Goal: Information Seeking & Learning: Understand process/instructions

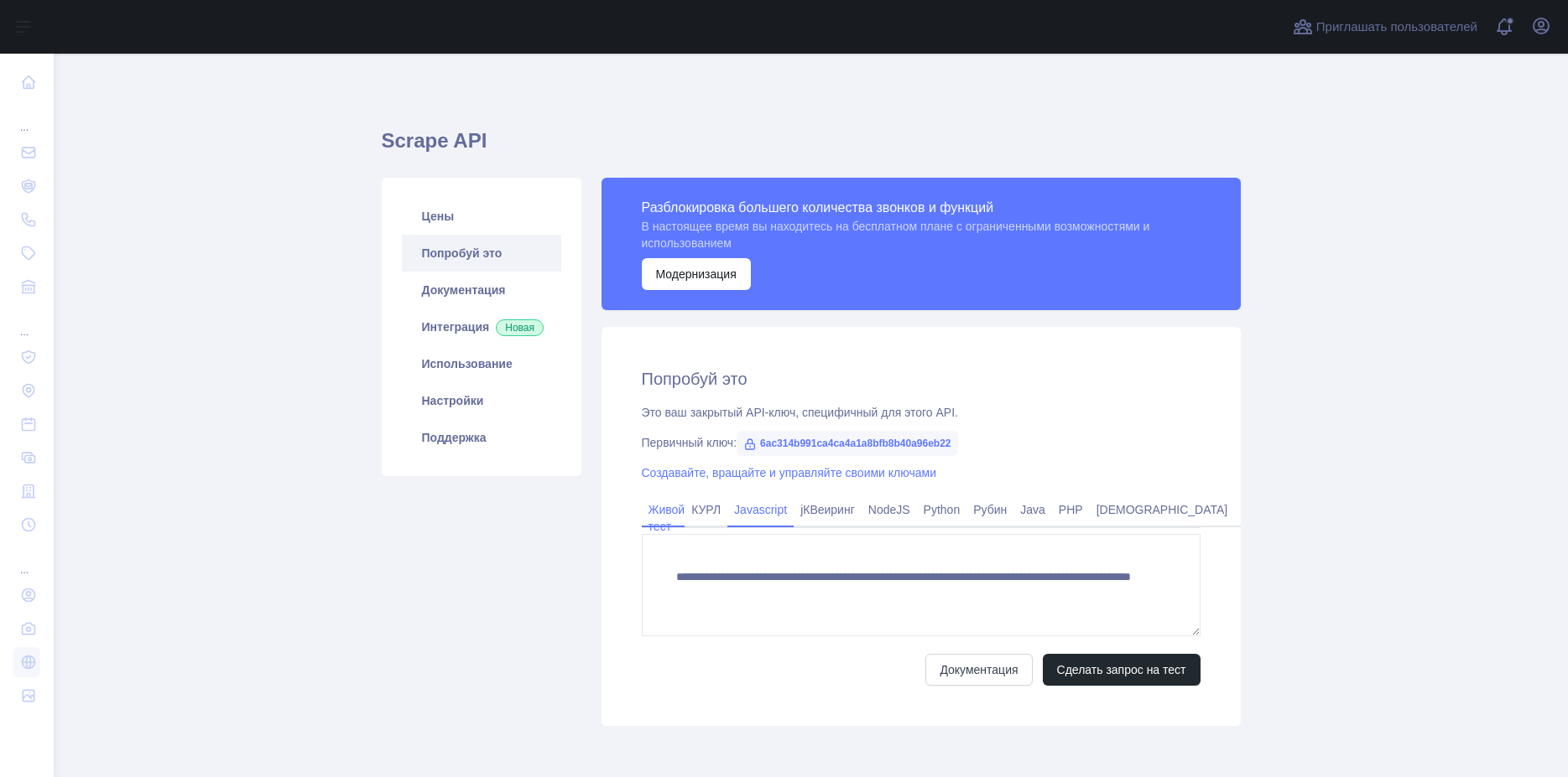
click at [756, 515] on link "Javascript" at bounding box center [761, 510] width 66 height 27
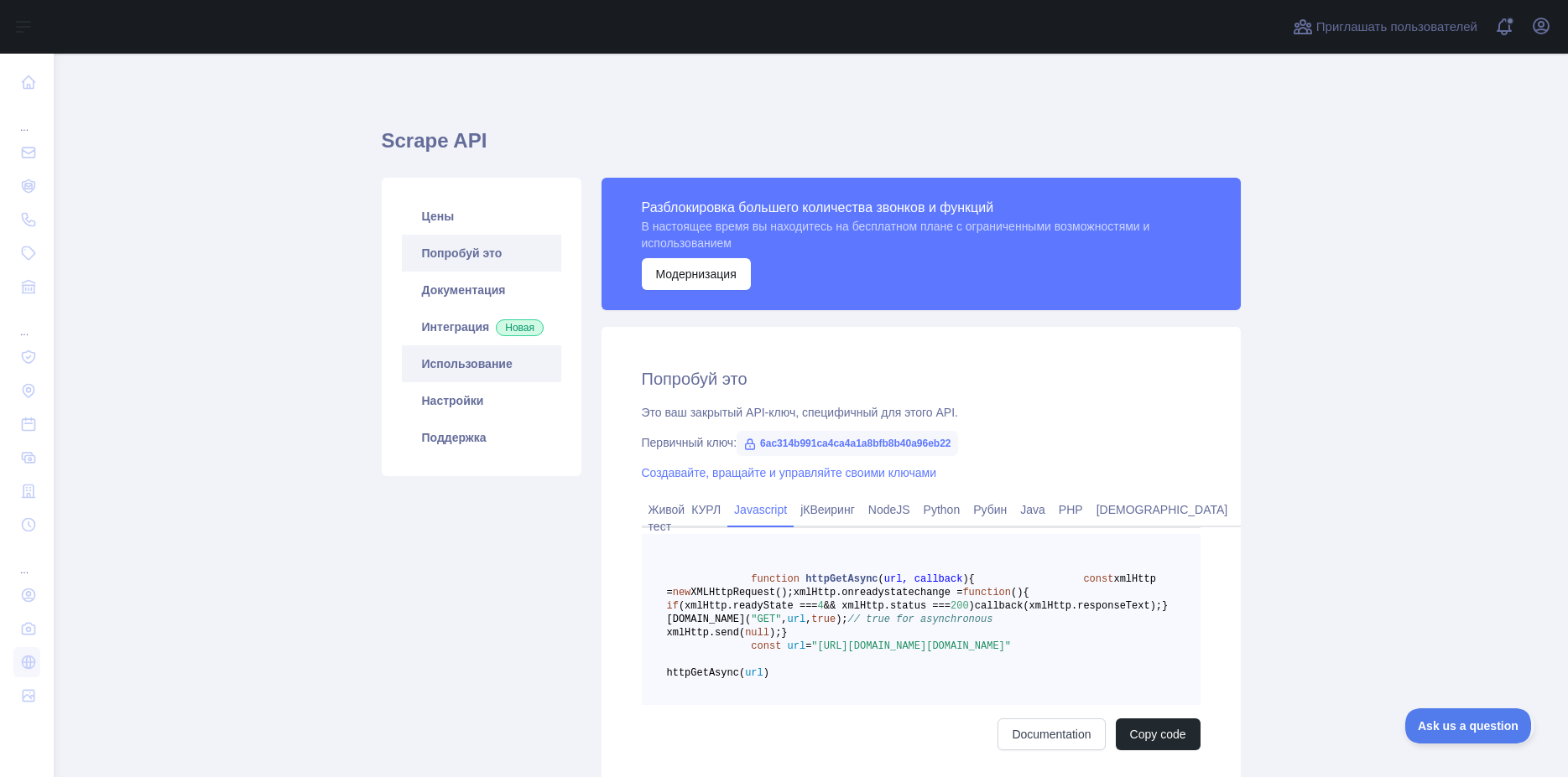
click at [461, 382] on link "Использование" at bounding box center [482, 363] width 159 height 36
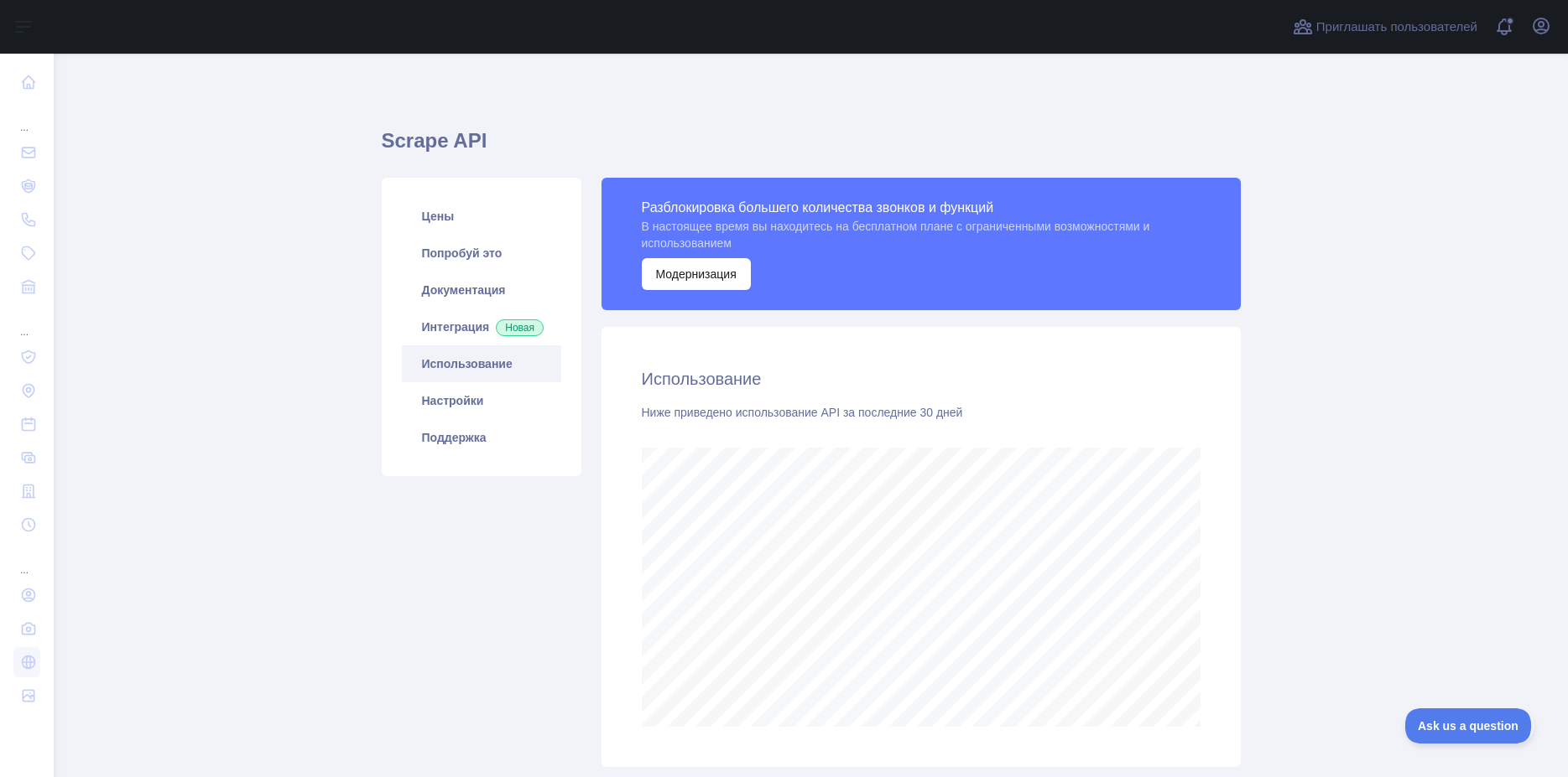
click at [459, 382] on link "Использование" at bounding box center [482, 363] width 159 height 36
click at [459, 418] on link "Настройки" at bounding box center [482, 400] width 159 height 36
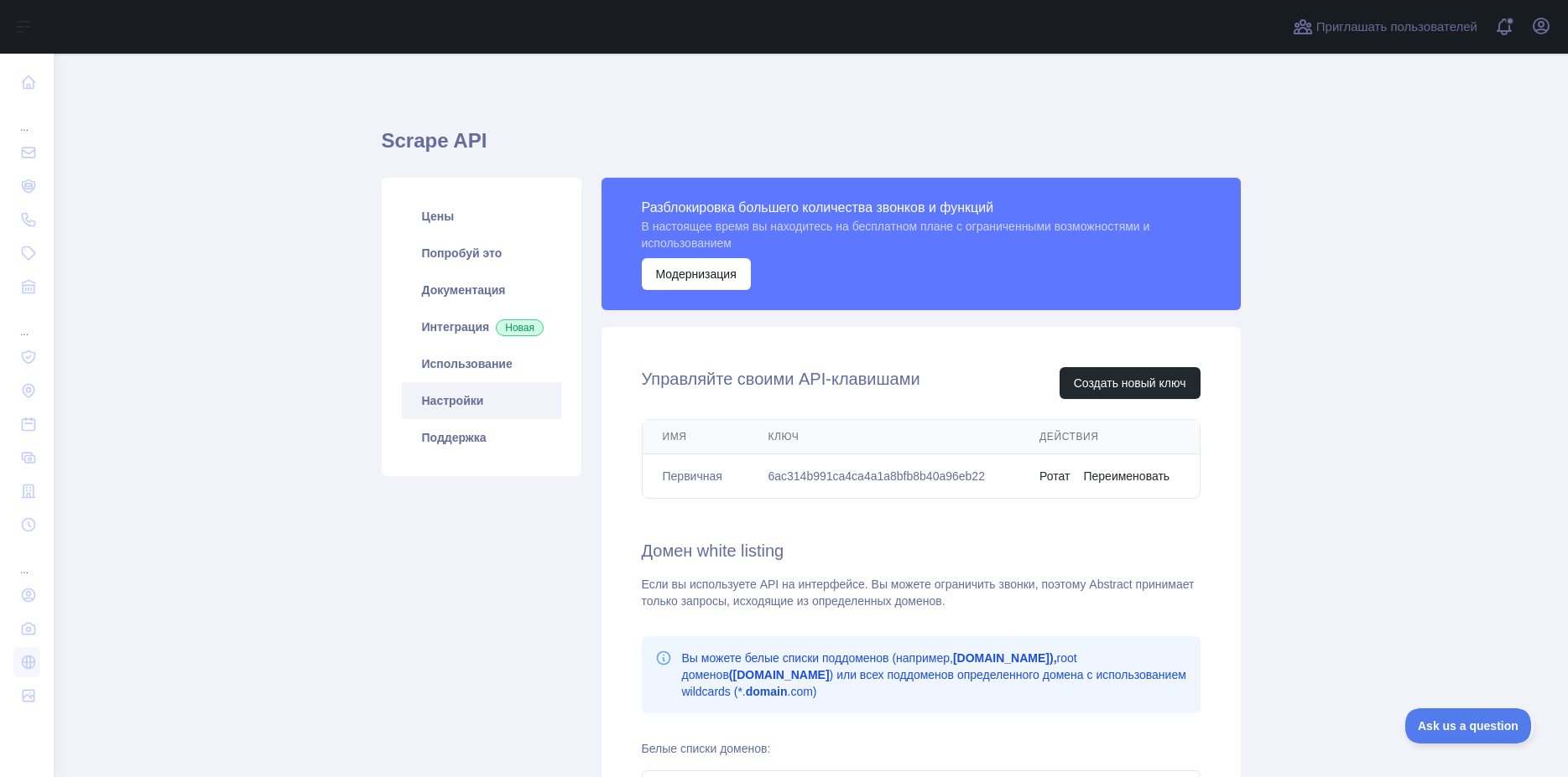
click at [849, 482] on td "6ac314b991ca4ca4a1a8bfb8b40a96eb22" at bounding box center [883, 477] width 272 height 45
click at [922, 482] on td "6ac314b991ca4ca4a1a8bfb8b40a96eb22" at bounding box center [883, 477] width 272 height 45
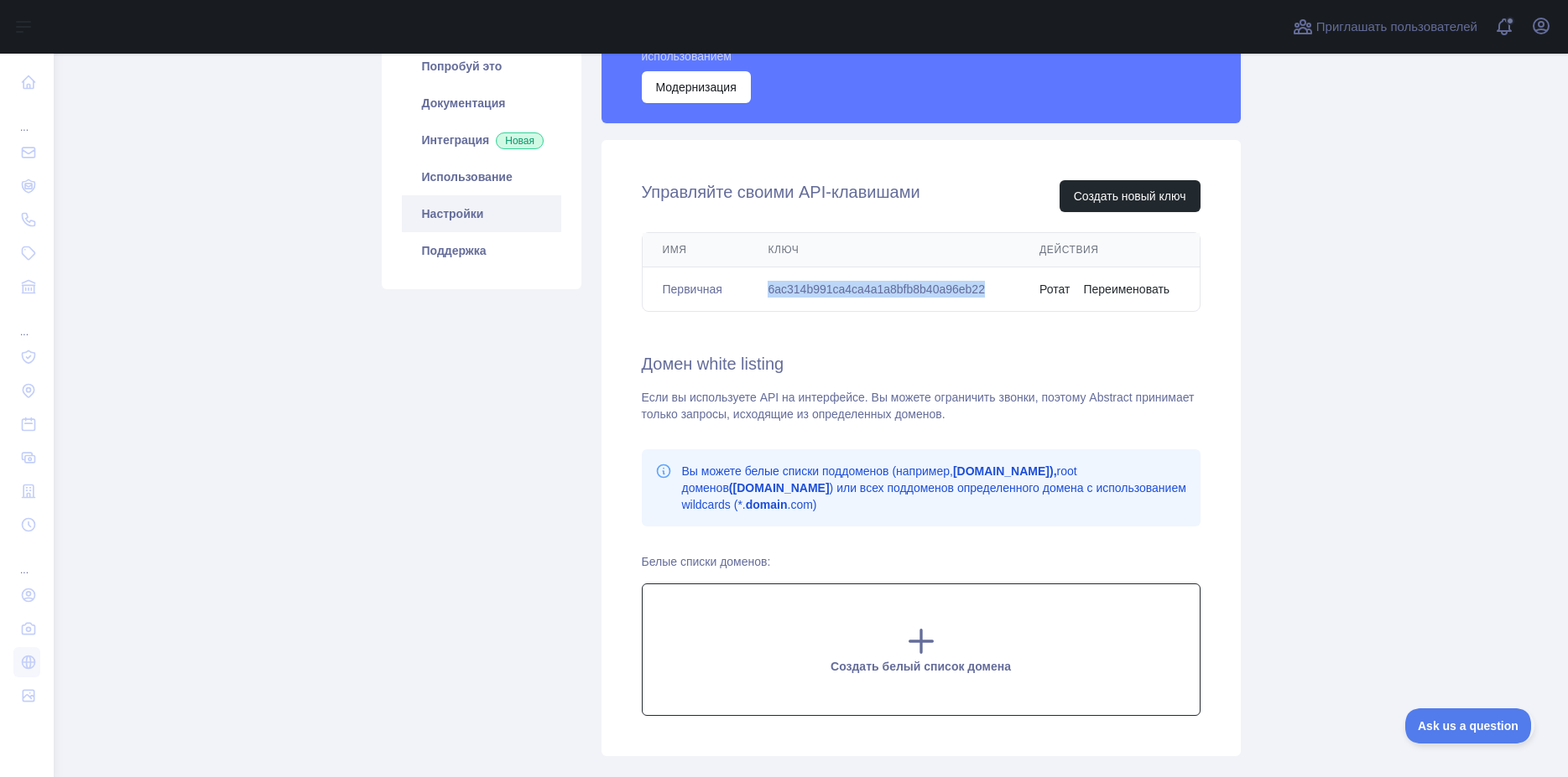
scroll to position [184, 0]
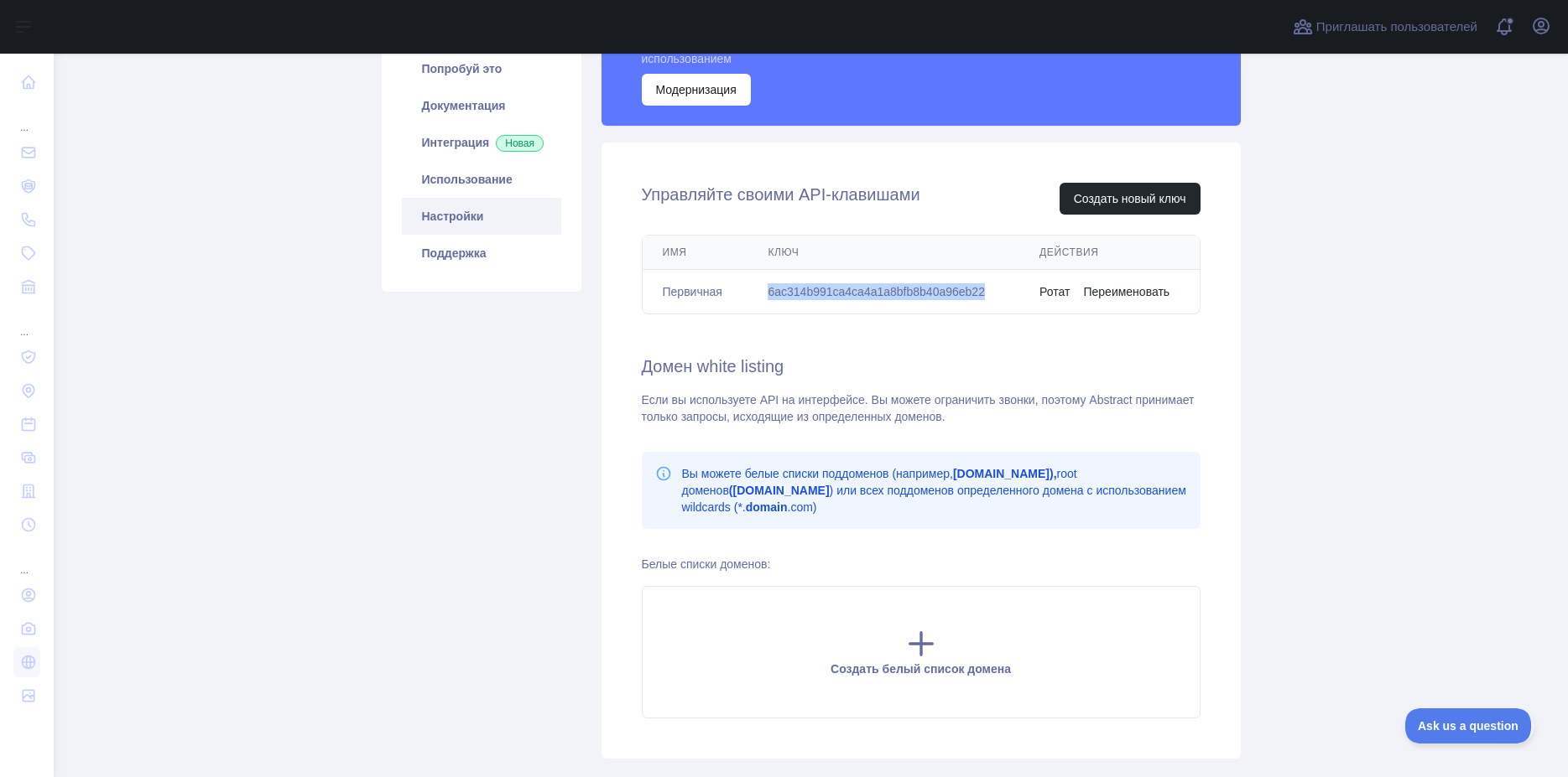
copy td "6ac314b991ca4ca4a1a8bfb8b40a96eb22"
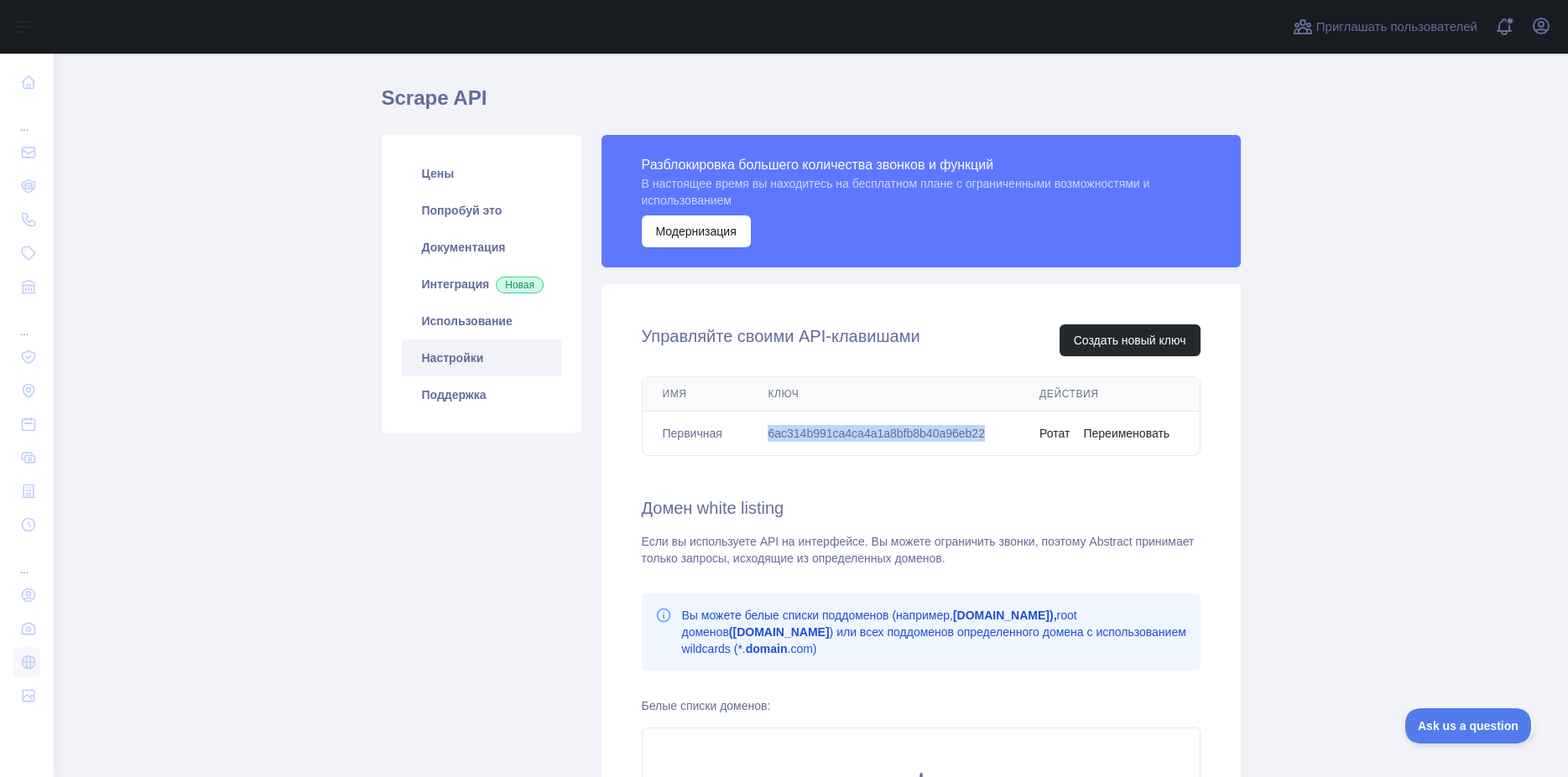
scroll to position [0, 0]
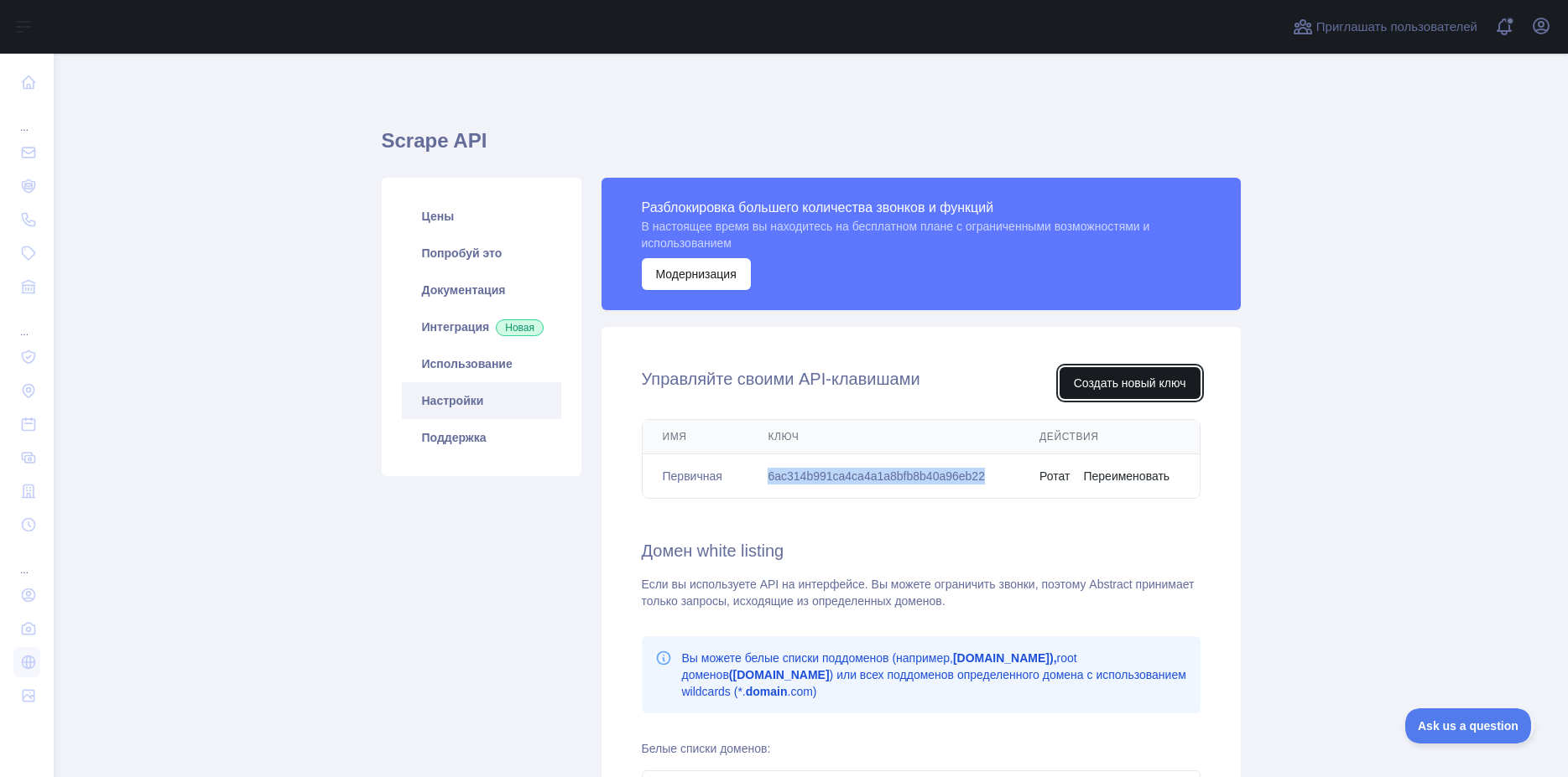
click at [1106, 383] on button "Создать новый ключ" at bounding box center [1130, 383] width 141 height 32
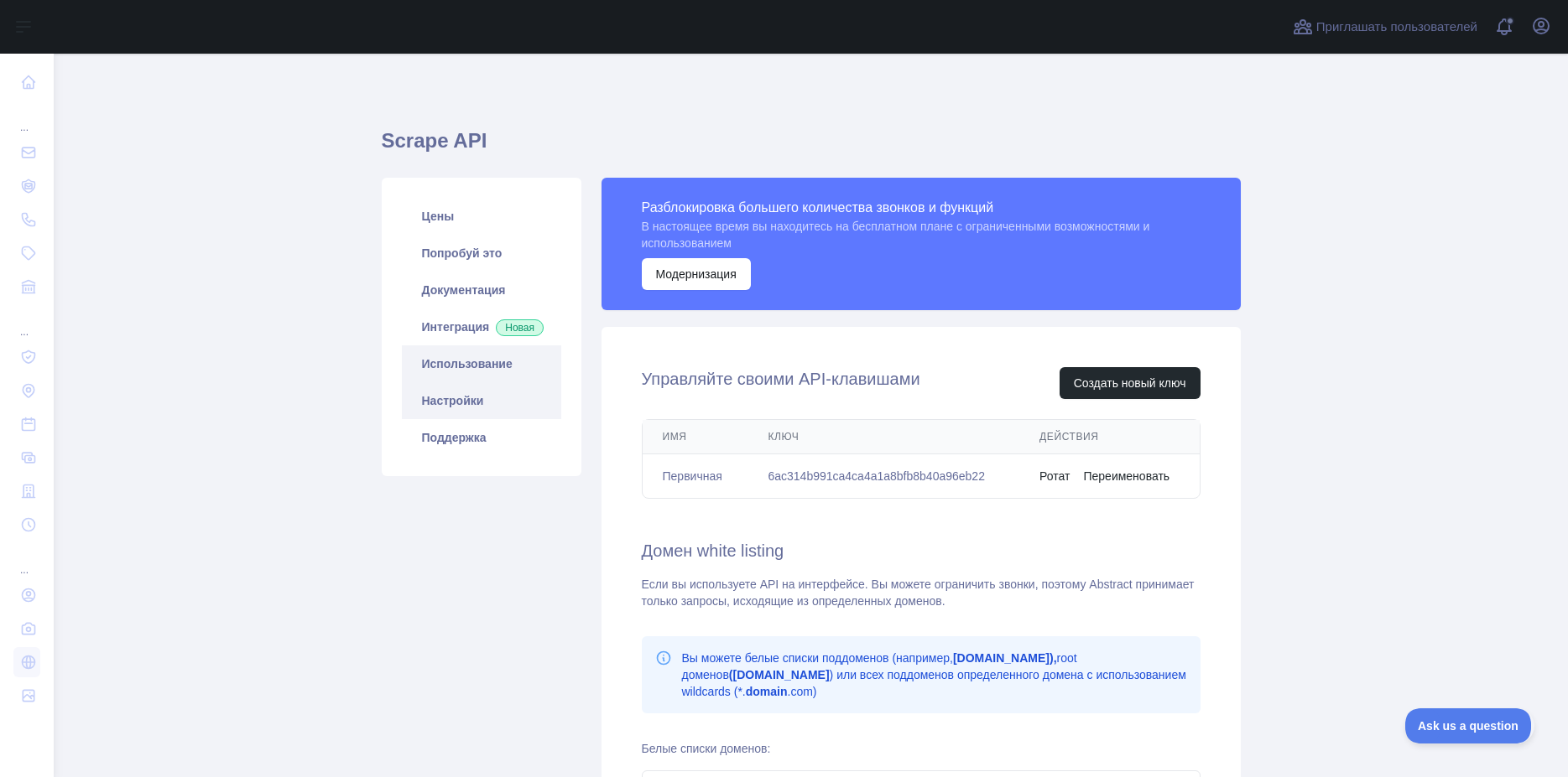
click at [458, 381] on link "Использование" at bounding box center [482, 363] width 159 height 36
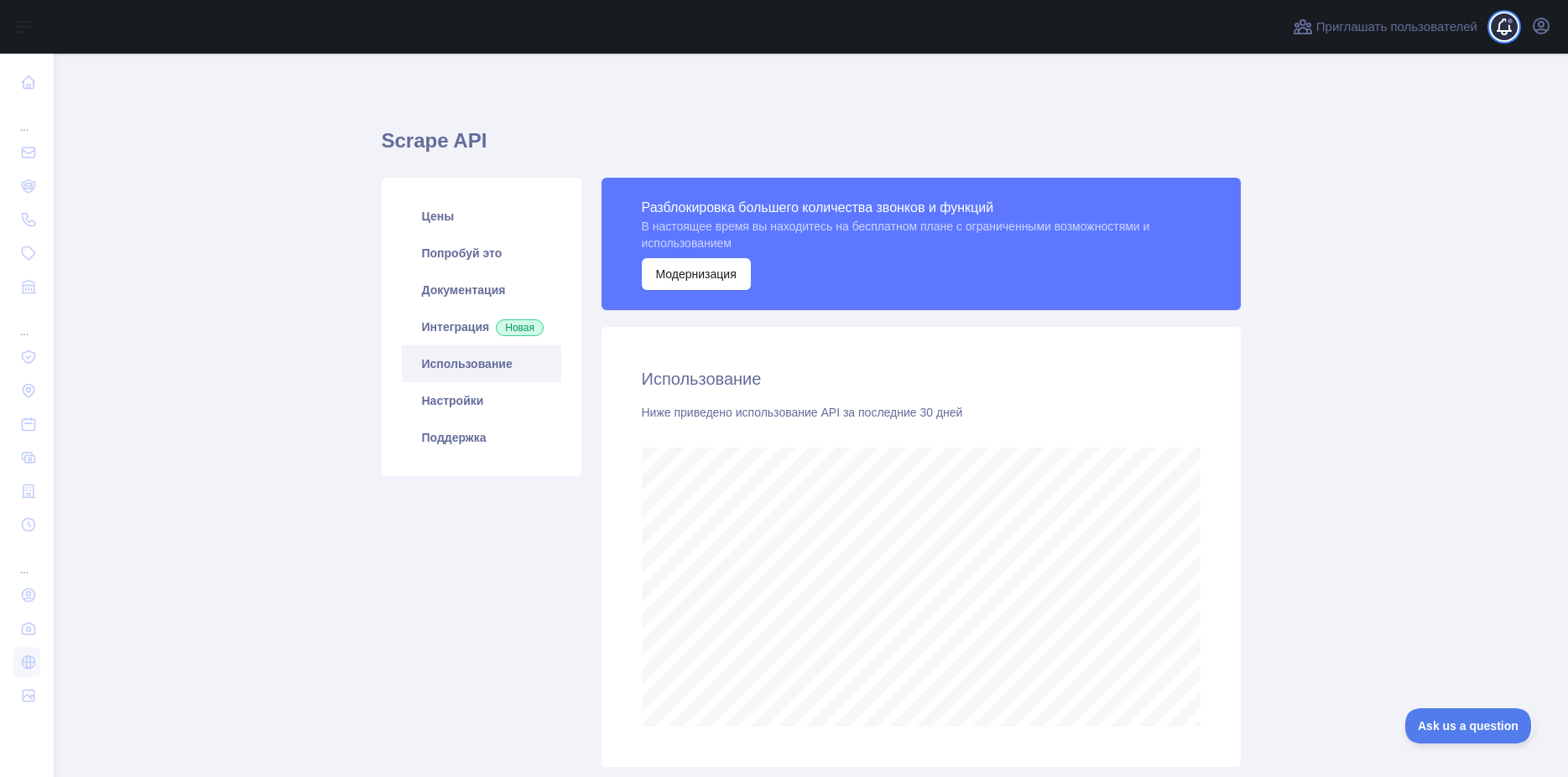
click at [1502, 30] on span at bounding box center [1511, 26] width 34 height 53
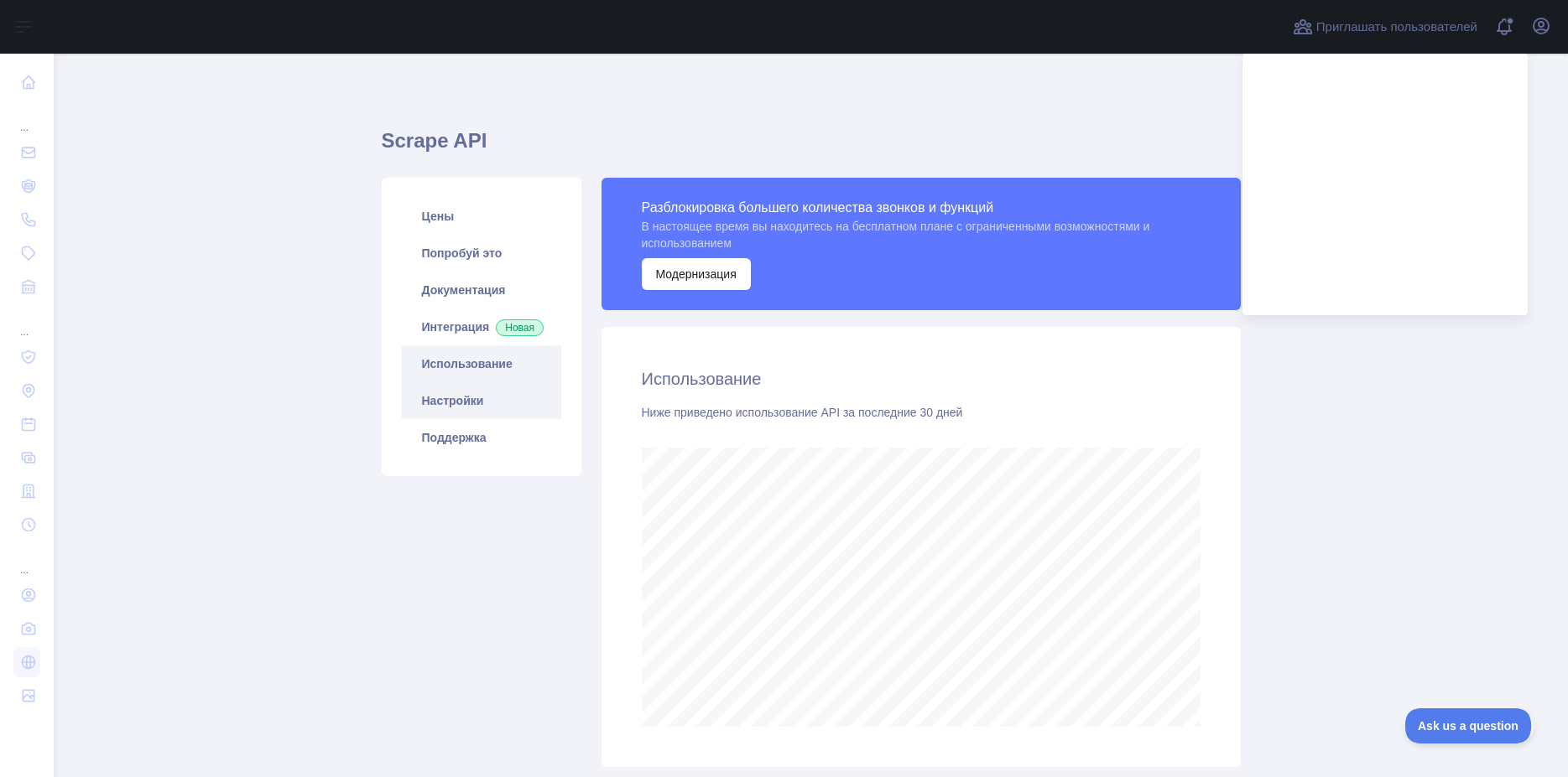
click at [456, 415] on link "Настройки" at bounding box center [482, 400] width 159 height 36
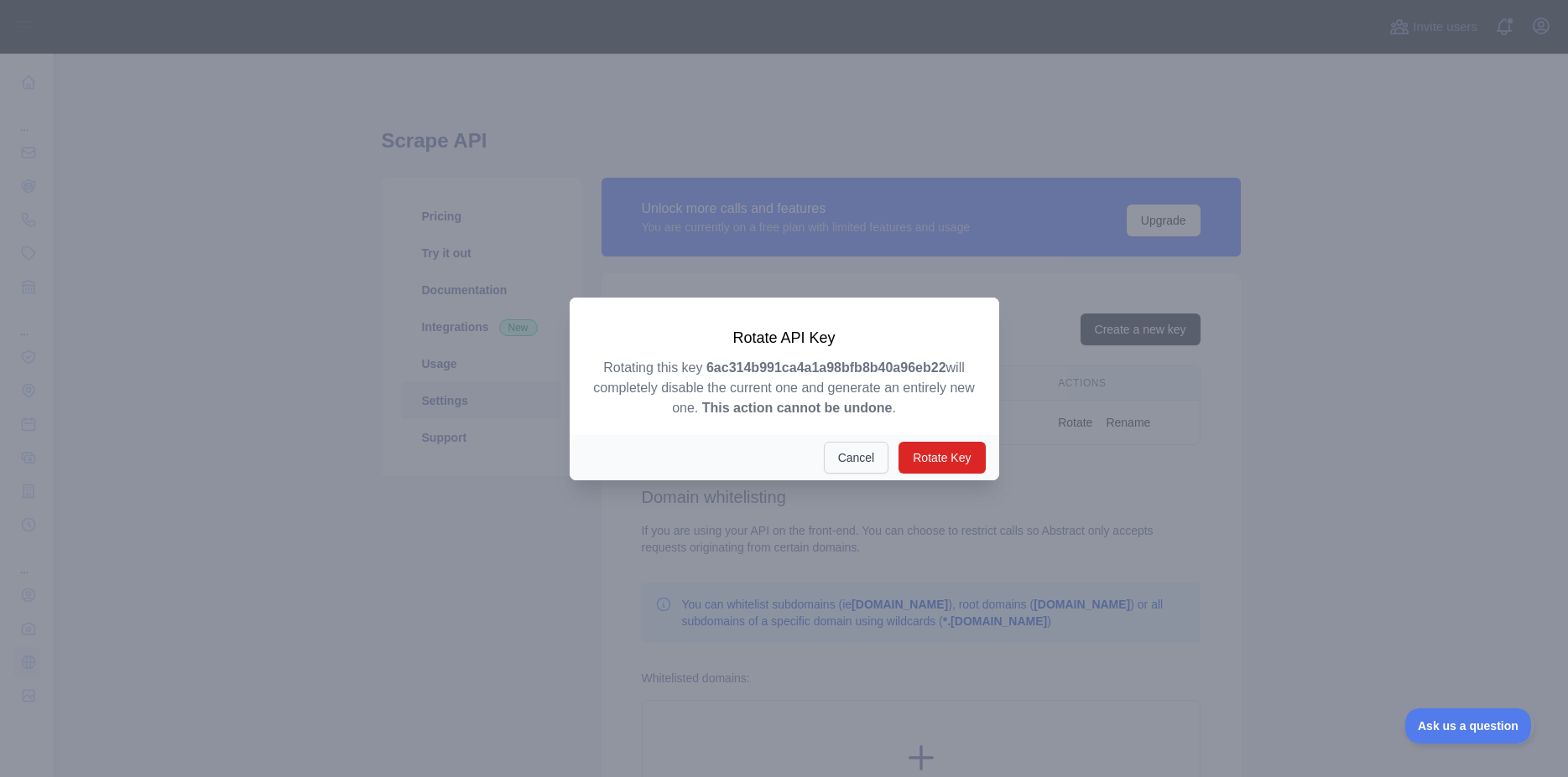
click at [861, 457] on button "Cancel" at bounding box center [857, 458] width 65 height 32
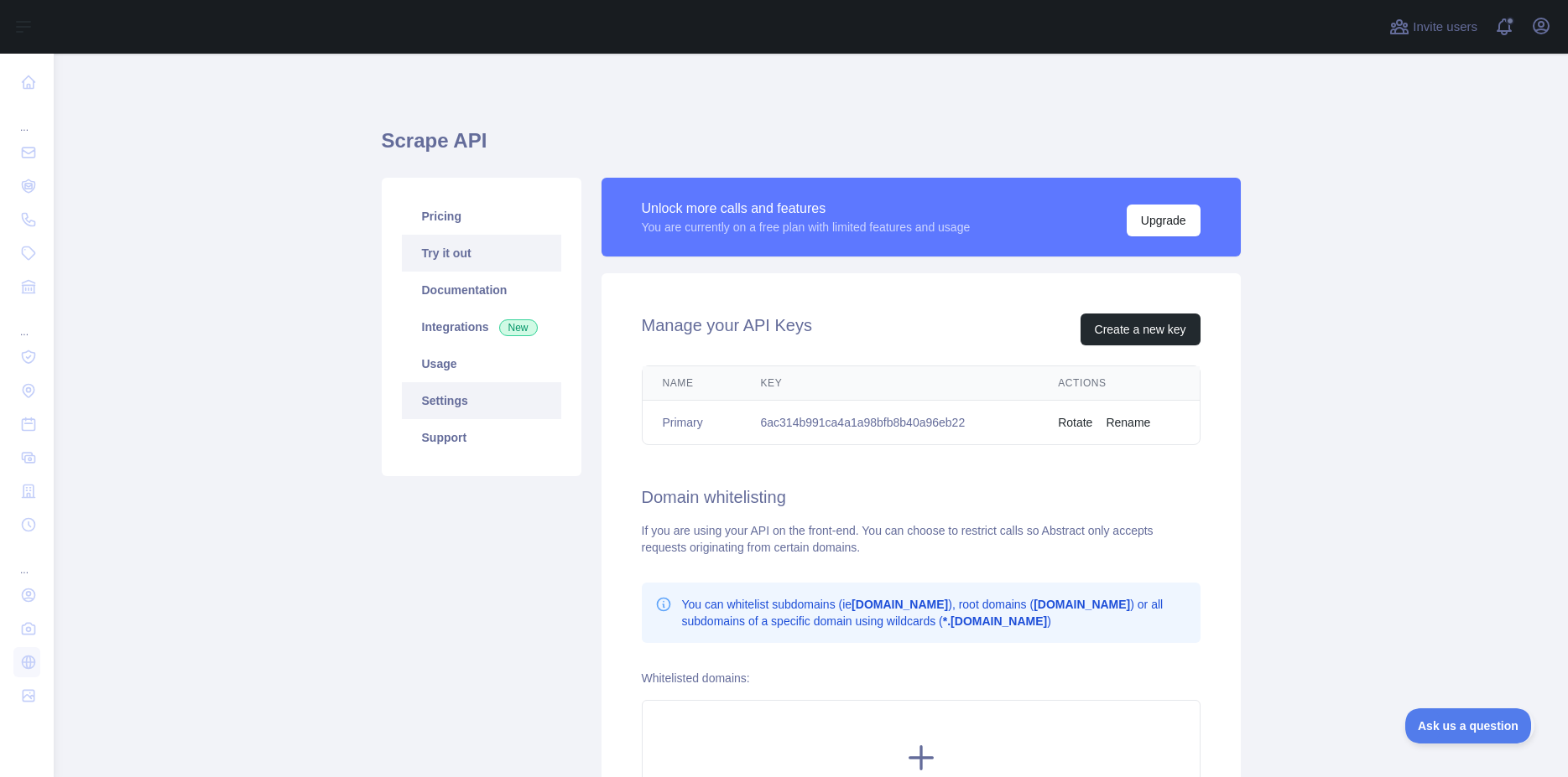
click at [438, 257] on link "Try it out" at bounding box center [482, 252] width 159 height 36
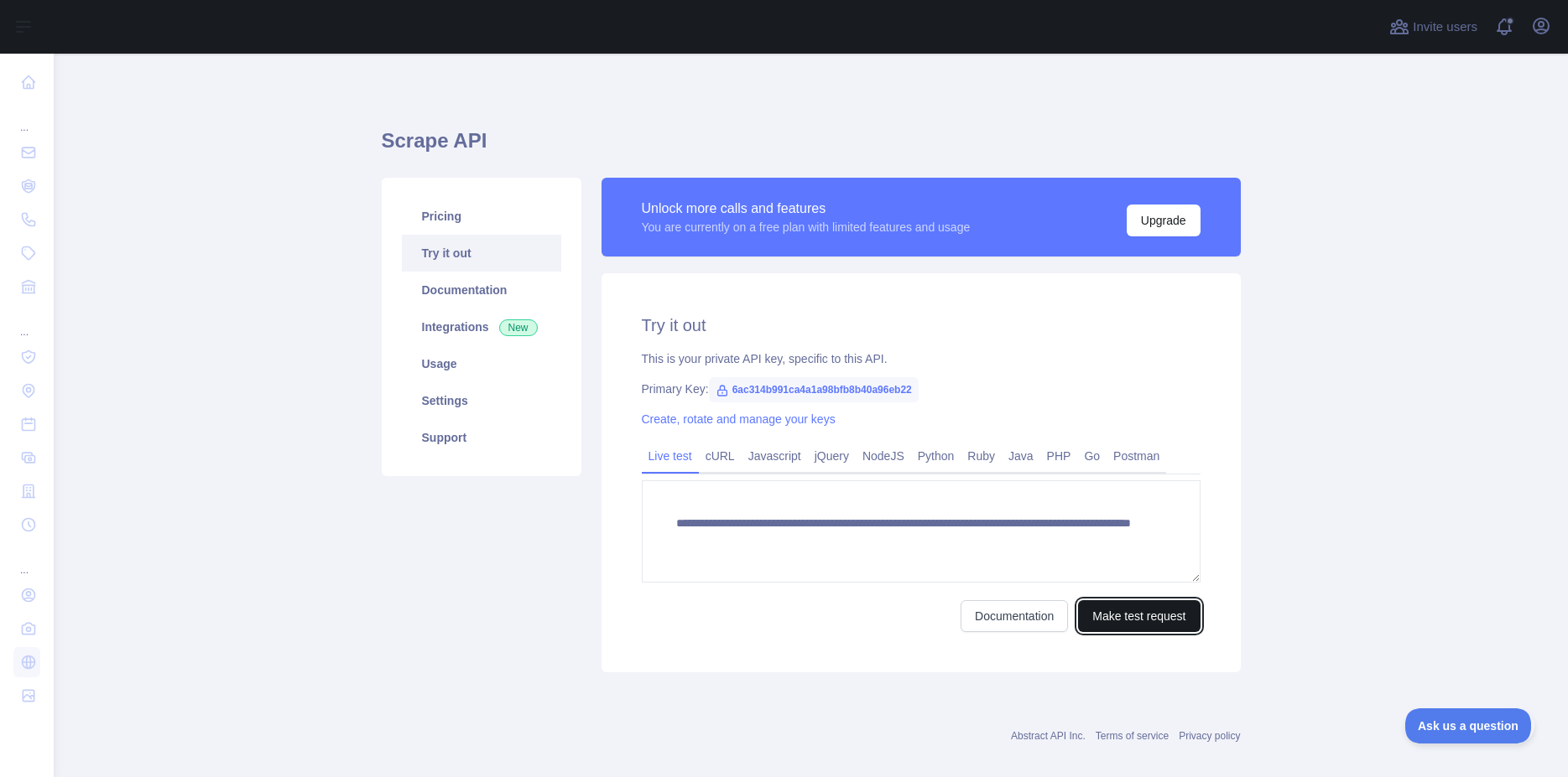
click at [1121, 612] on button "Make test request" at bounding box center [1139, 616] width 122 height 32
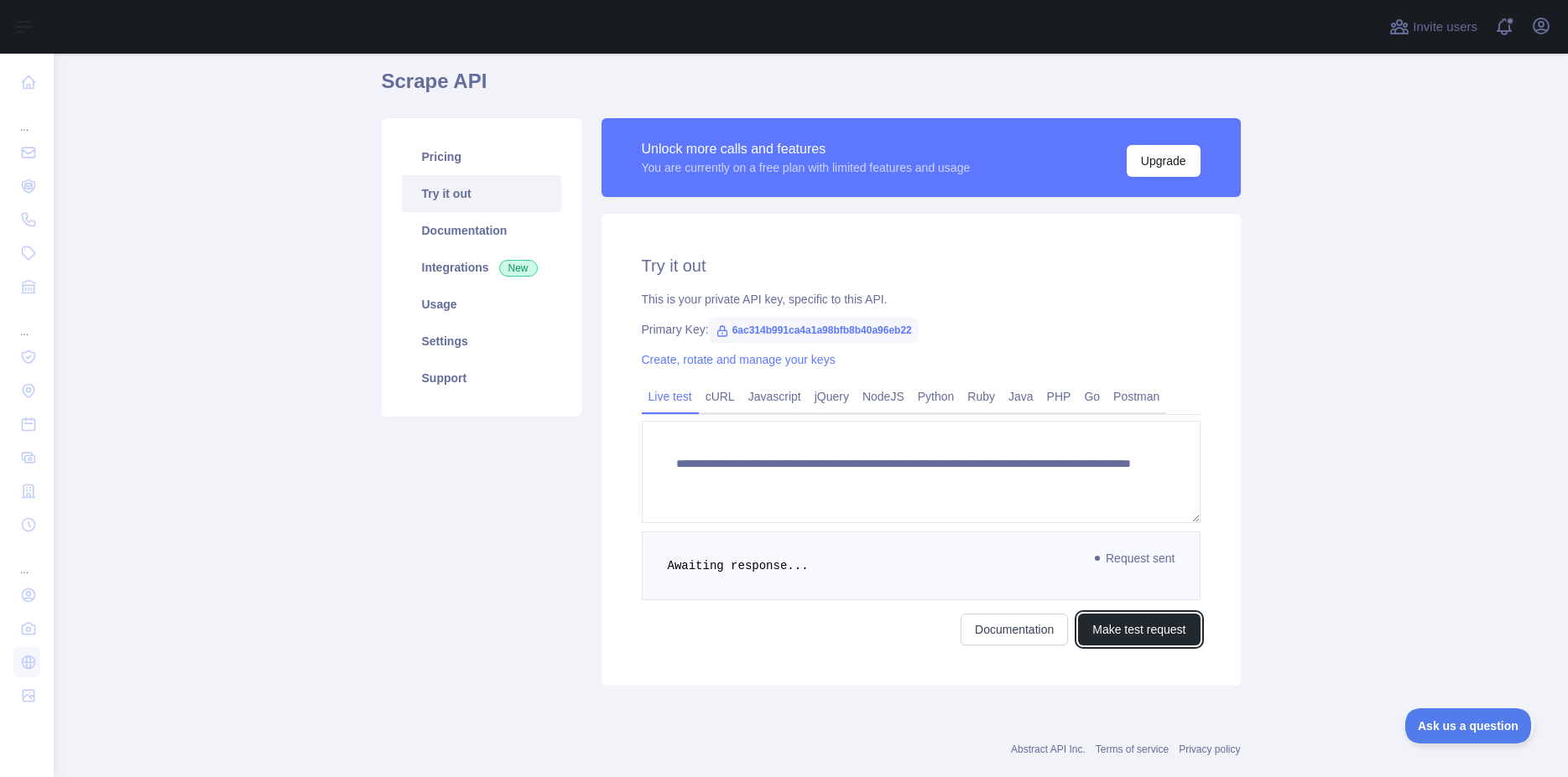
scroll to position [89, 0]
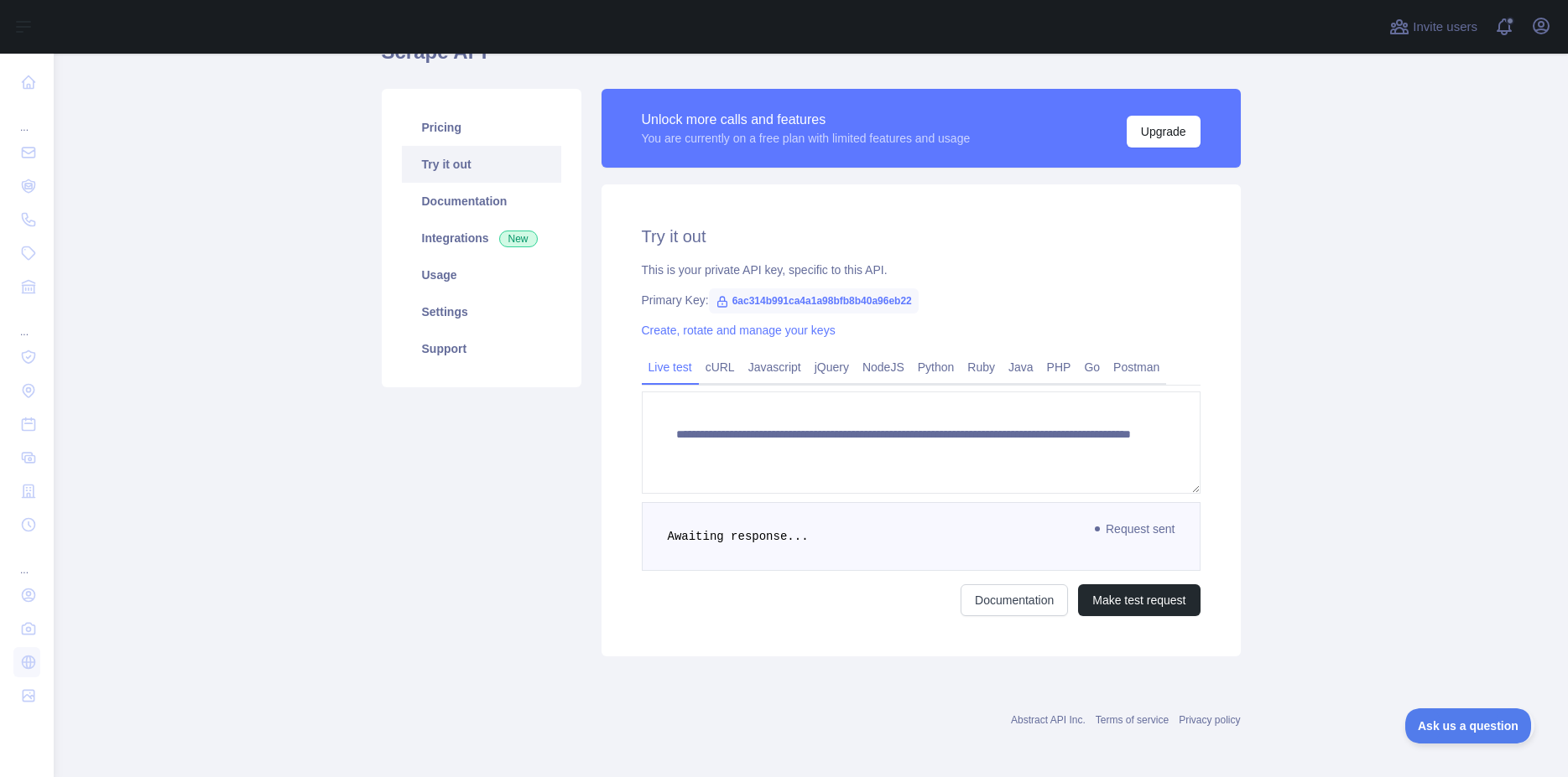
click at [1042, 648] on div "**********" at bounding box center [921, 420] width 639 height 472
click at [686, 332] on link "Create, rotate and manage your keys" at bounding box center [738, 330] width 194 height 13
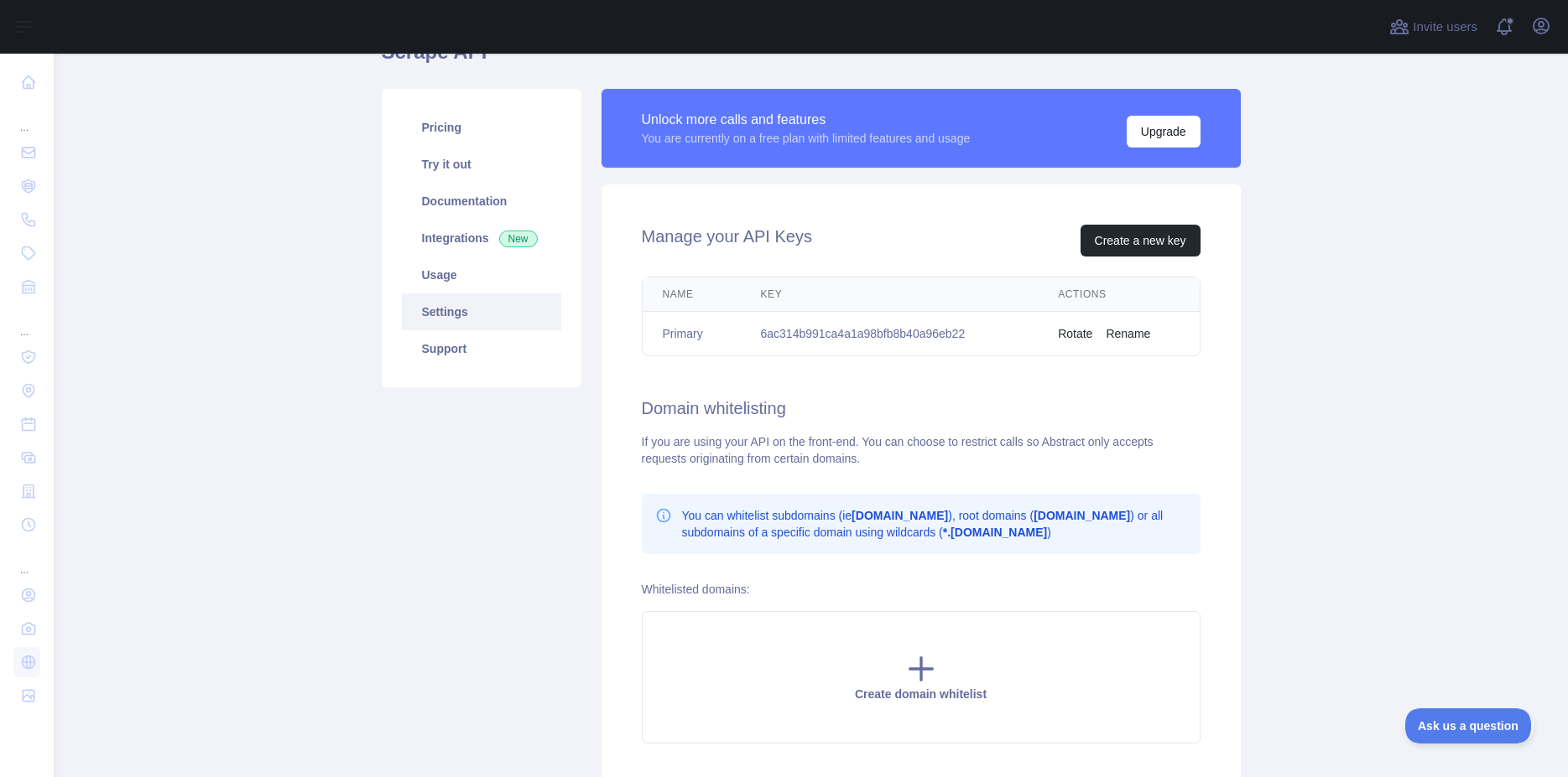
click at [1061, 334] on button "Rotate" at bounding box center [1075, 334] width 35 height 17
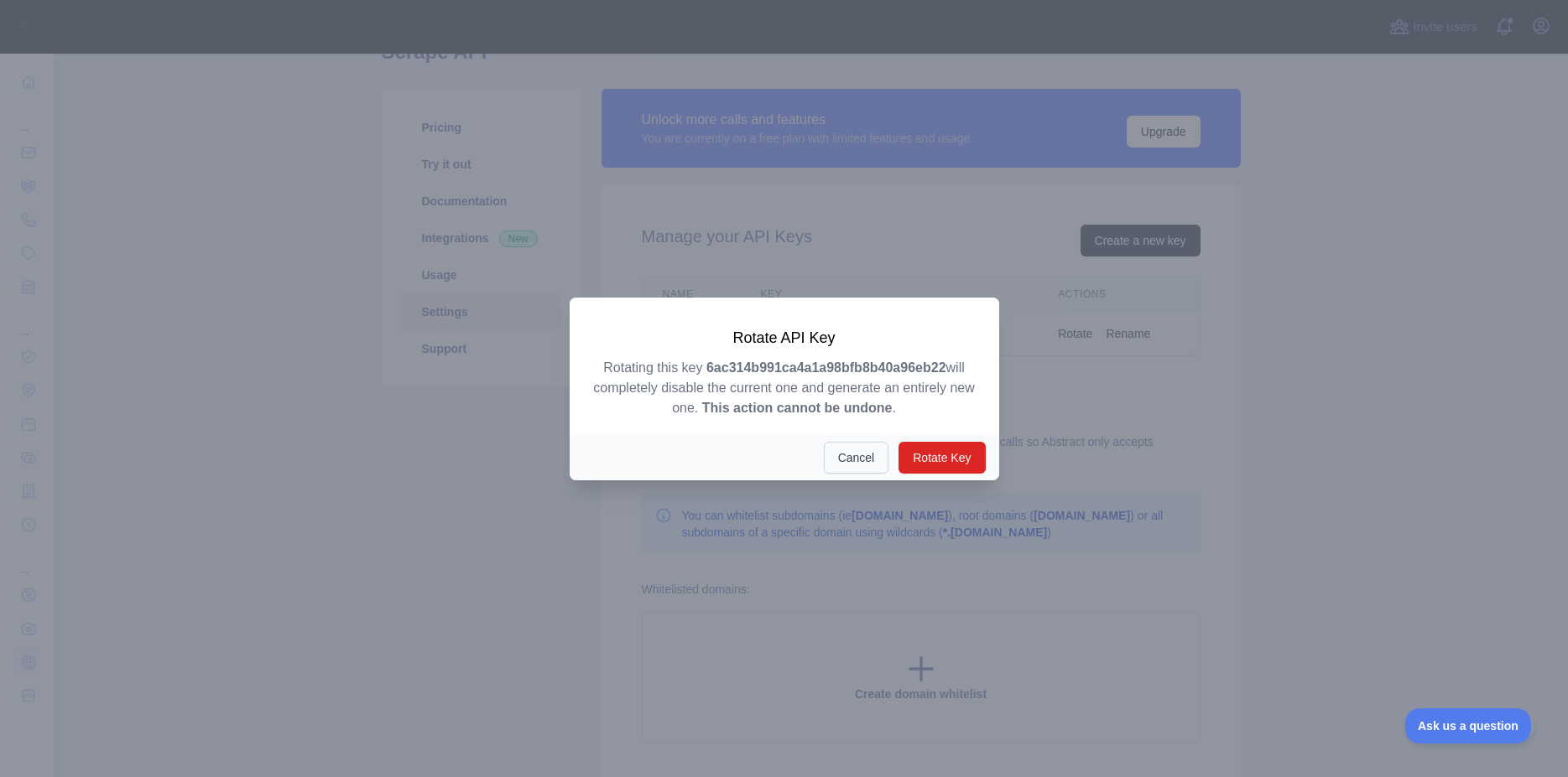
click at [841, 453] on button "Cancel" at bounding box center [857, 458] width 65 height 32
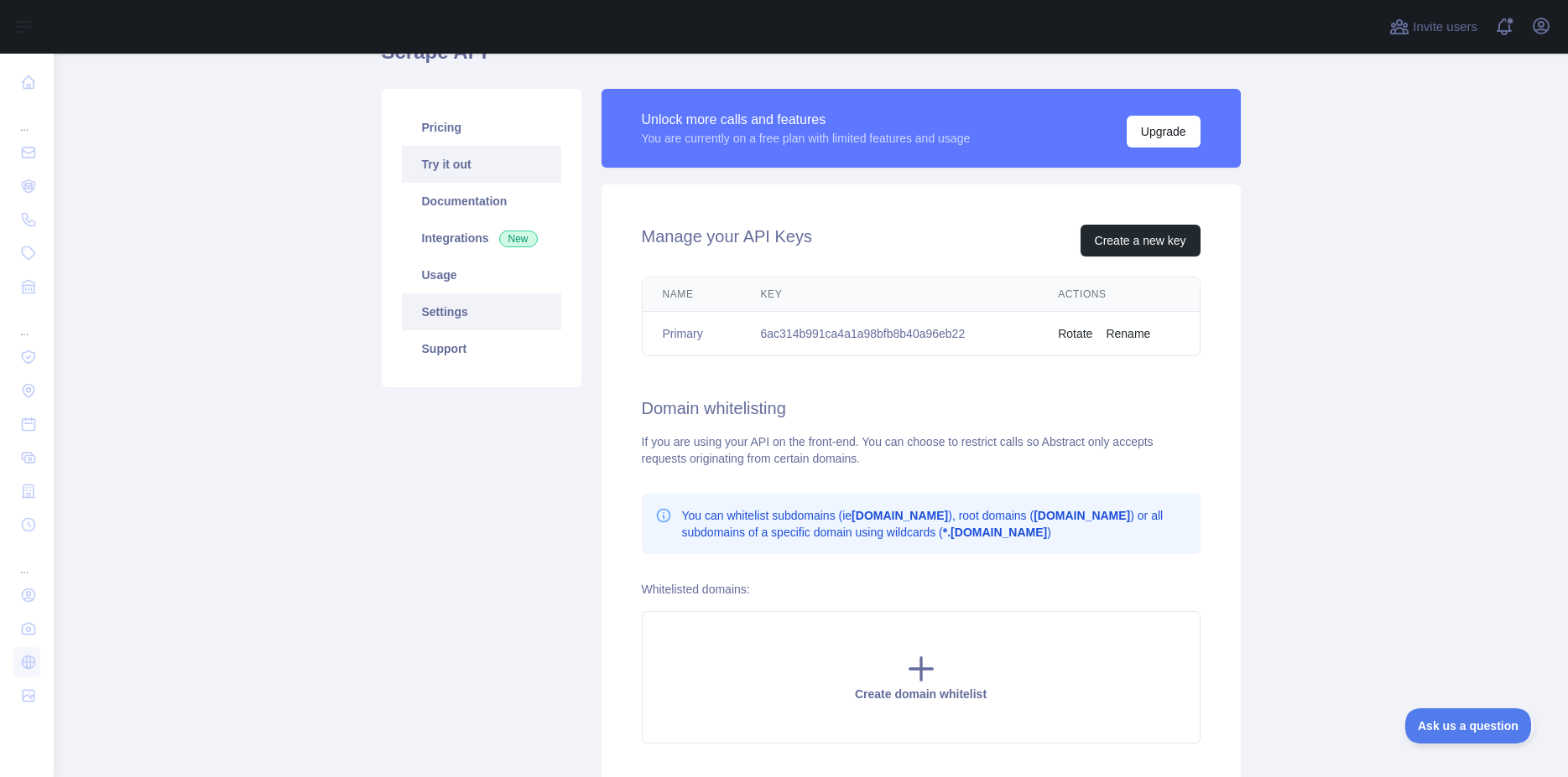
click at [447, 165] on link "Try it out" at bounding box center [482, 164] width 159 height 36
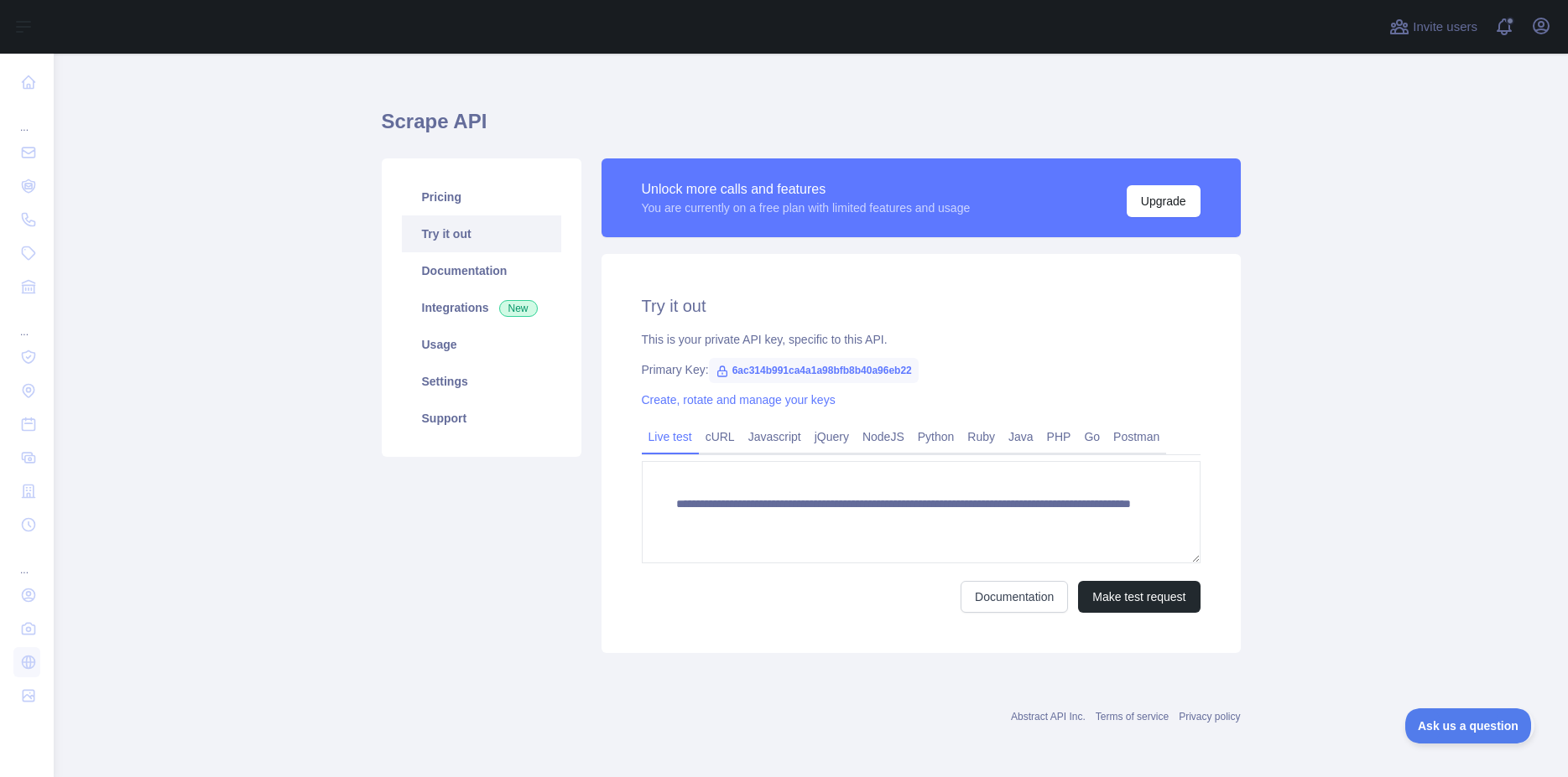
scroll to position [16, 0]
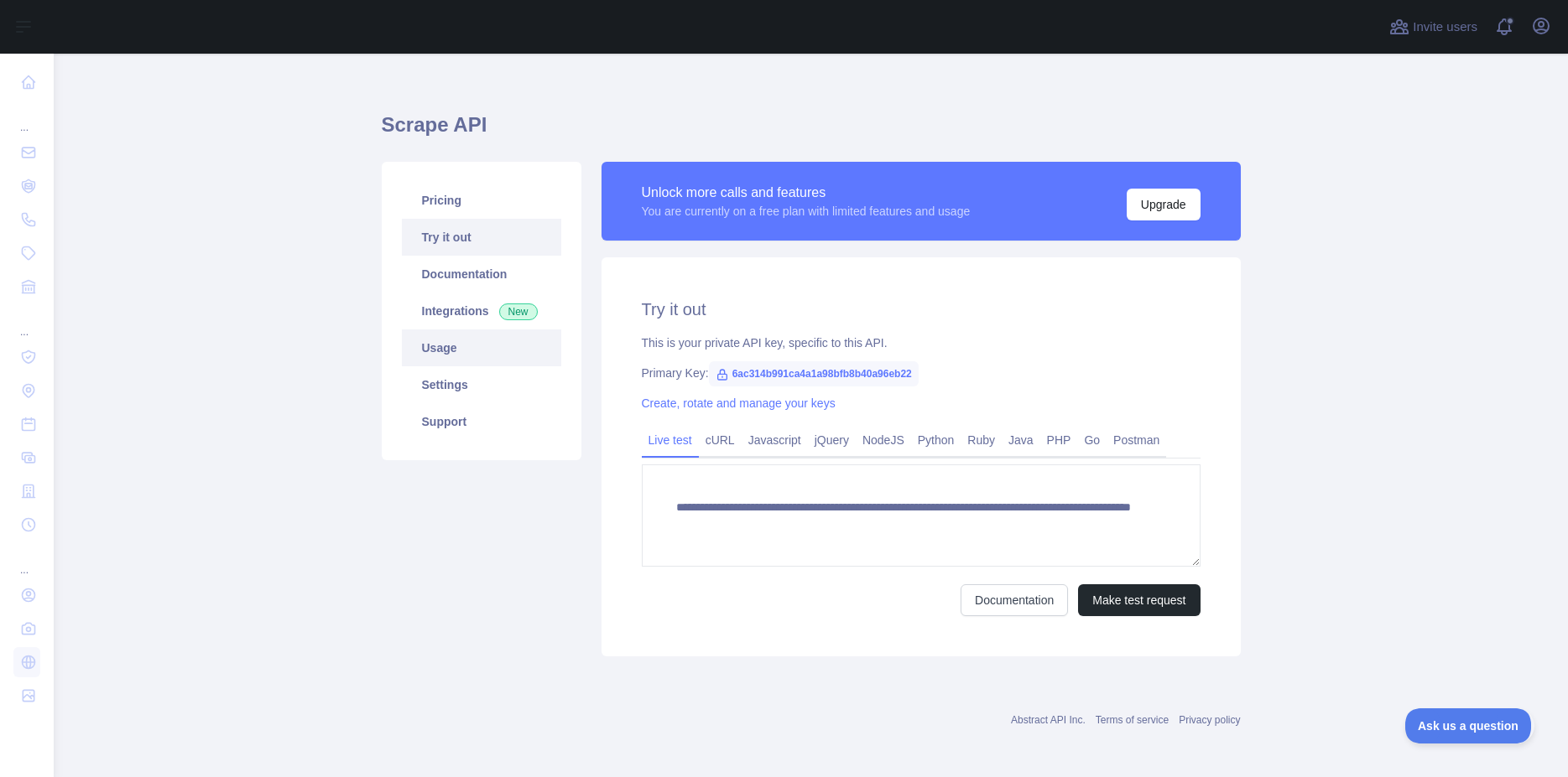
click at [426, 346] on link "Usage" at bounding box center [482, 347] width 159 height 36
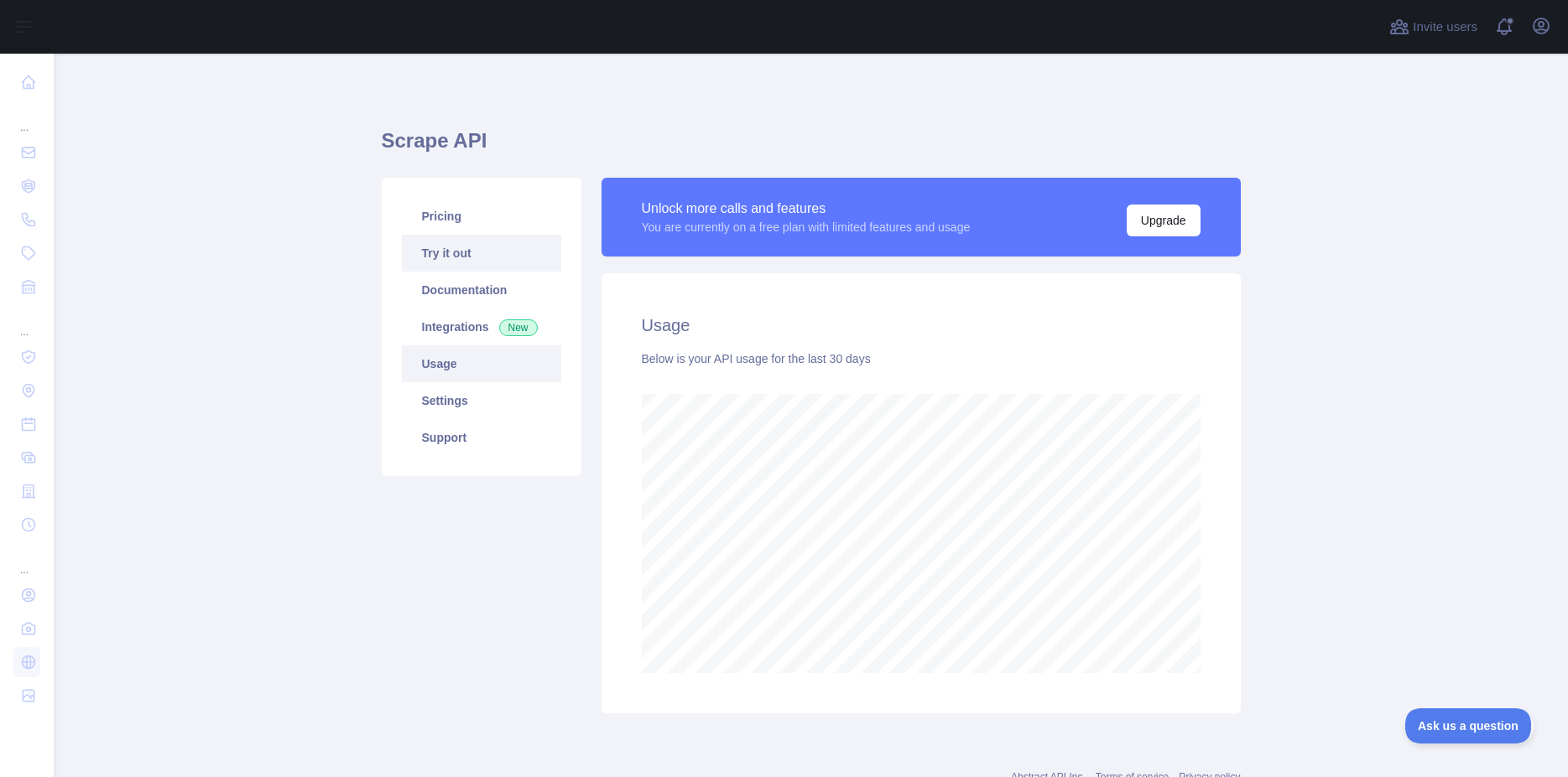
click at [449, 263] on link "Try it out" at bounding box center [482, 252] width 159 height 36
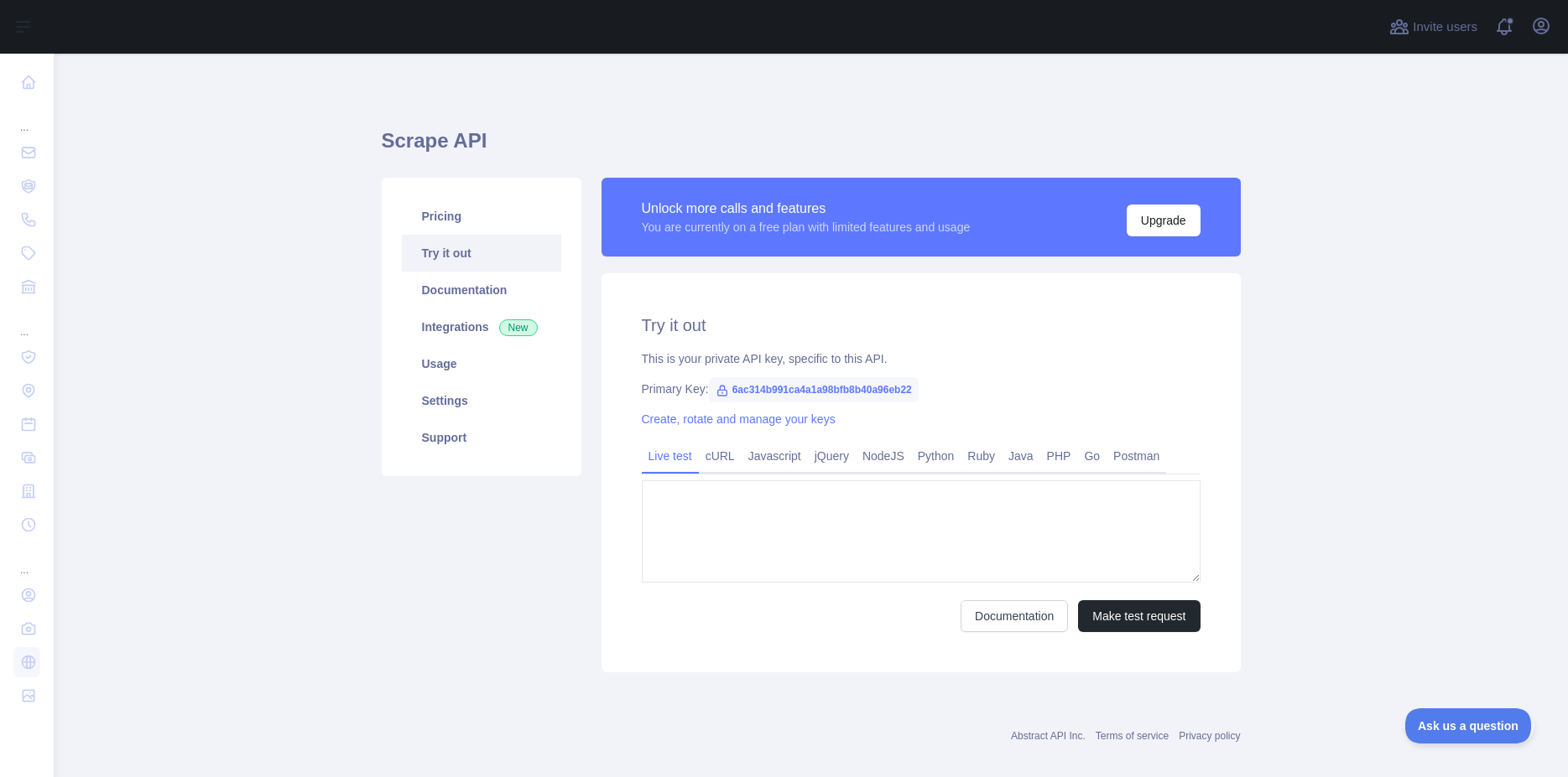
type textarea "**********"
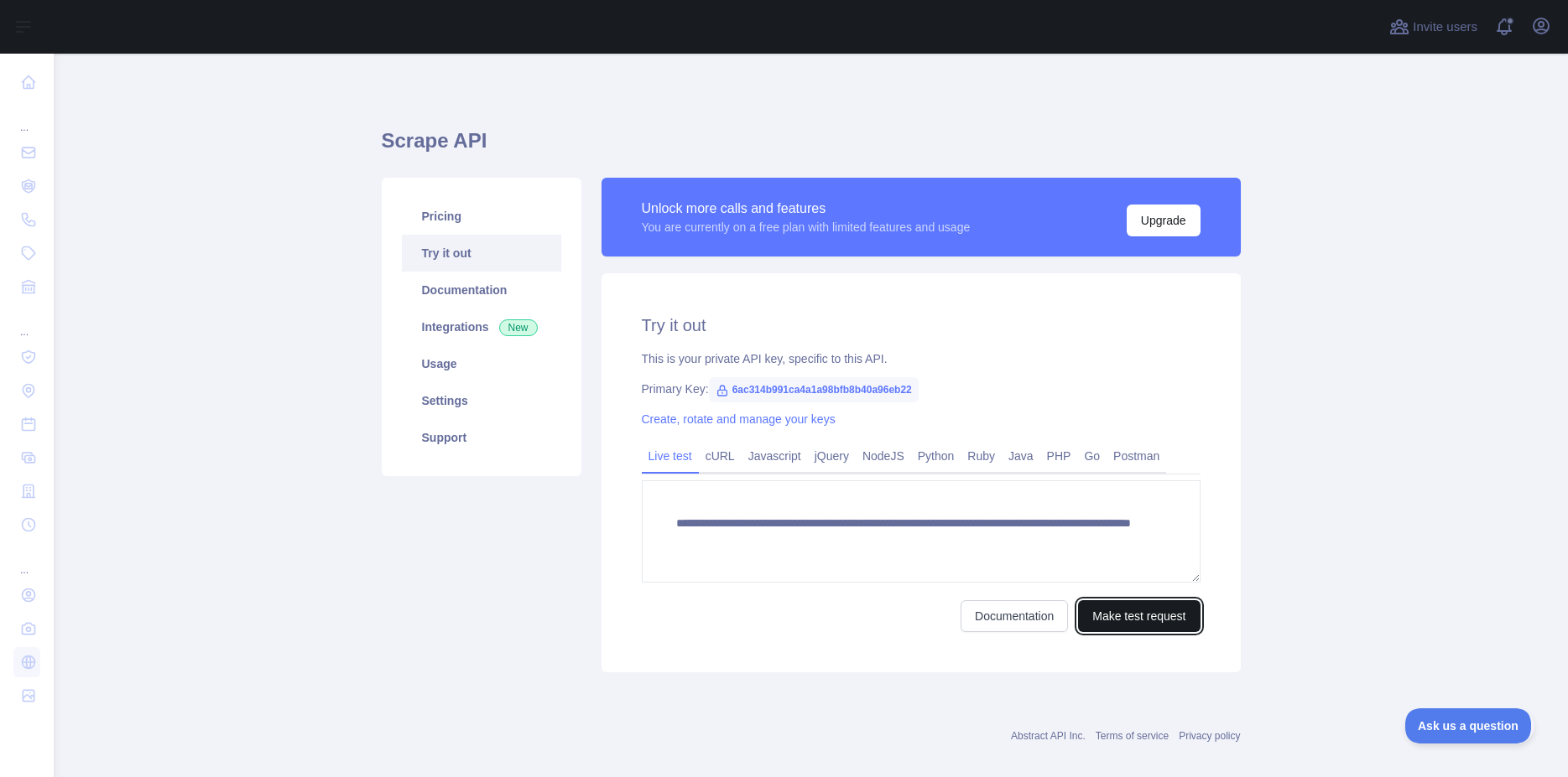
click at [1117, 620] on button "Make test request" at bounding box center [1139, 616] width 122 height 32
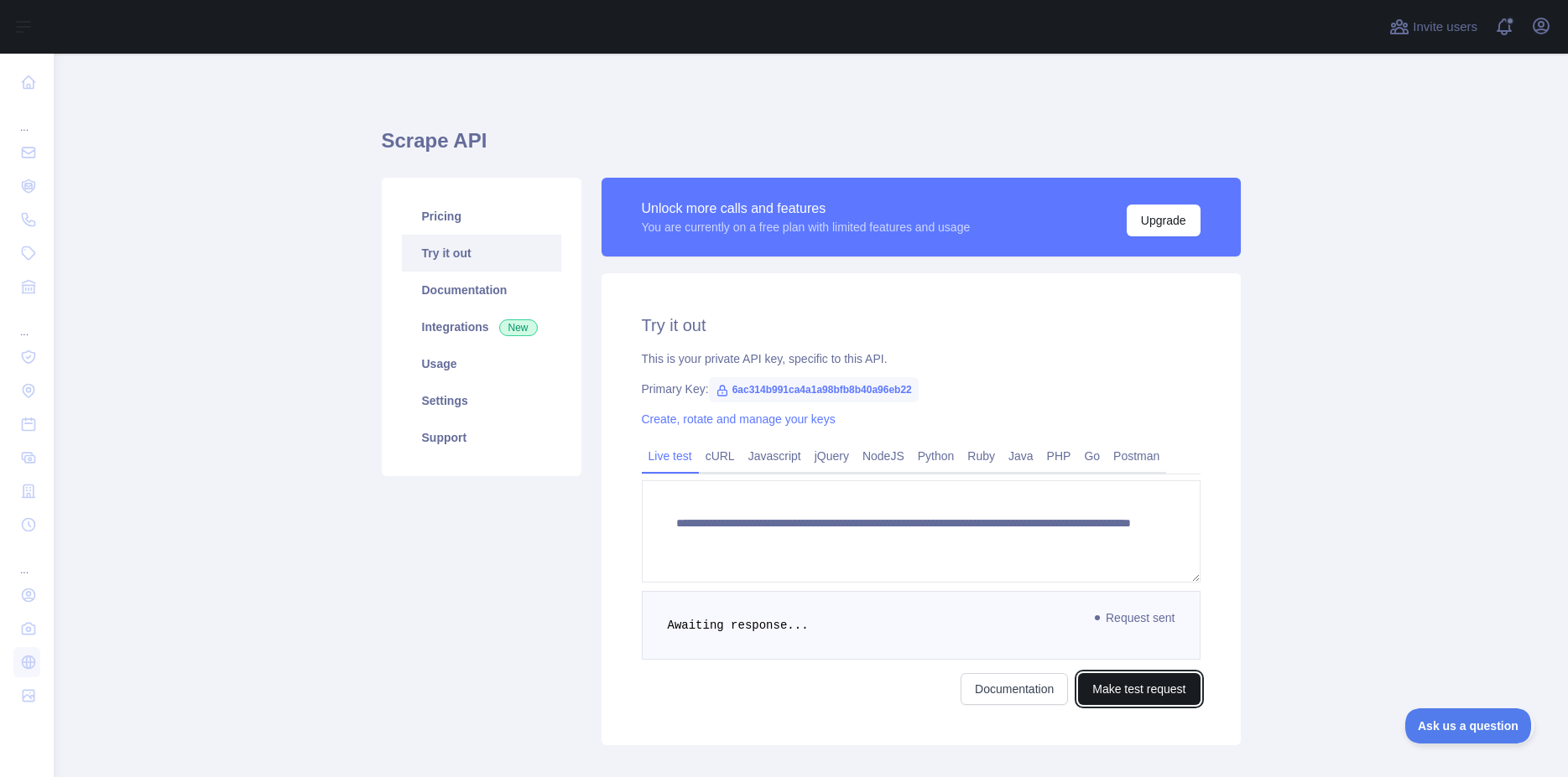
click at [1104, 691] on button "Make test request" at bounding box center [1139, 689] width 122 height 32
click at [753, 622] on span "Awaiting response..." at bounding box center [738, 626] width 141 height 13
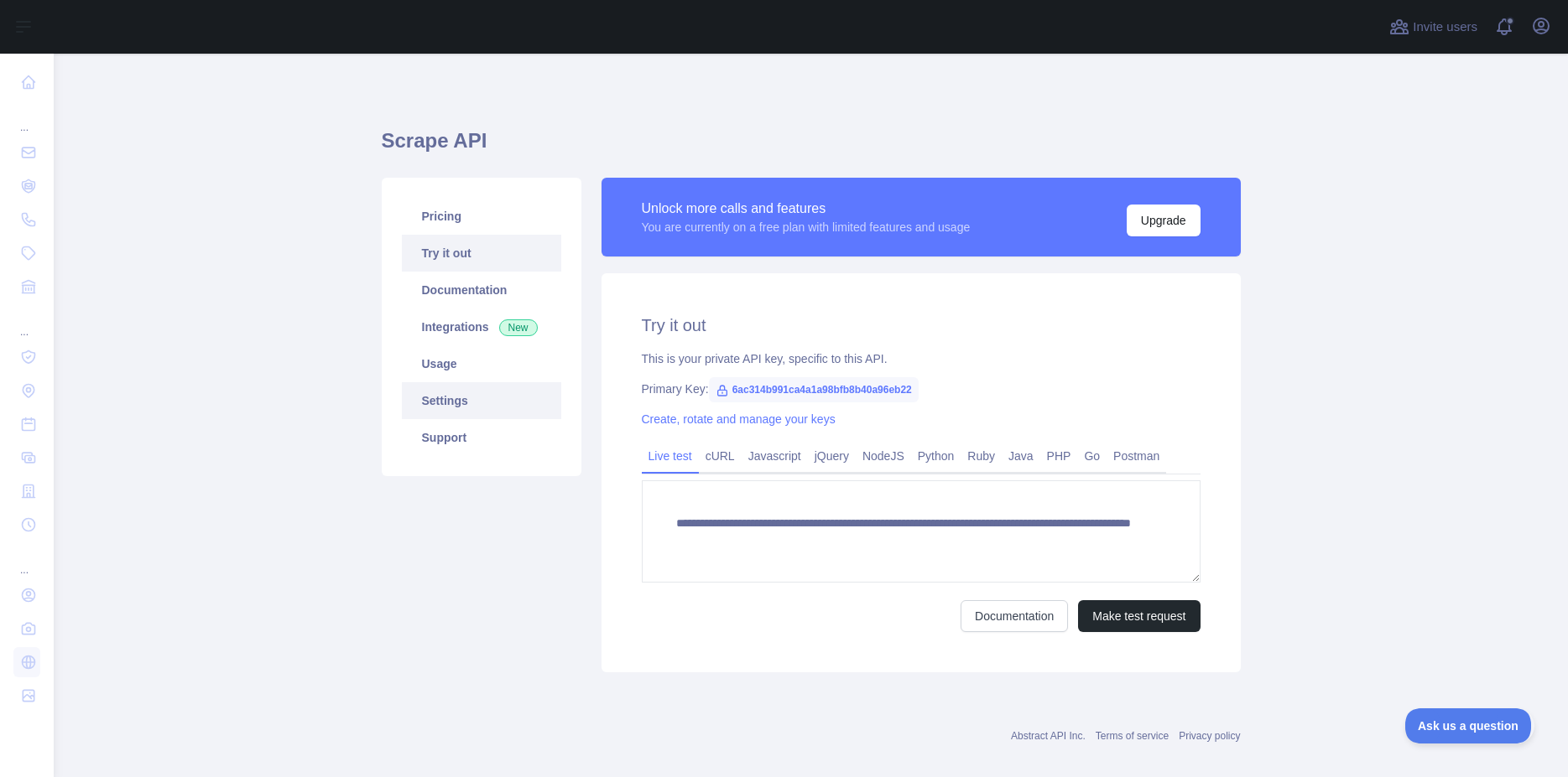
click at [436, 398] on link "Settings" at bounding box center [482, 400] width 159 height 36
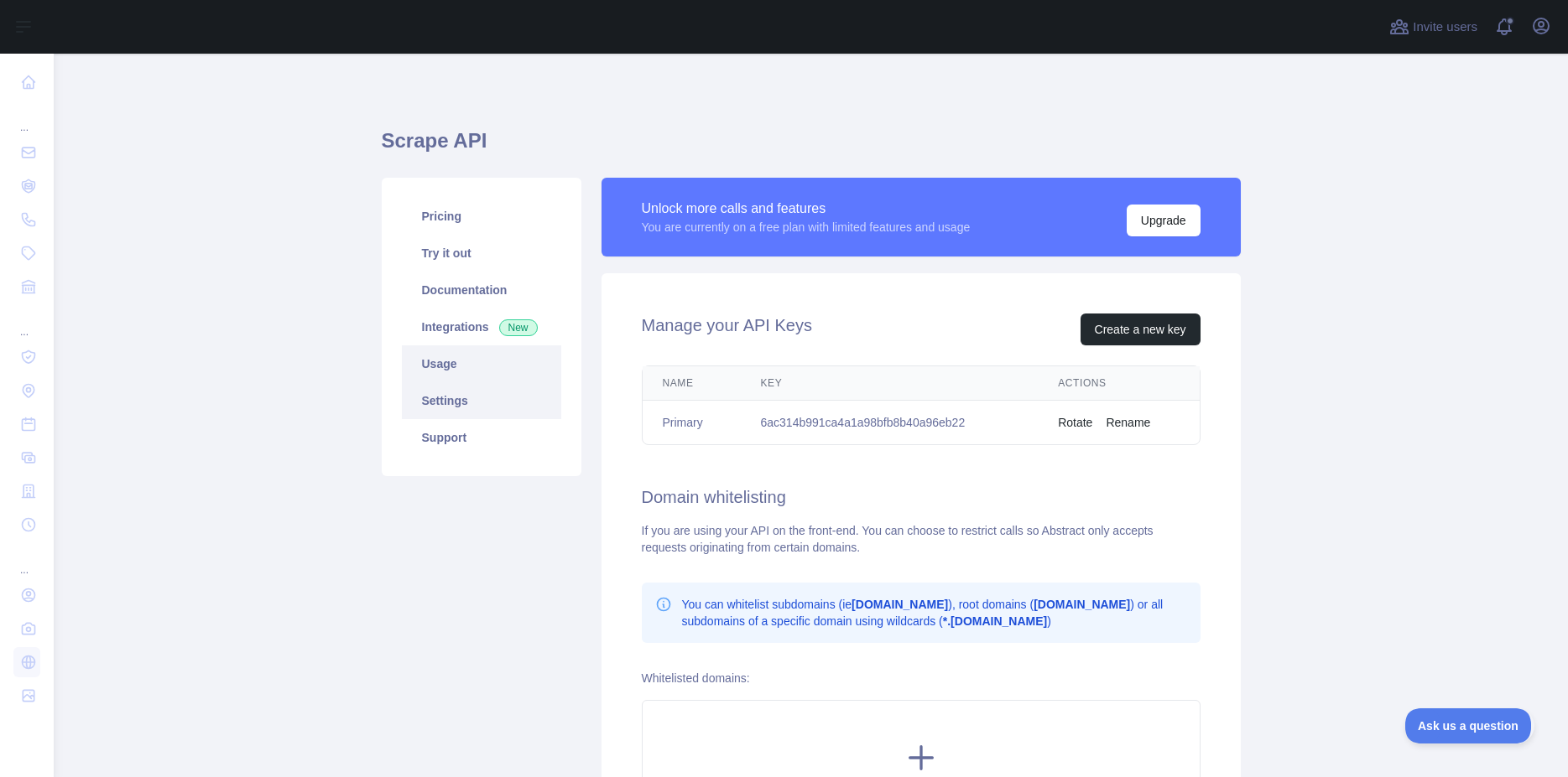
click at [442, 359] on link "Usage" at bounding box center [482, 363] width 159 height 36
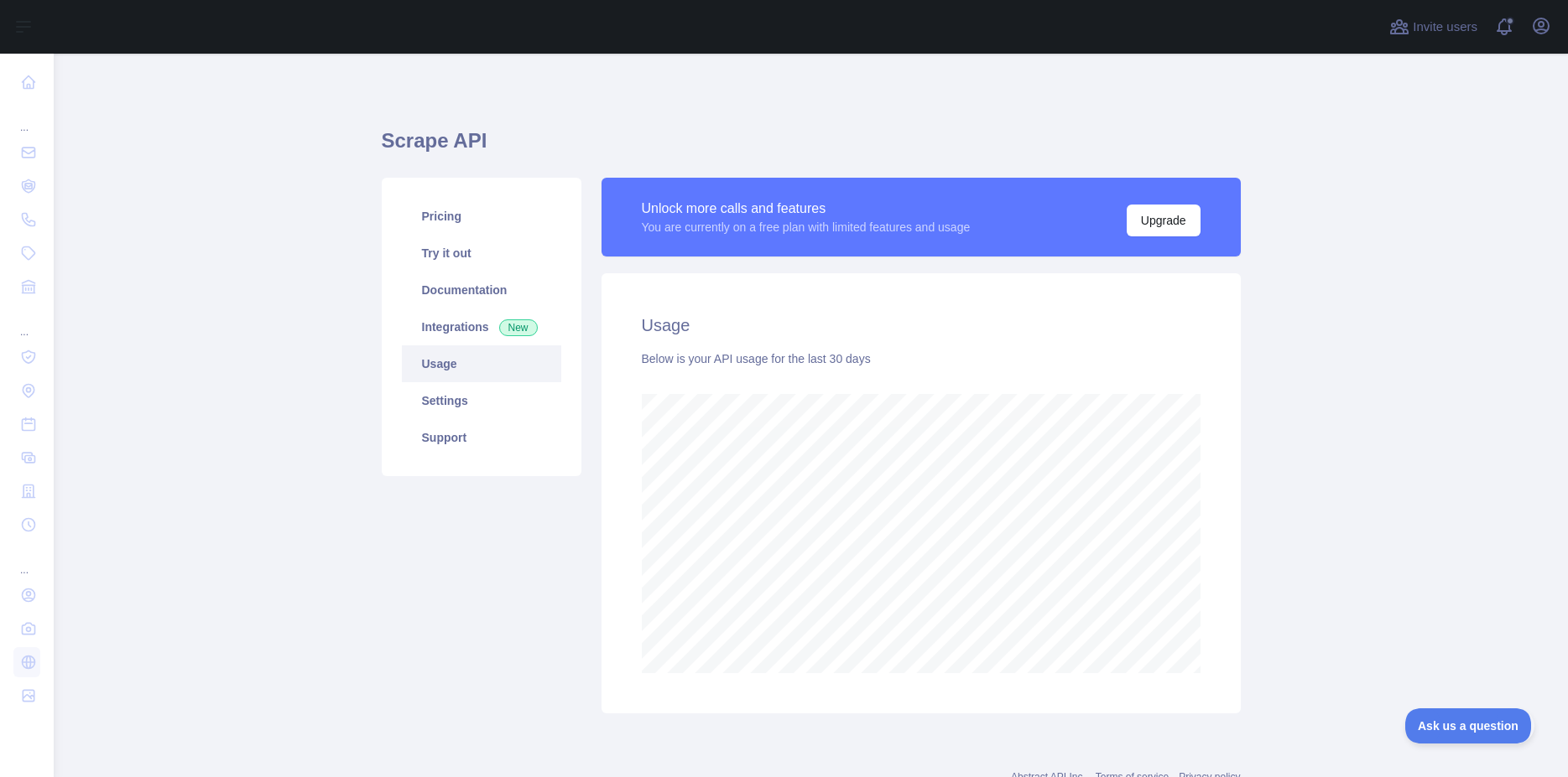
scroll to position [724, 1500]
click at [431, 215] on link "Pricing" at bounding box center [482, 216] width 159 height 36
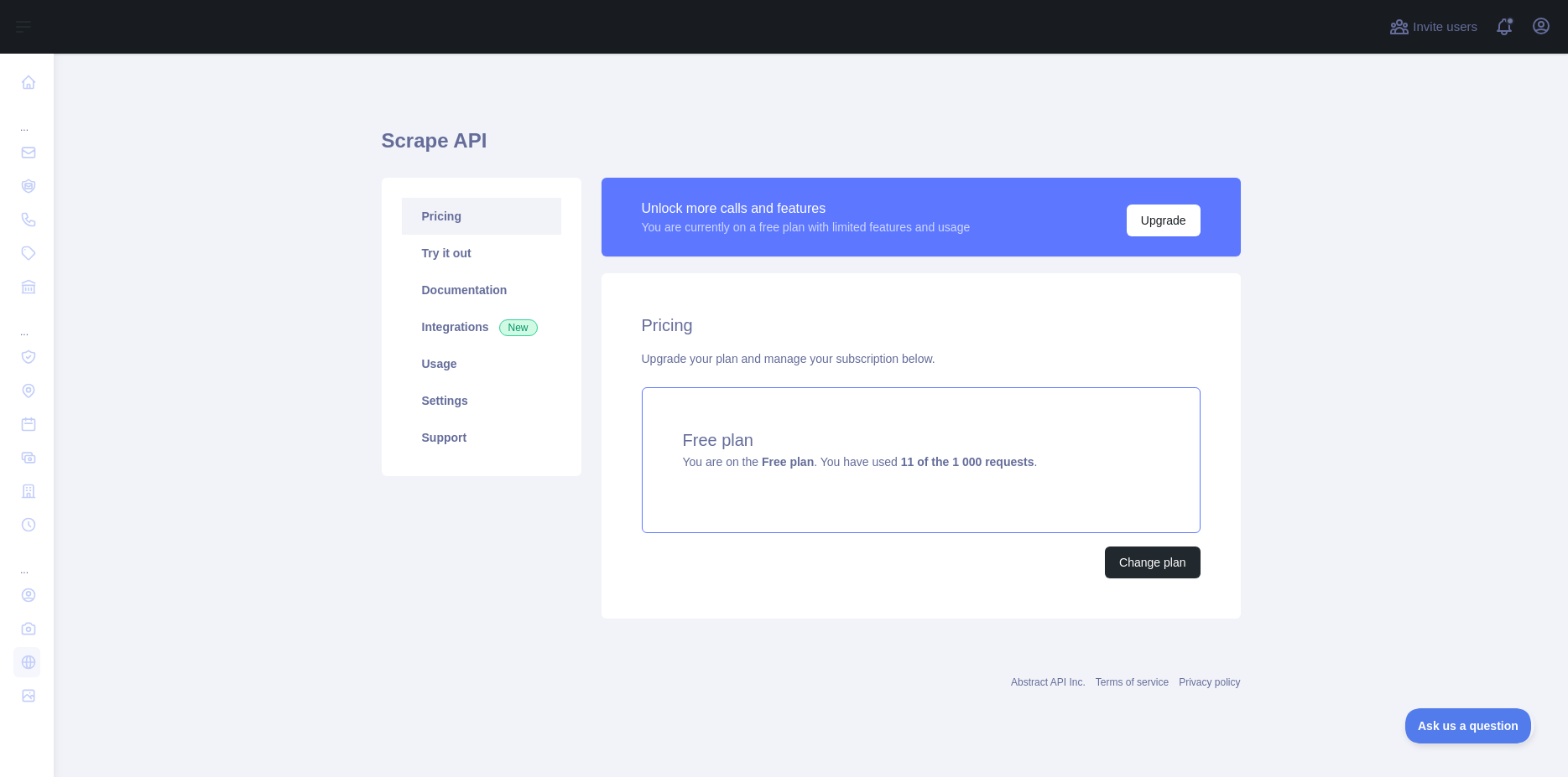
click at [924, 455] on strong "11 of the 1 000 requests" at bounding box center [967, 462] width 134 height 13
click at [454, 402] on link "Settings" at bounding box center [482, 400] width 159 height 36
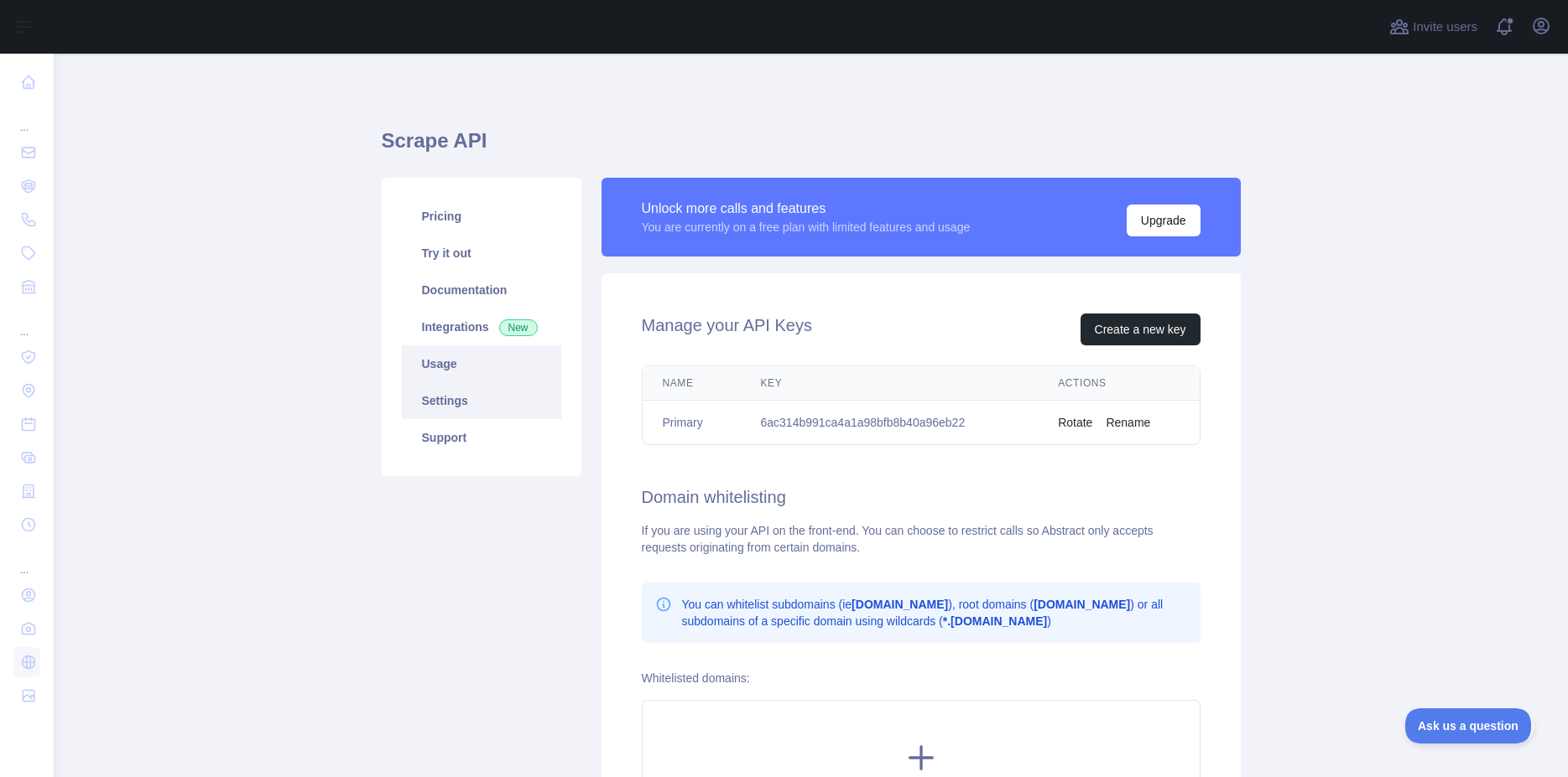
click at [431, 368] on link "Usage" at bounding box center [482, 363] width 159 height 36
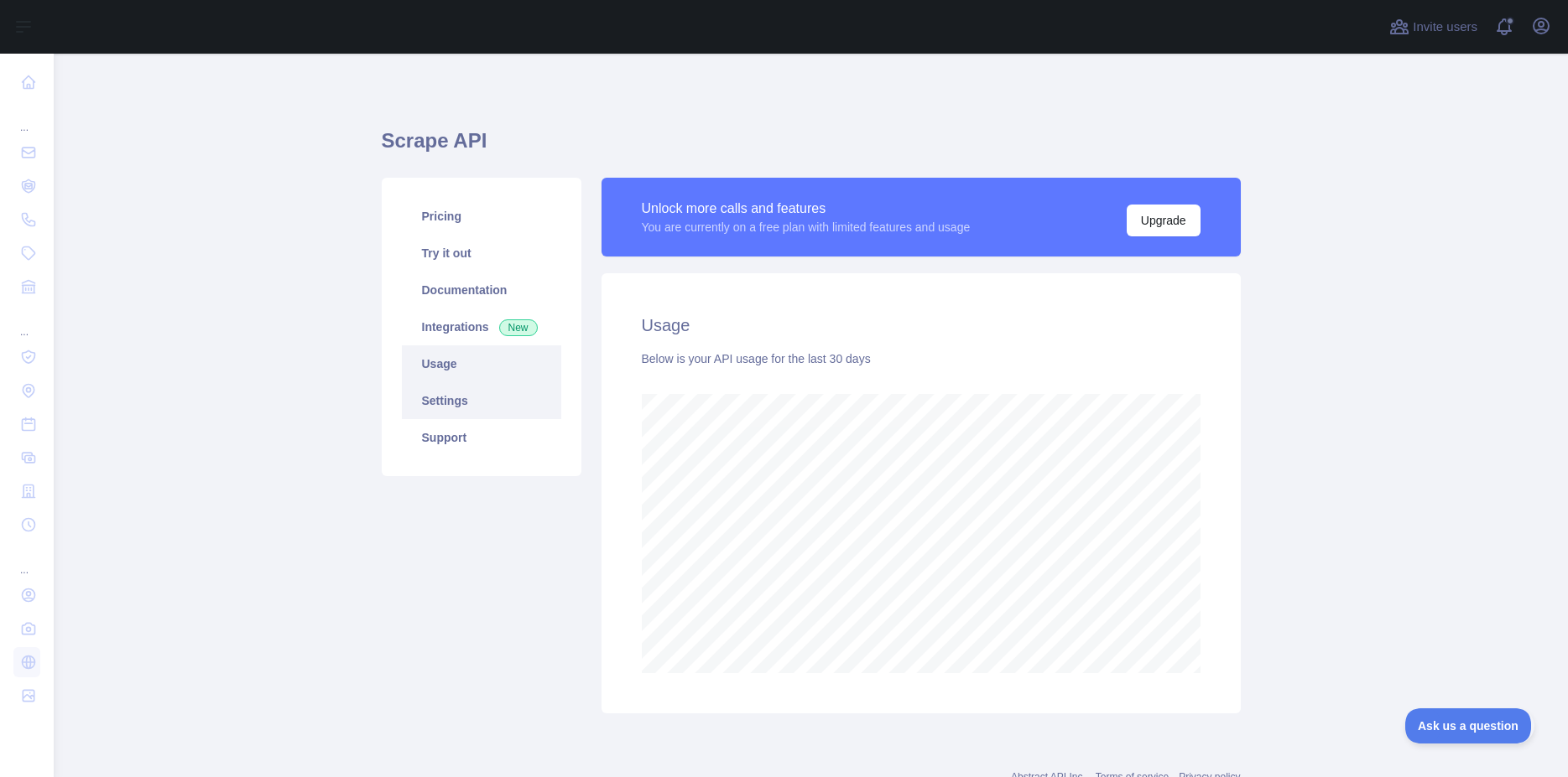
scroll to position [724, 1500]
click at [427, 402] on link "Settings" at bounding box center [482, 400] width 159 height 36
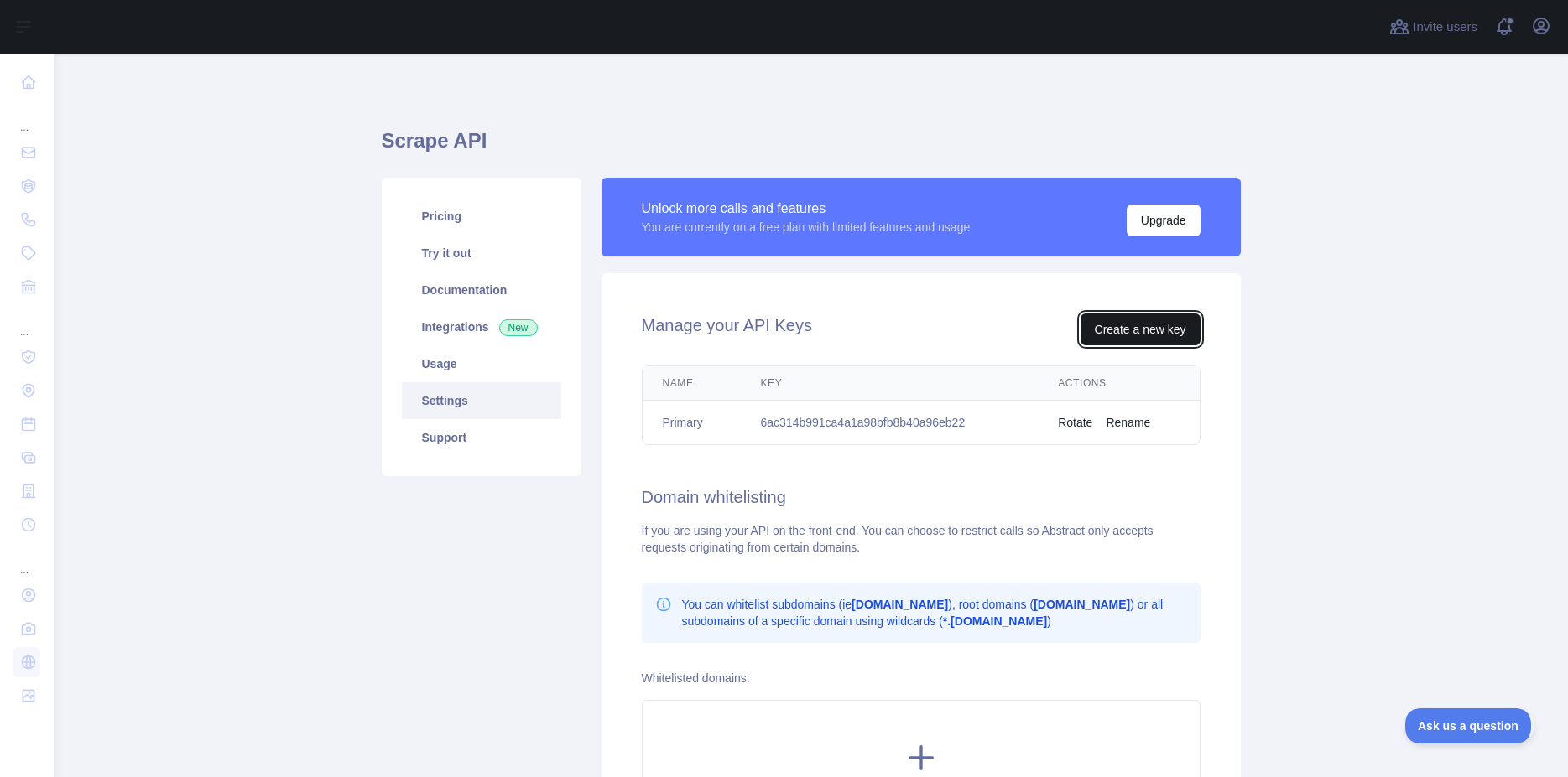
click at [1160, 322] on button "Create a new key" at bounding box center [1140, 329] width 120 height 32
click at [435, 399] on link "Settings" at bounding box center [482, 400] width 159 height 36
click at [443, 431] on link "Support" at bounding box center [482, 437] width 159 height 36
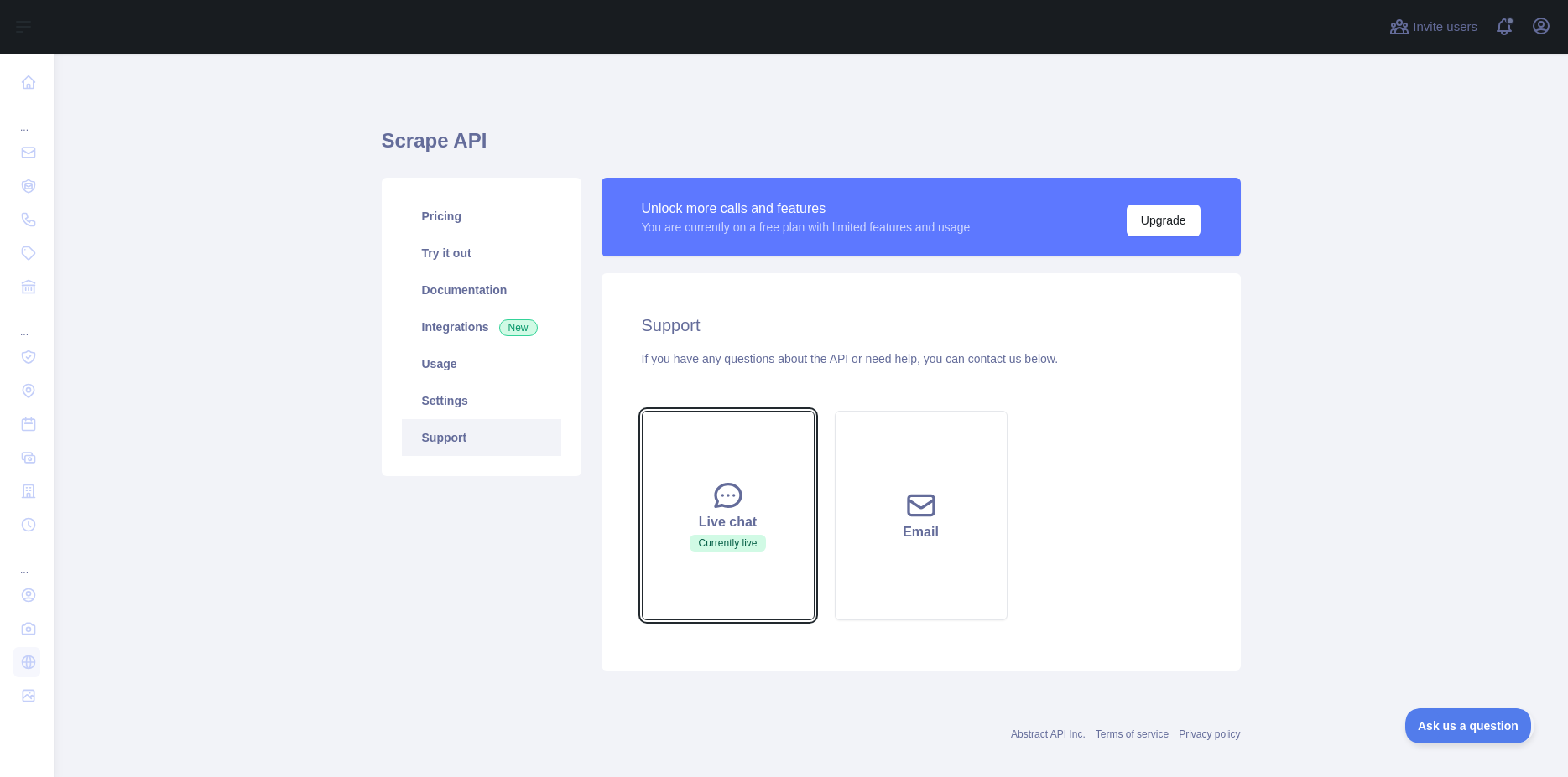
click at [697, 516] on div "Live chat" at bounding box center [728, 523] width 131 height 21
click at [702, 499] on button "Live chat Currently live" at bounding box center [728, 515] width 173 height 209
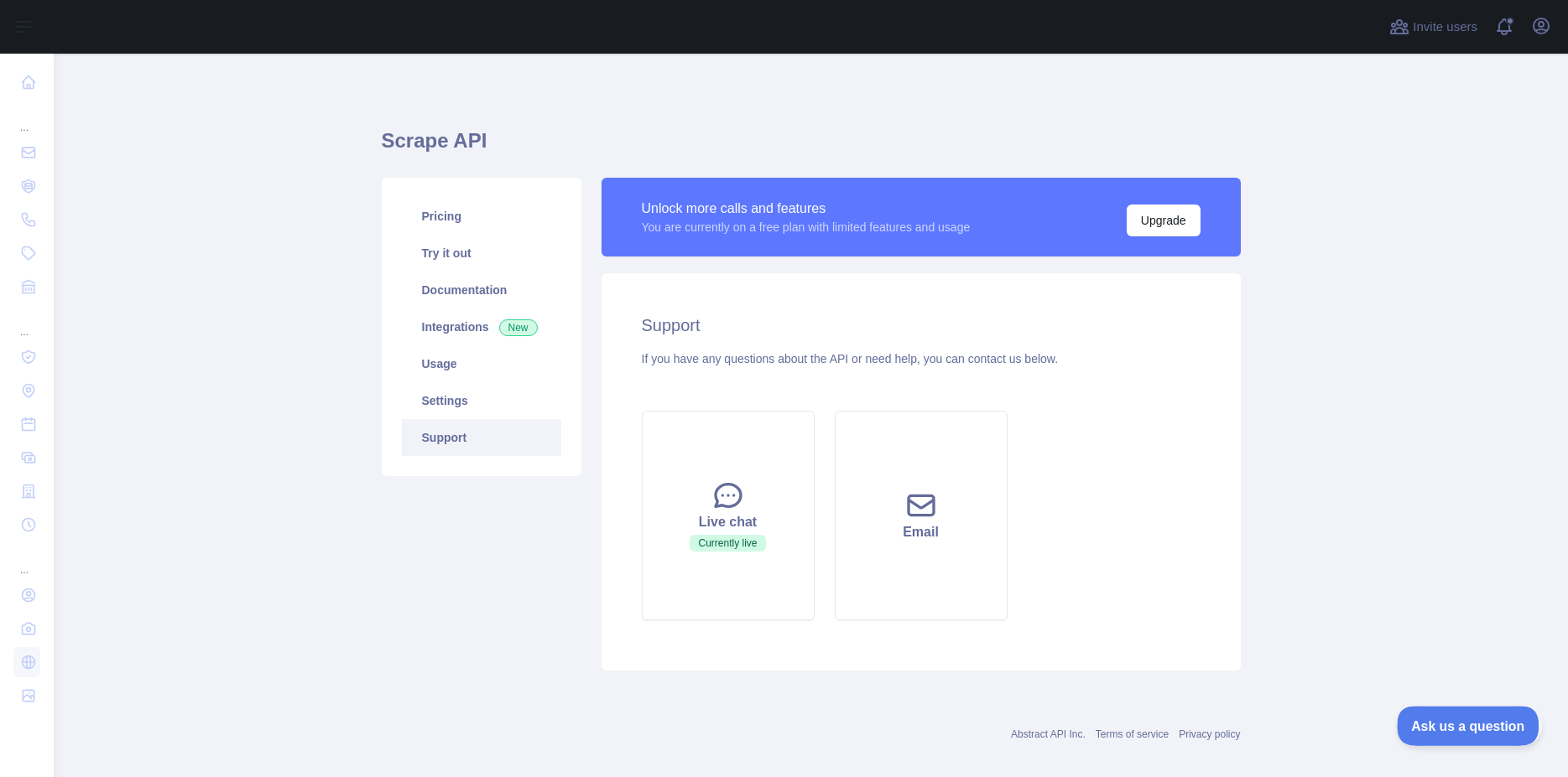
click at [1442, 723] on span "Ask us a question" at bounding box center [1459, 724] width 126 height 12
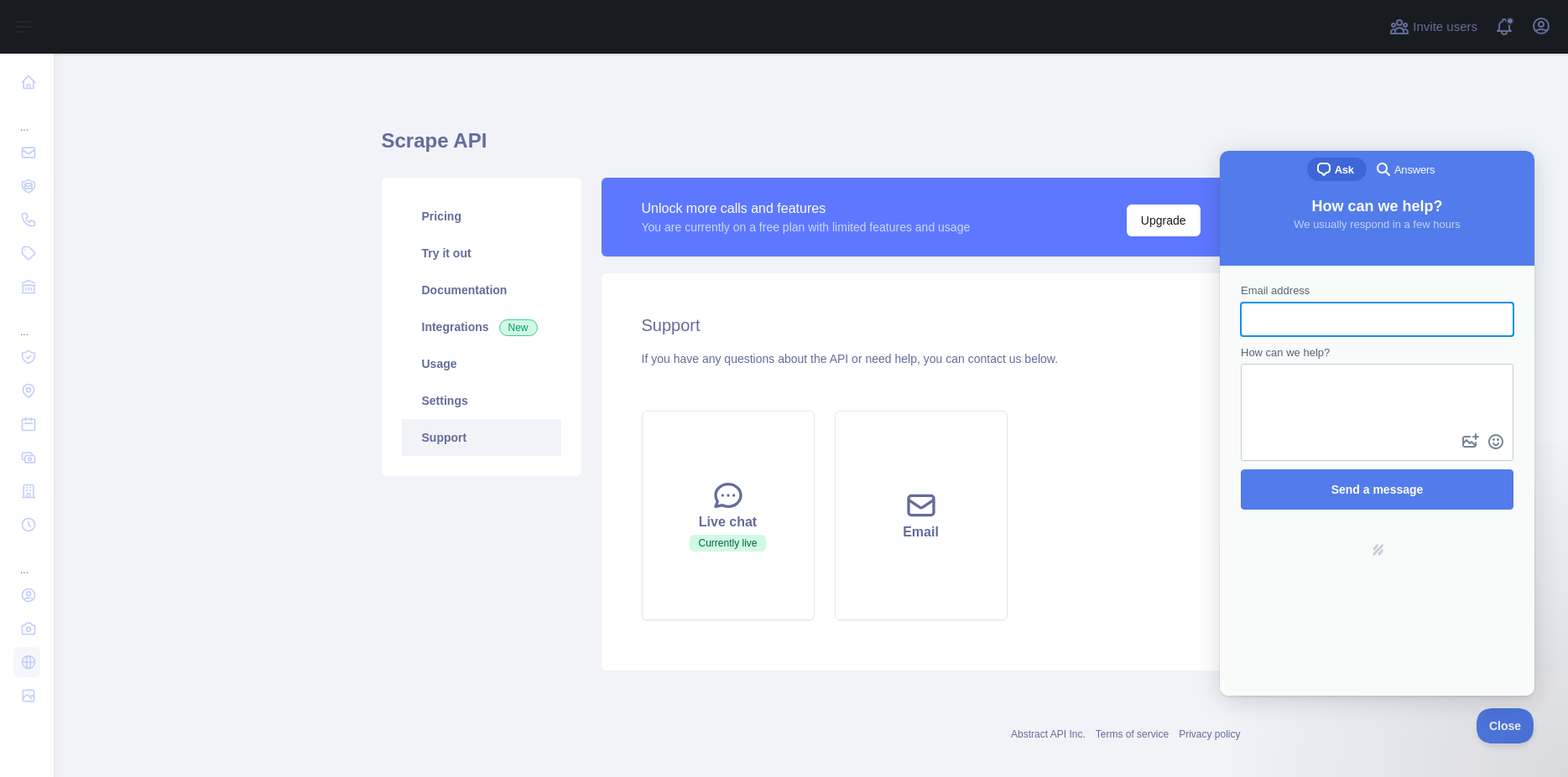
click at [1403, 171] on span "Answers" at bounding box center [1414, 170] width 40 height 17
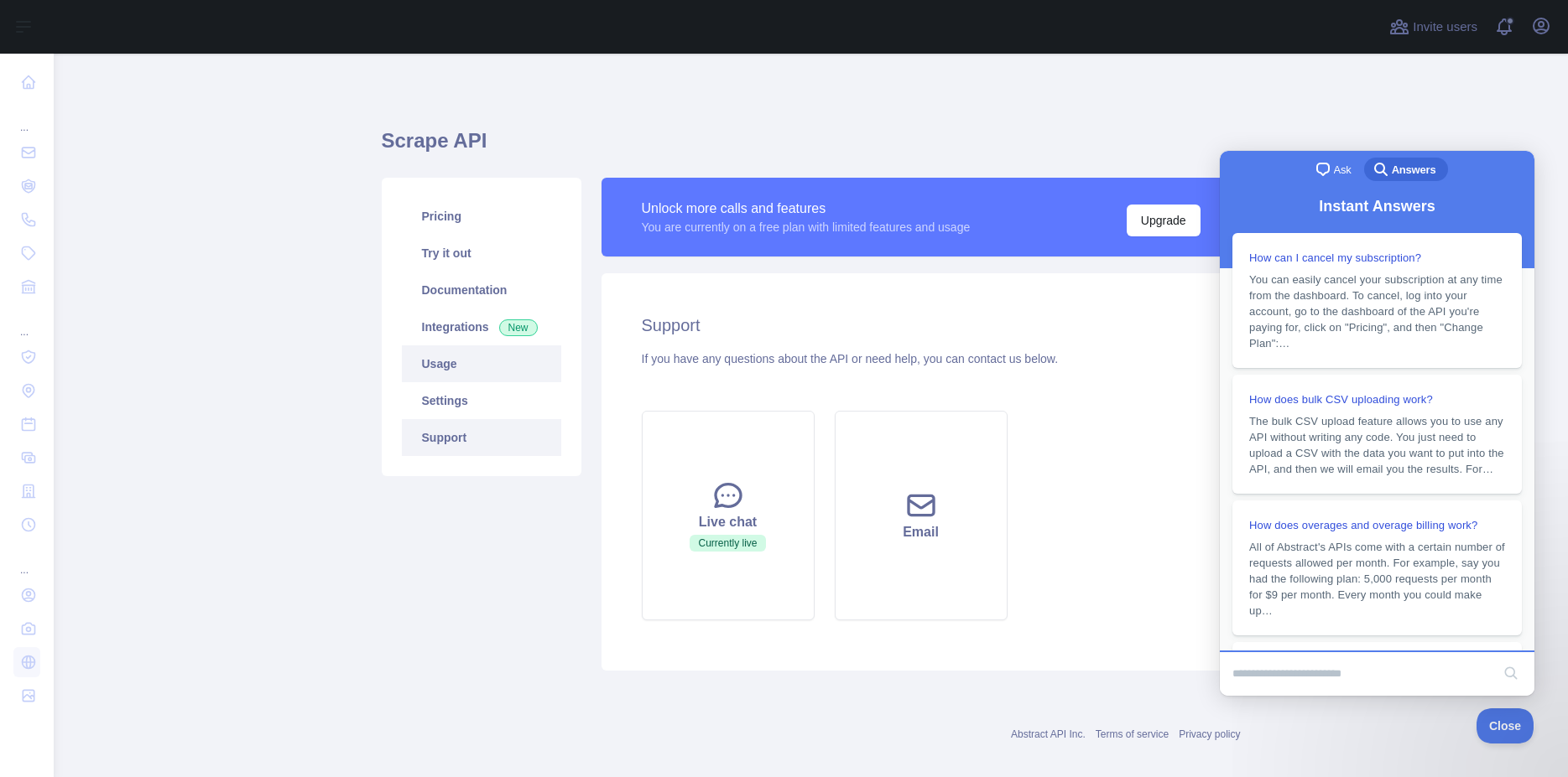
click at [443, 362] on link "Usage" at bounding box center [482, 363] width 159 height 36
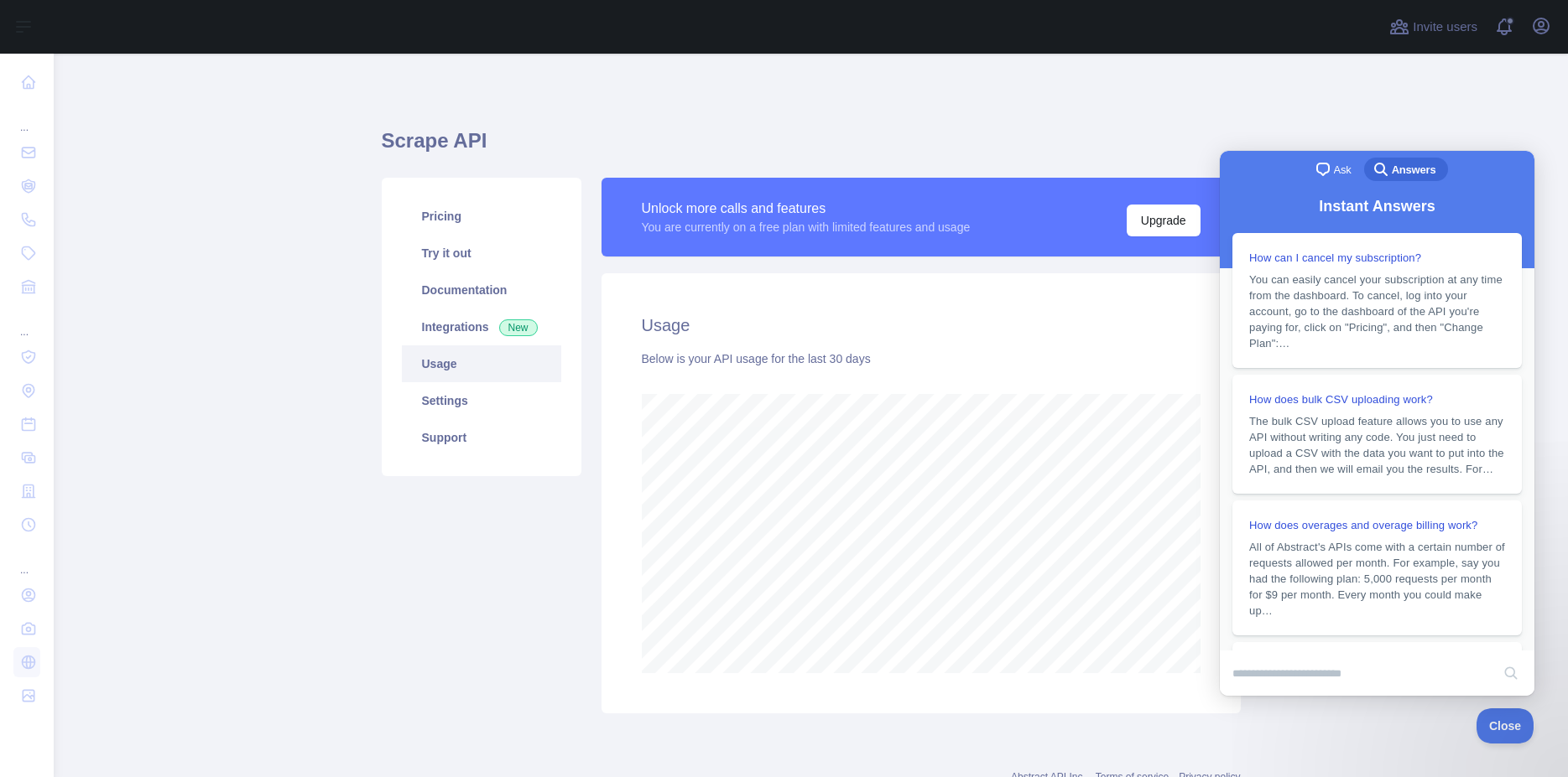
scroll to position [724, 1500]
click at [440, 295] on link "Documentation" at bounding box center [482, 290] width 159 height 36
click at [447, 217] on link "Pricing" at bounding box center [482, 216] width 159 height 36
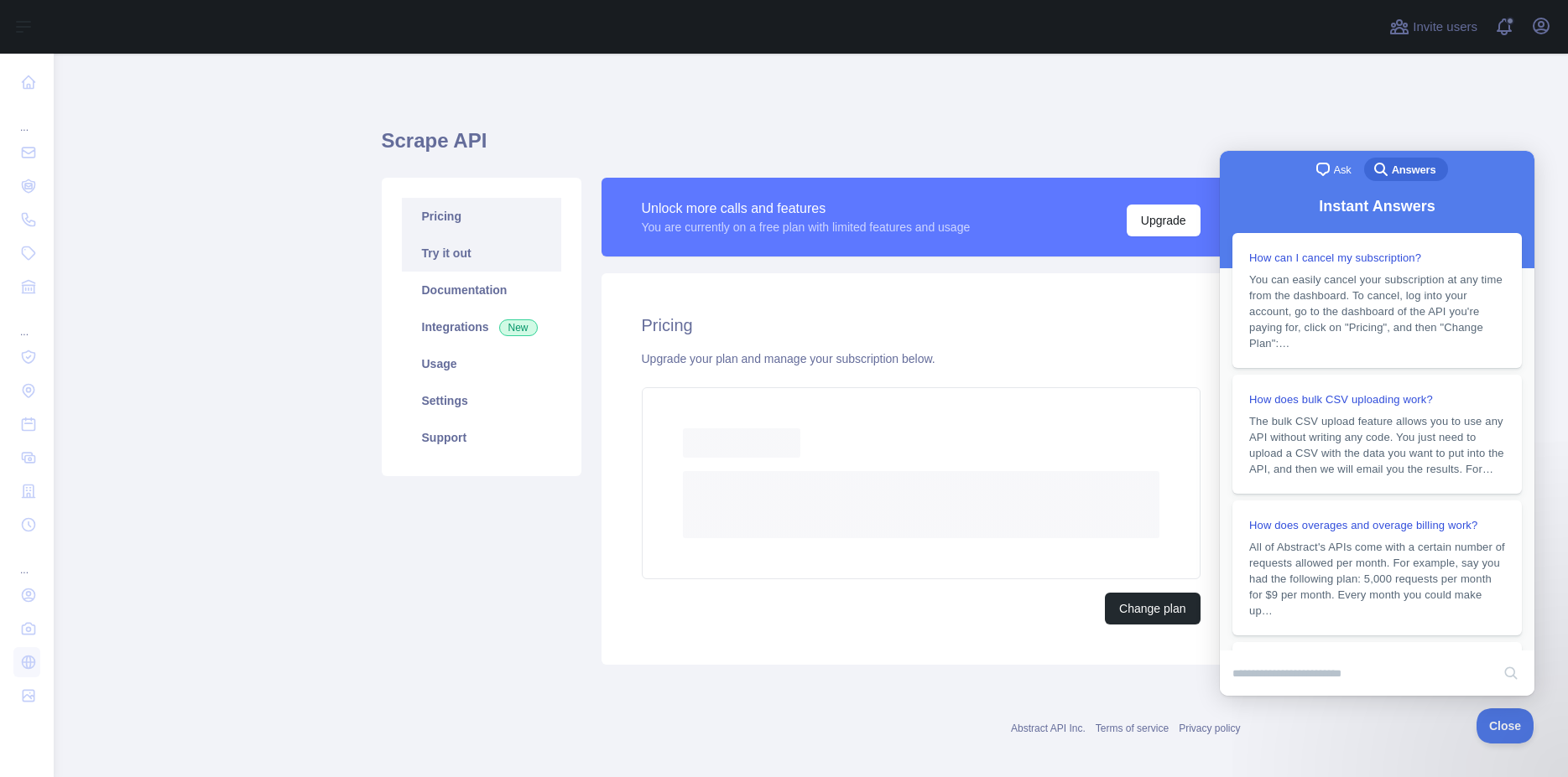
click at [443, 257] on link "Try it out" at bounding box center [482, 252] width 159 height 36
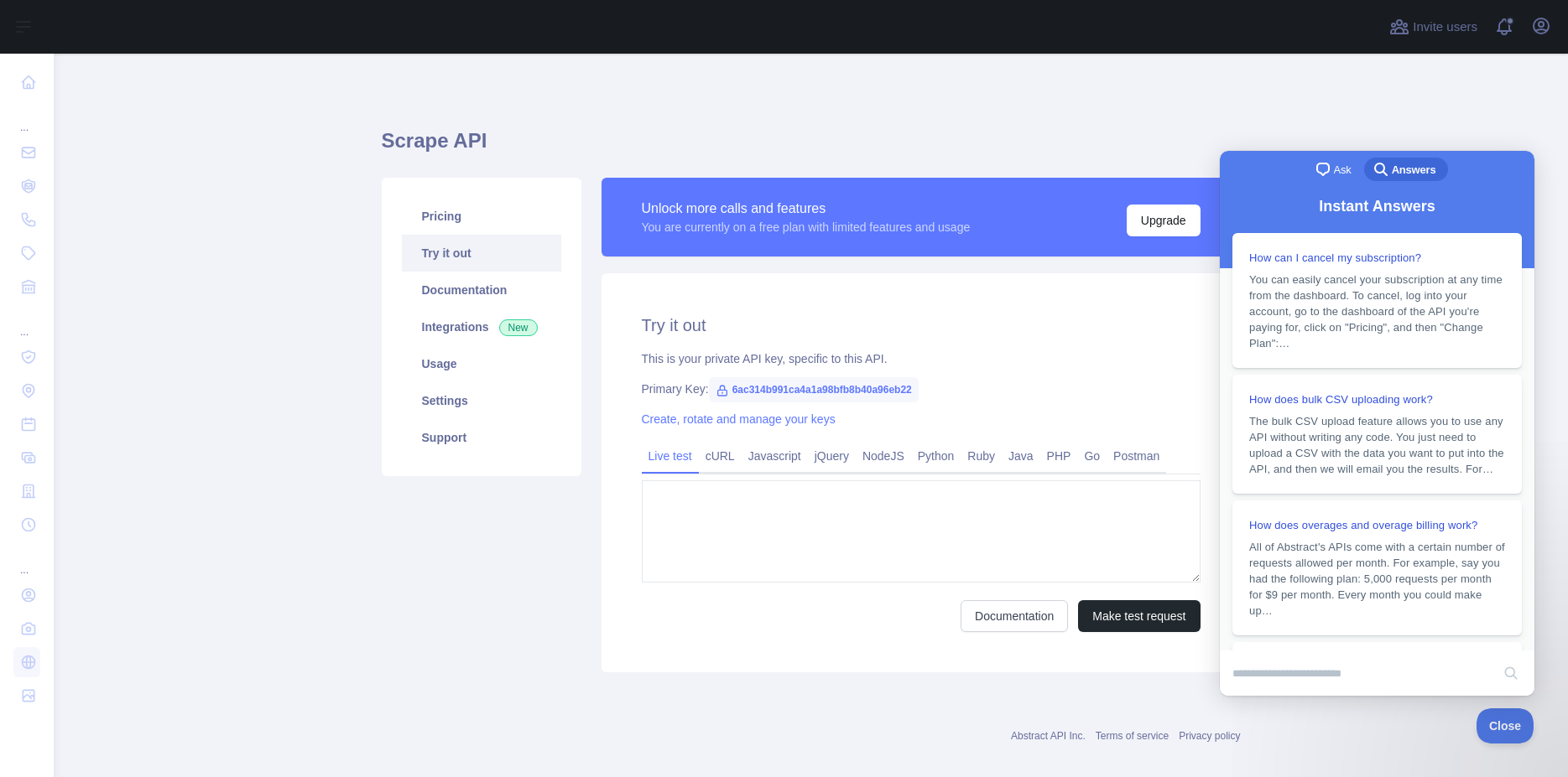
type textarea "**********"
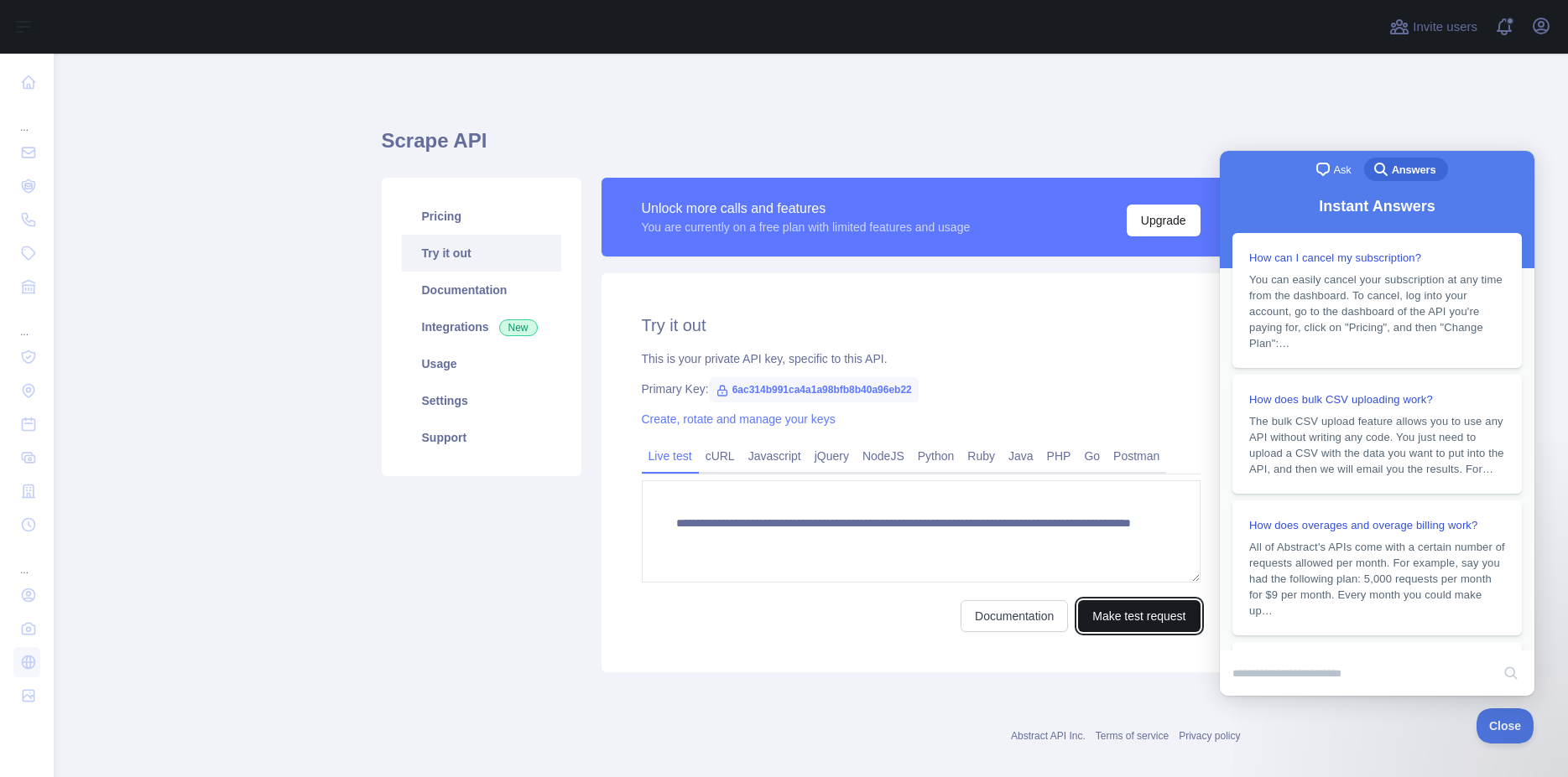
click at [1123, 620] on button "Make test request" at bounding box center [1139, 616] width 122 height 32
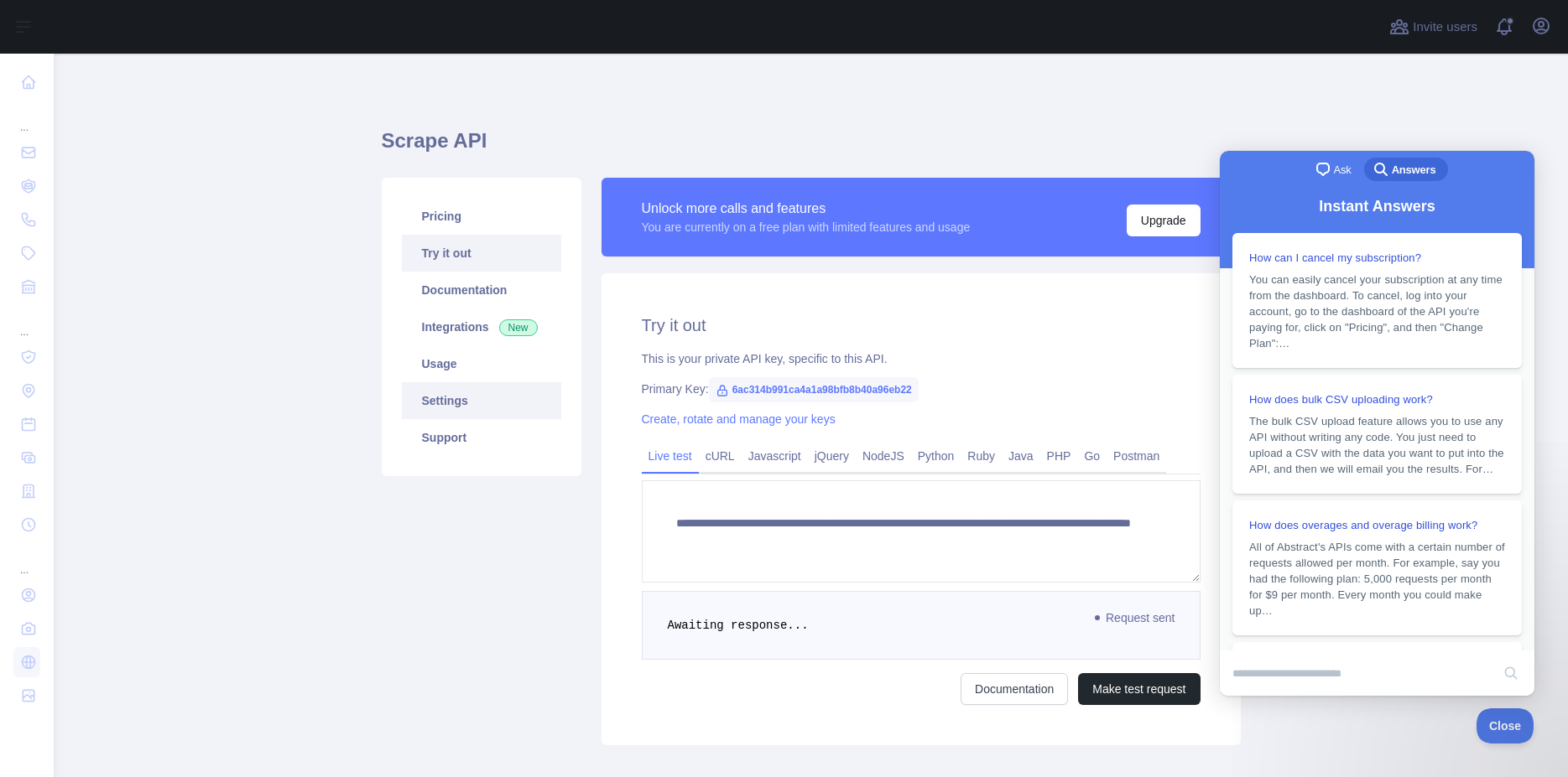
click at [446, 396] on link "Settings" at bounding box center [482, 400] width 159 height 36
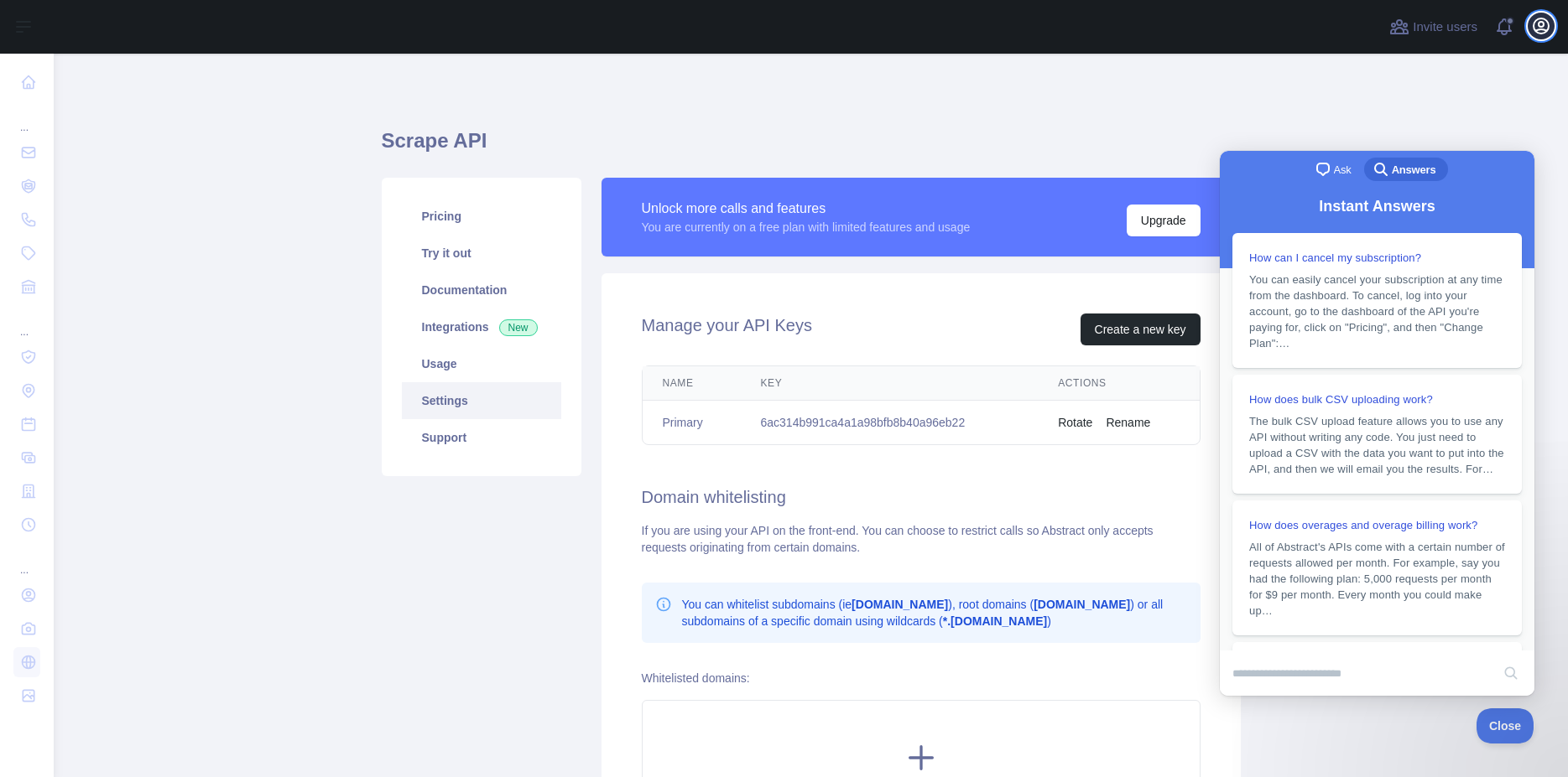
click at [1541, 19] on icon "button" at bounding box center [1541, 26] width 15 height 15
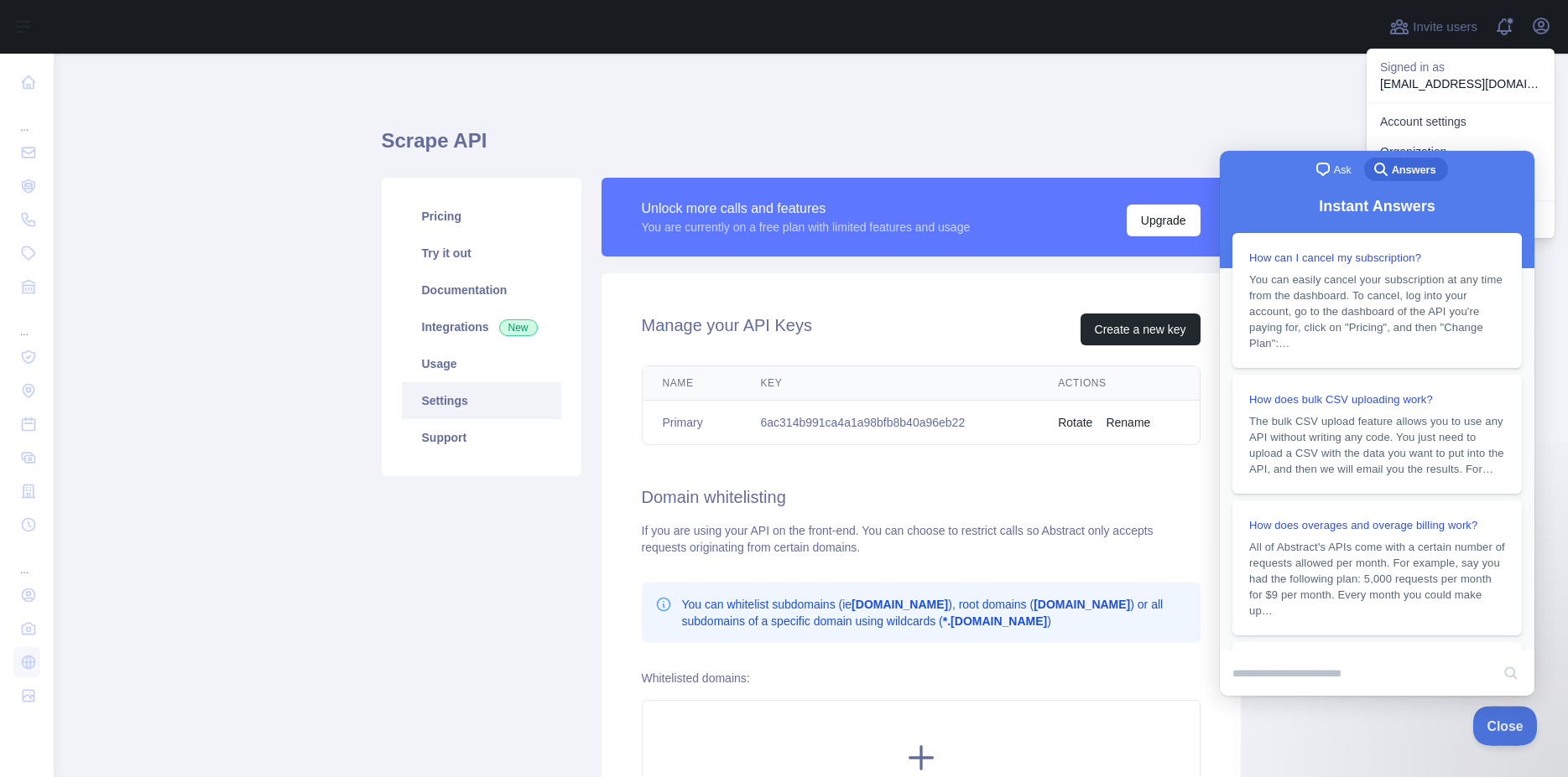
click at [1509, 725] on span "Close" at bounding box center [1501, 724] width 57 height 12
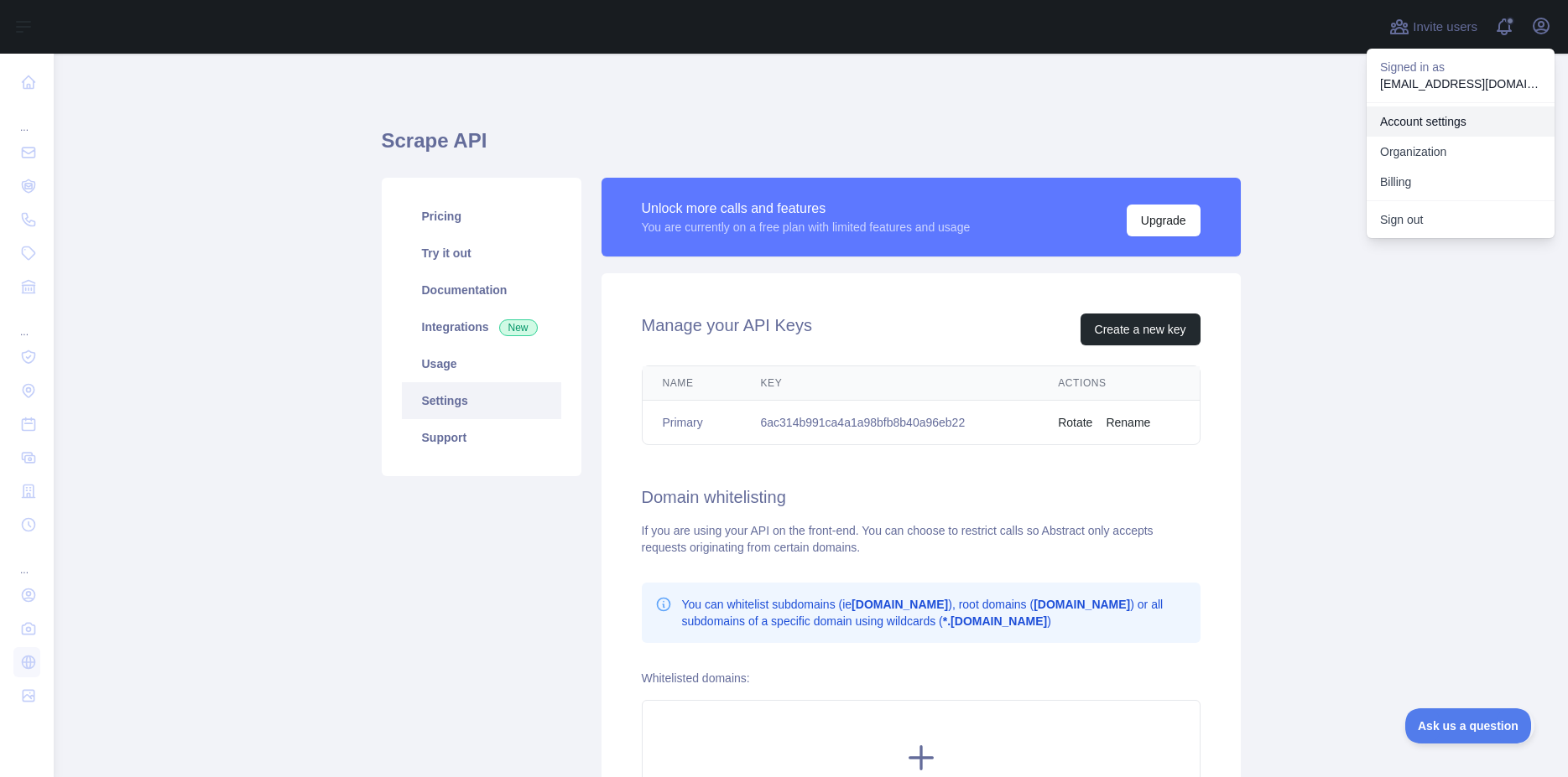
click at [1418, 124] on link "Account settings" at bounding box center [1460, 122] width 188 height 30
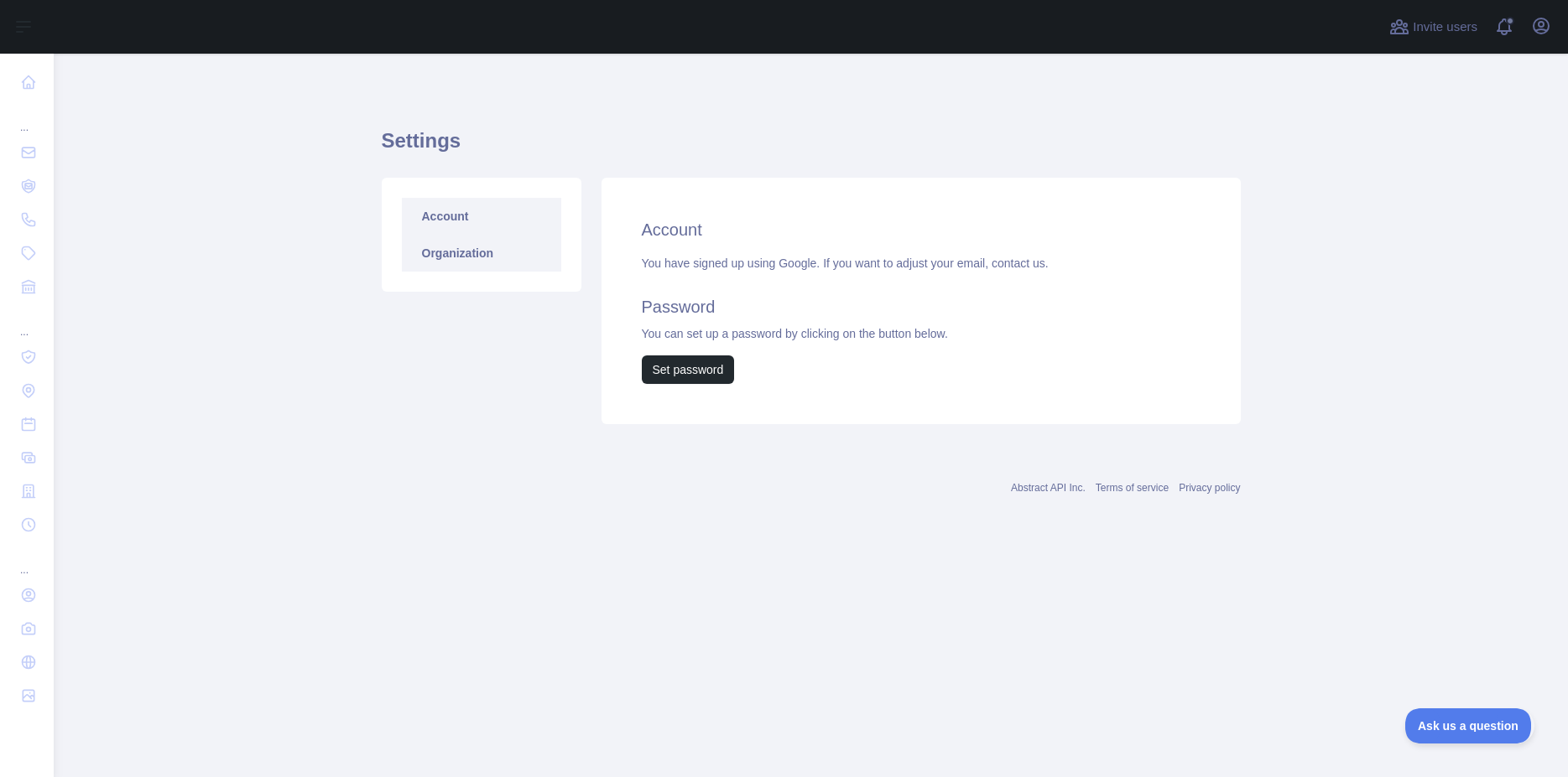
click at [464, 244] on link "Organization" at bounding box center [482, 252] width 159 height 36
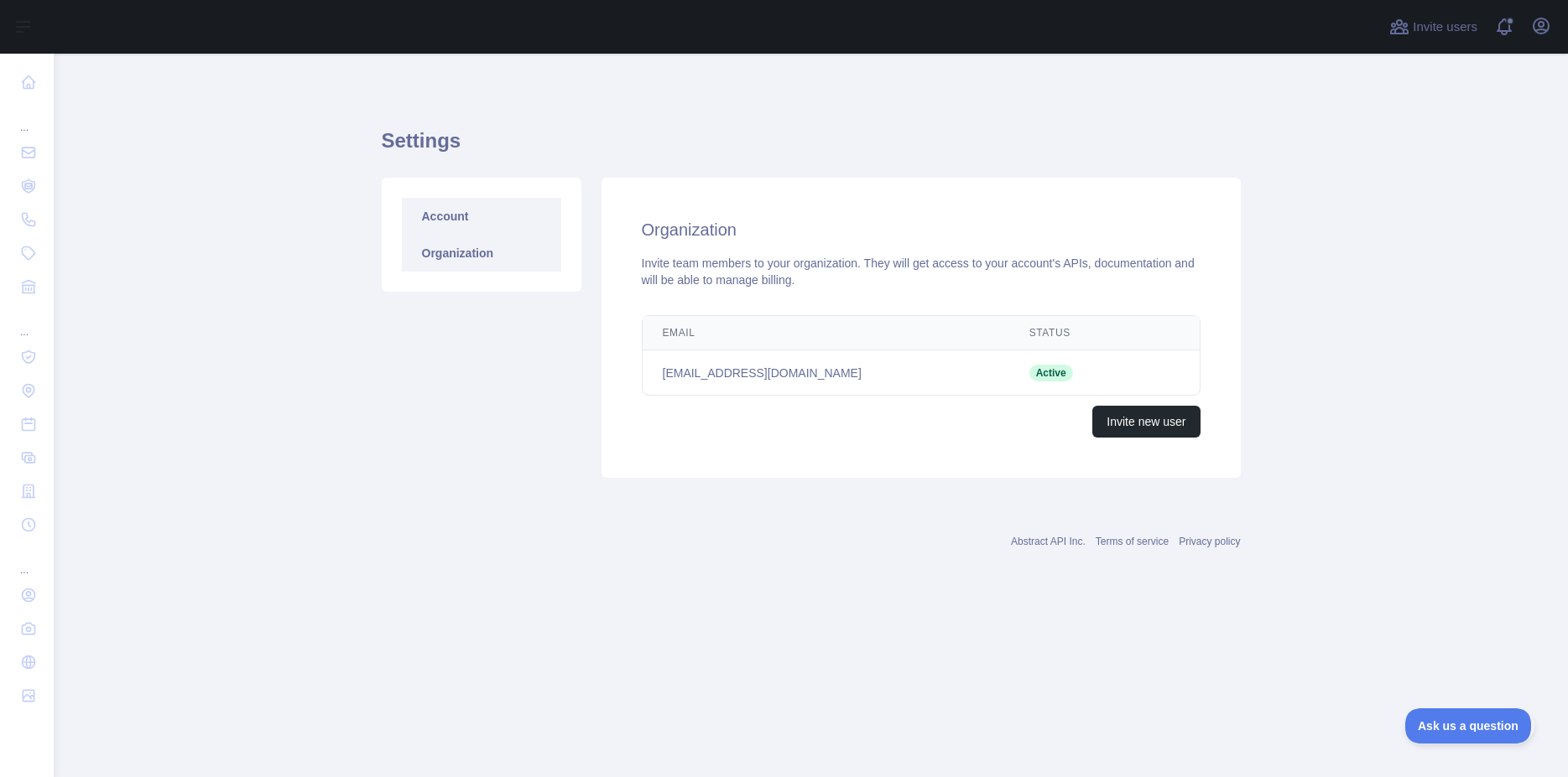
click at [454, 222] on link "Account" at bounding box center [482, 216] width 159 height 36
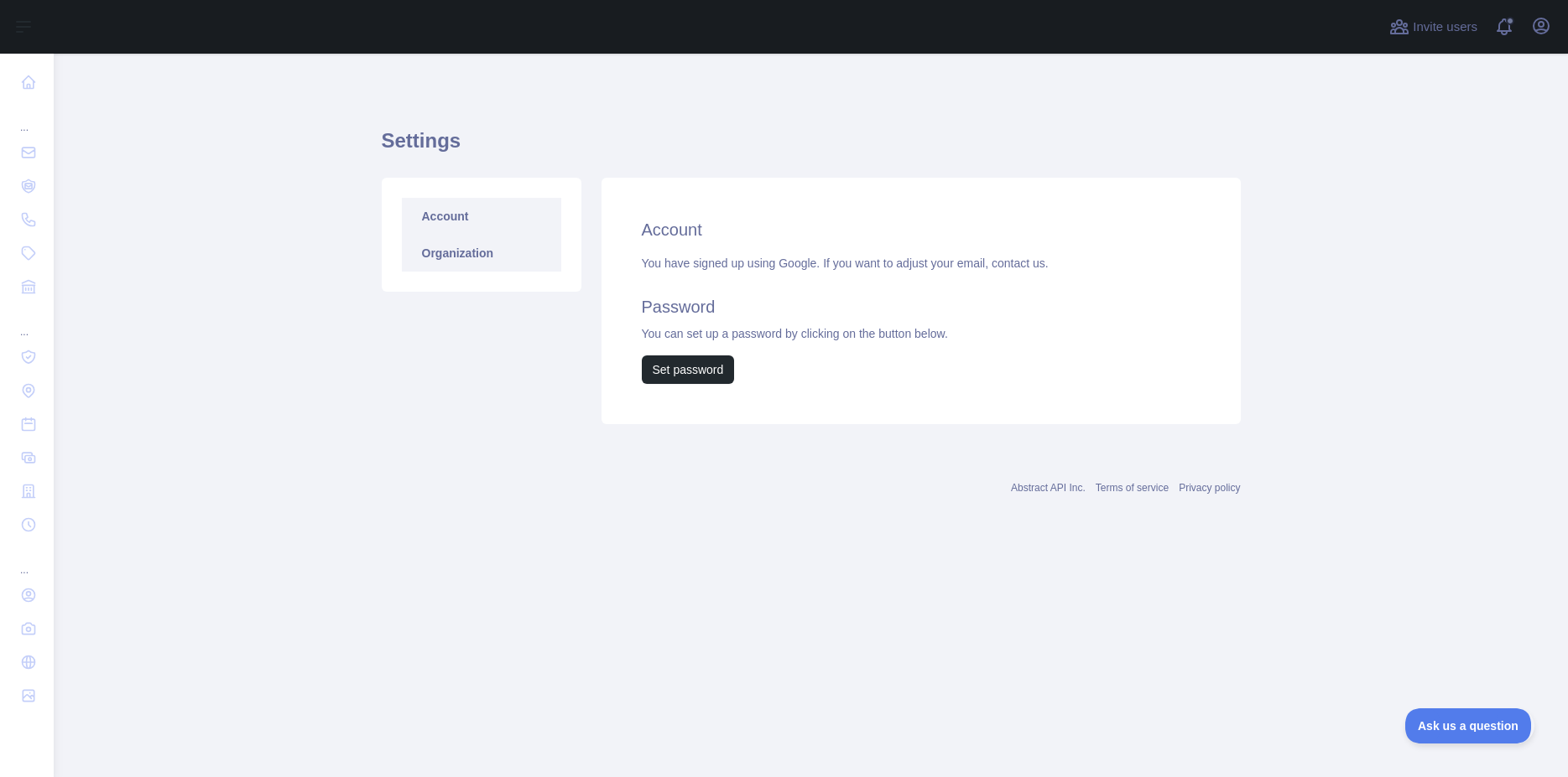
click at [461, 249] on link "Organization" at bounding box center [482, 252] width 159 height 36
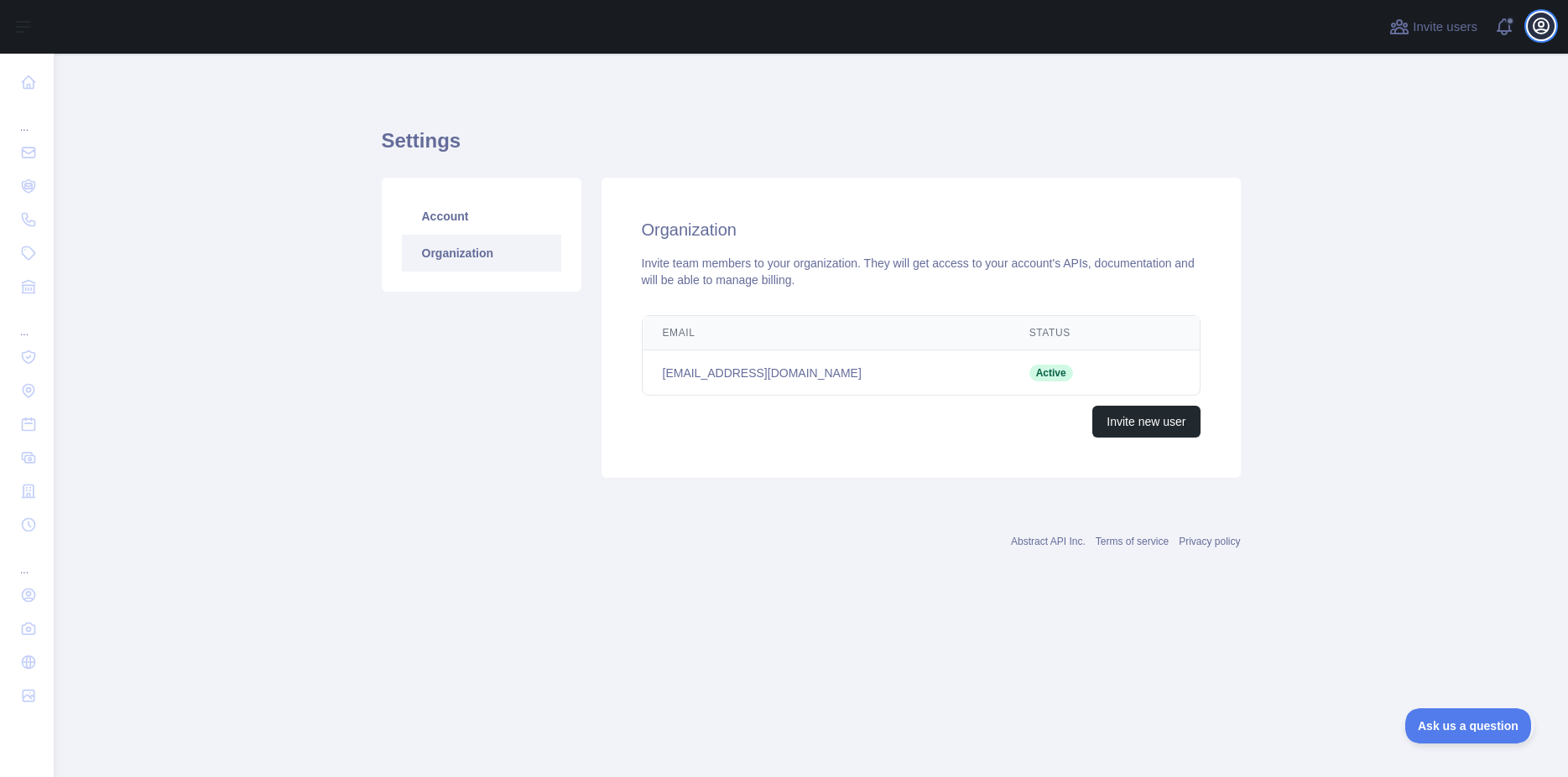
click at [1541, 20] on icon "button" at bounding box center [1541, 26] width 15 height 15
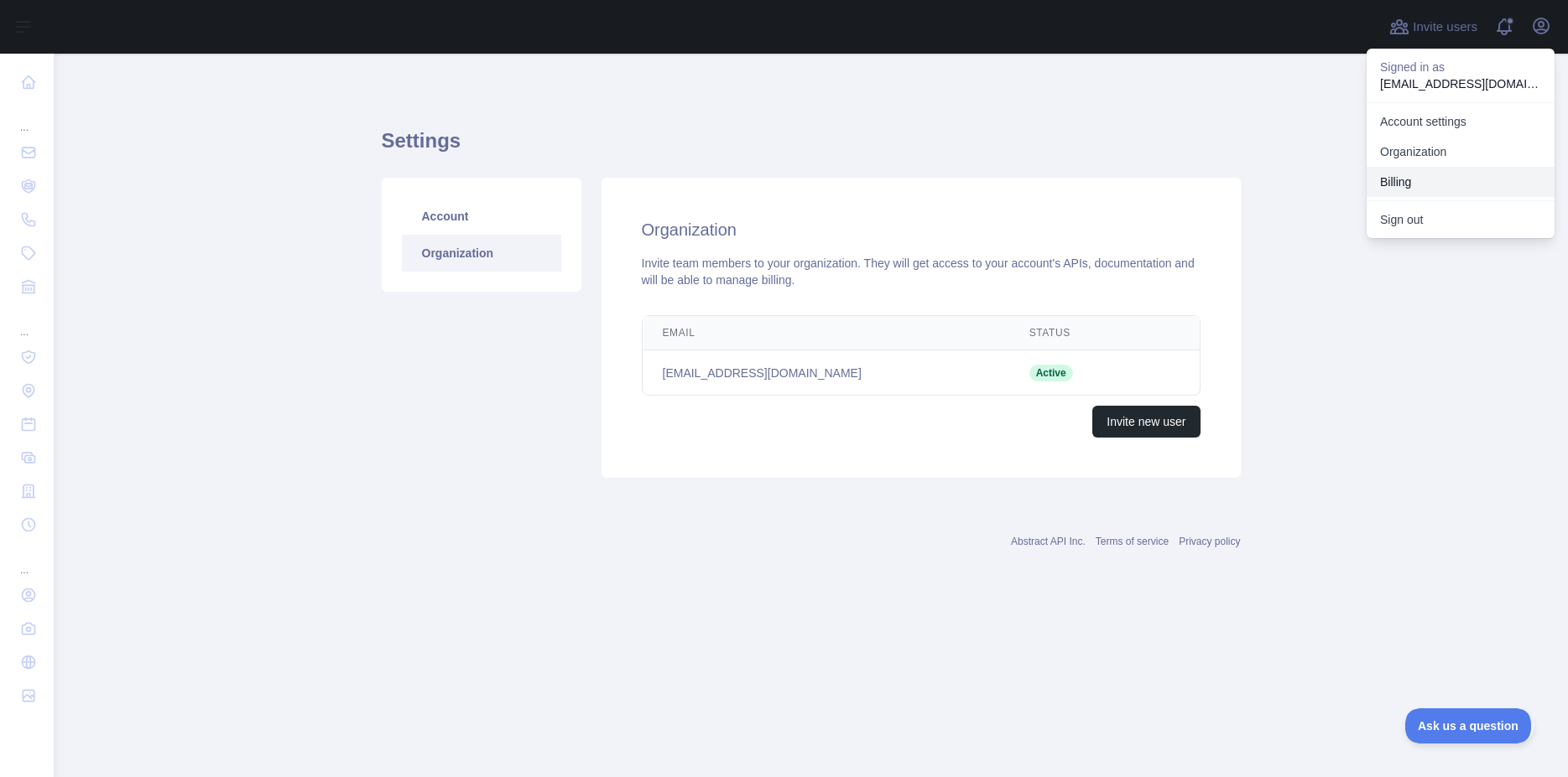
click at [1384, 179] on button "Billing" at bounding box center [1460, 181] width 188 height 30
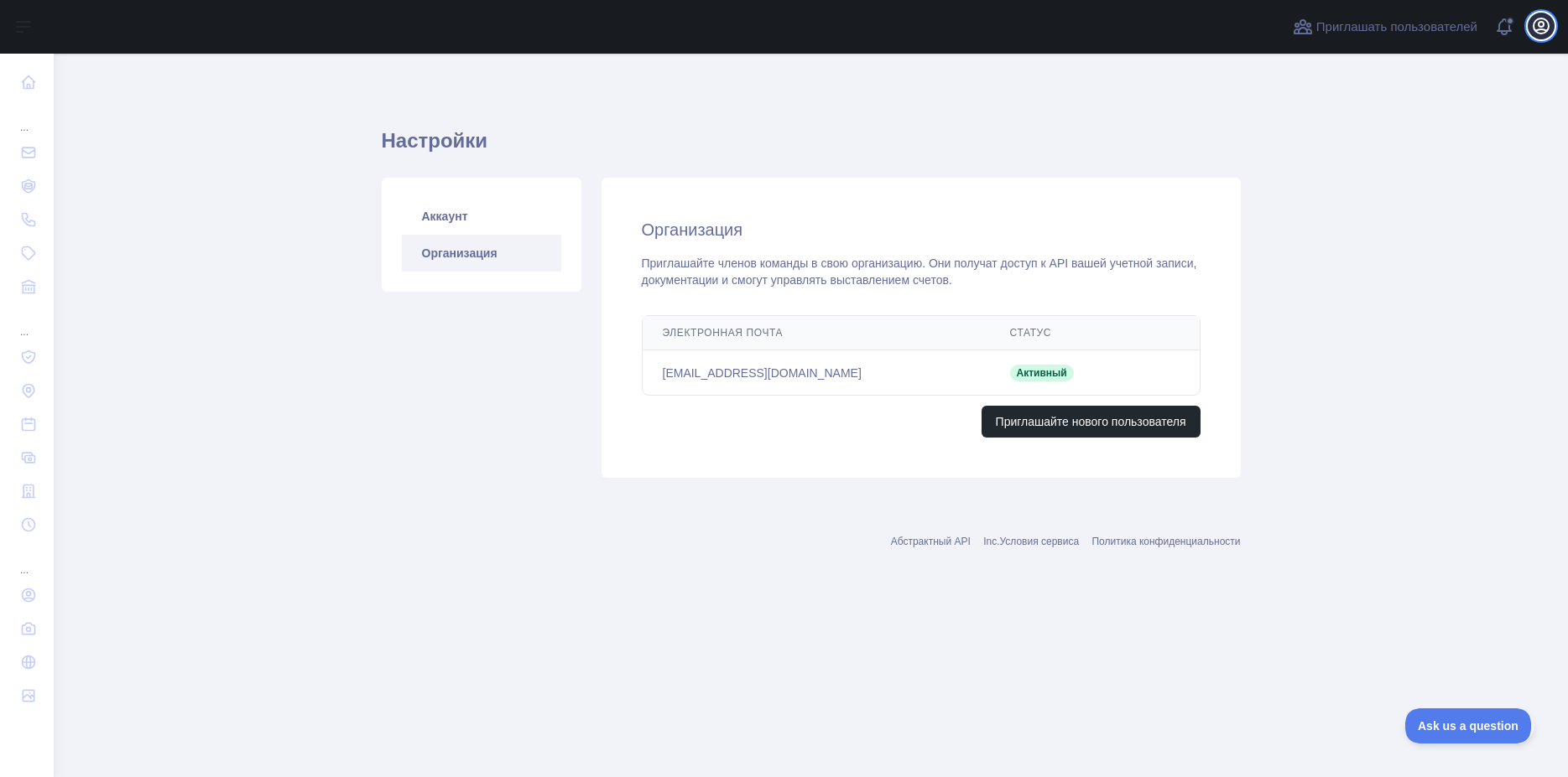
click at [1537, 22] on icon "button" at bounding box center [1542, 26] width 21 height 21
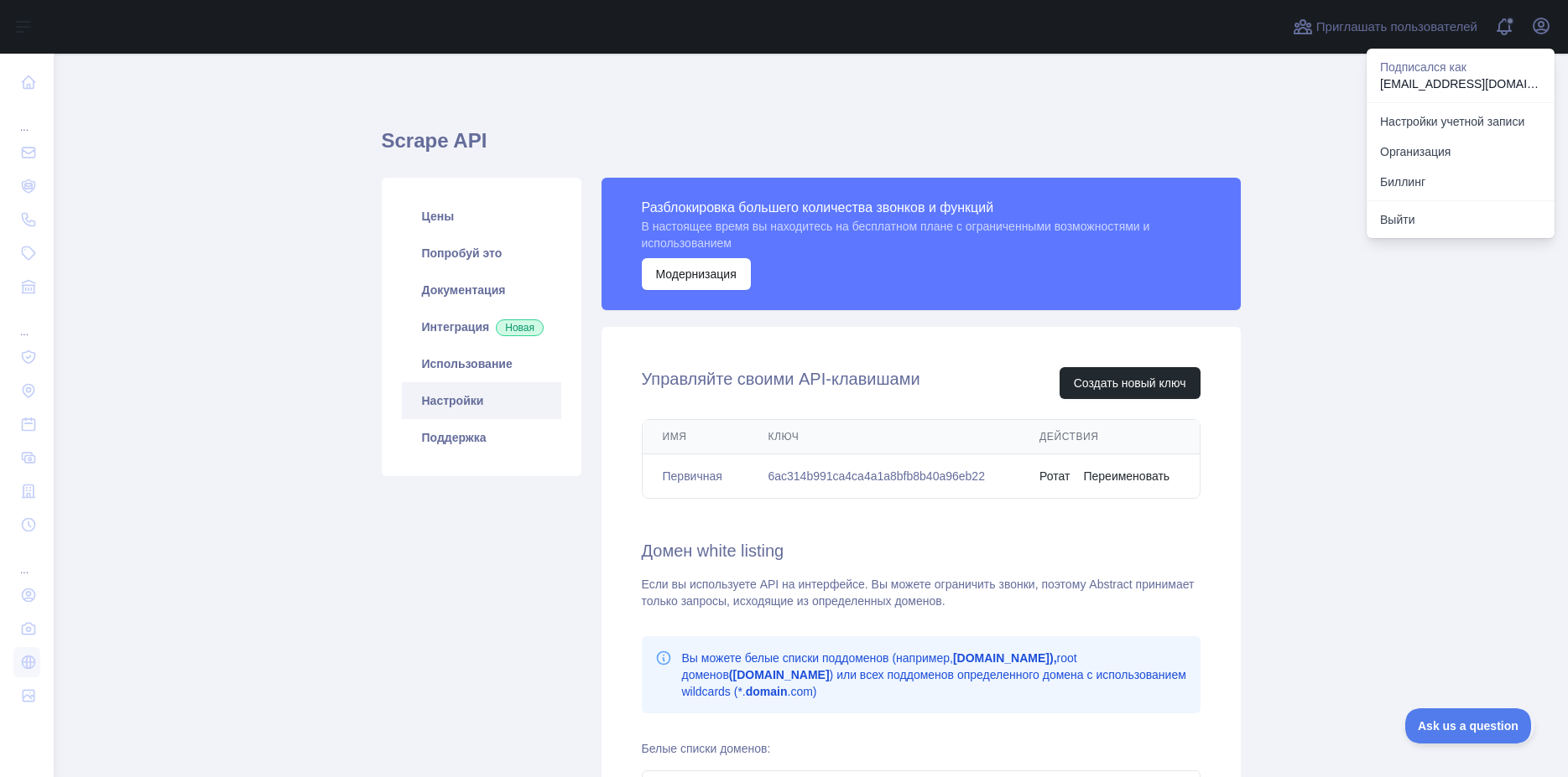
click at [920, 477] on td "6ac314b991ca4ca4a1a8bfb8b40a96eb22" at bounding box center [883, 477] width 272 height 45
click at [919, 477] on td "6ac314b991ca4ca4a1a8bfb8b40a96eb22" at bounding box center [883, 477] width 272 height 45
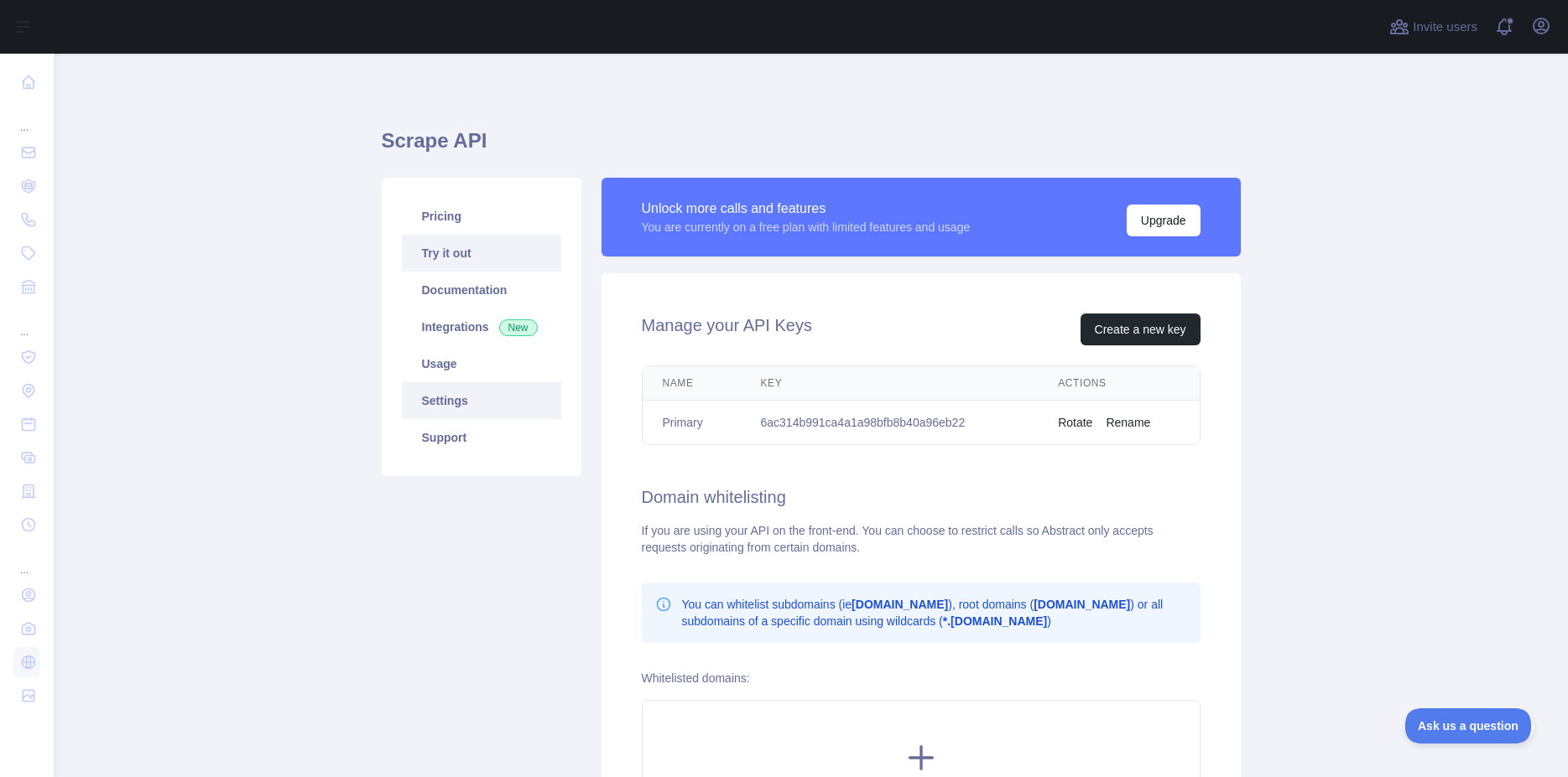
click at [428, 249] on link "Try it out" at bounding box center [482, 252] width 159 height 36
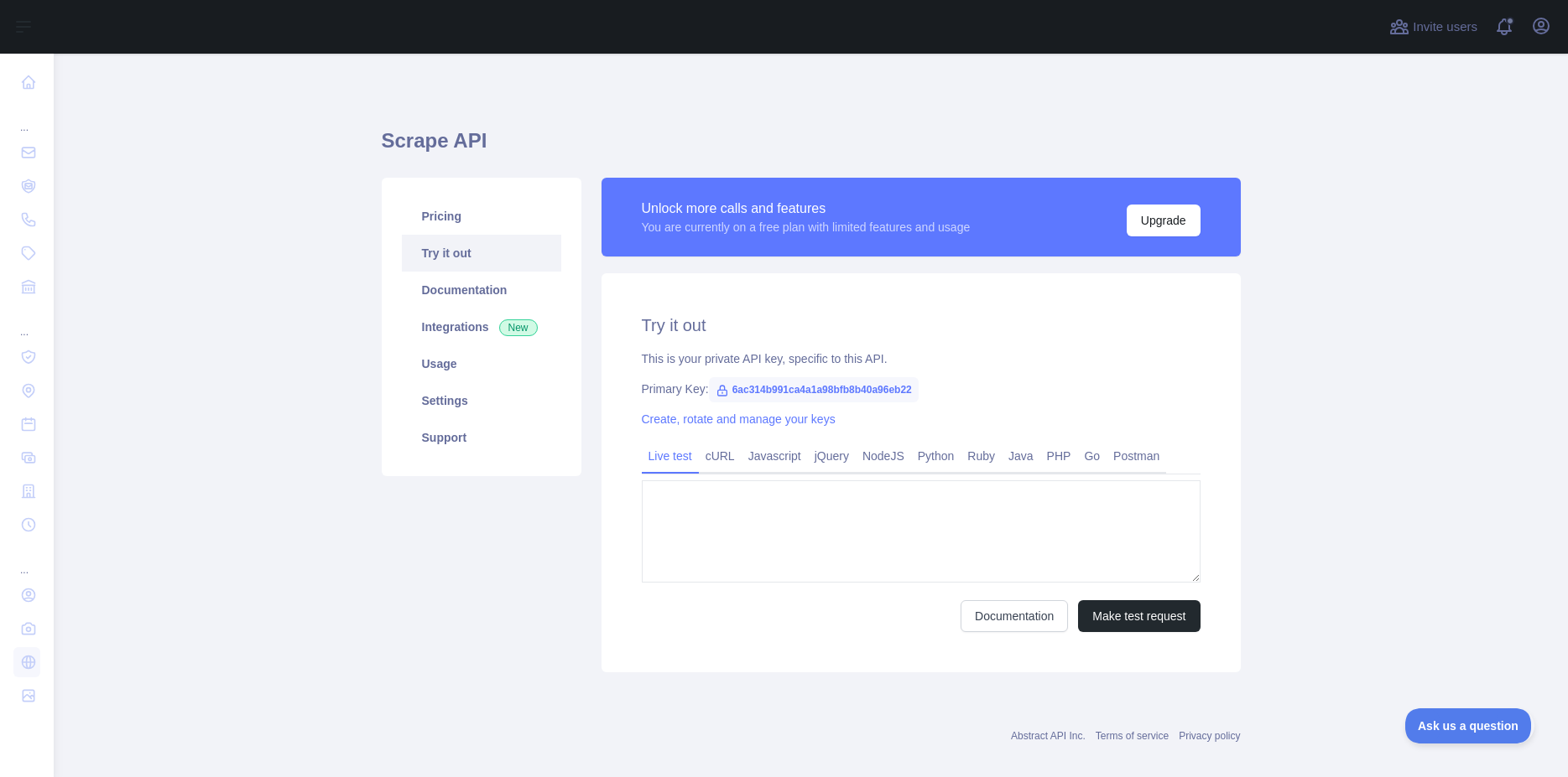
type textarea "**********"
click at [821, 460] on link "jQuery" at bounding box center [832, 455] width 48 height 27
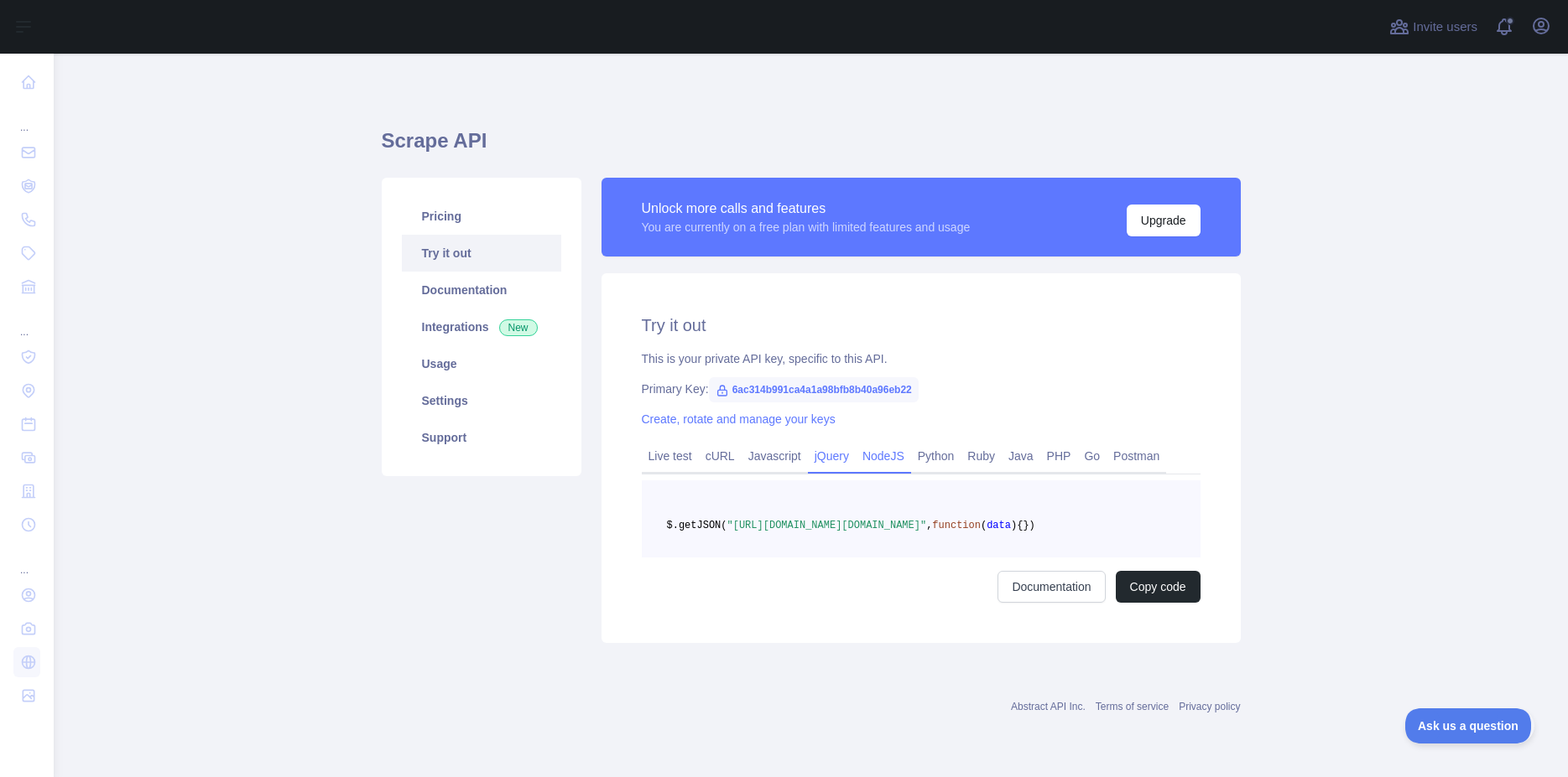
click at [890, 467] on link "NodeJS" at bounding box center [883, 455] width 55 height 27
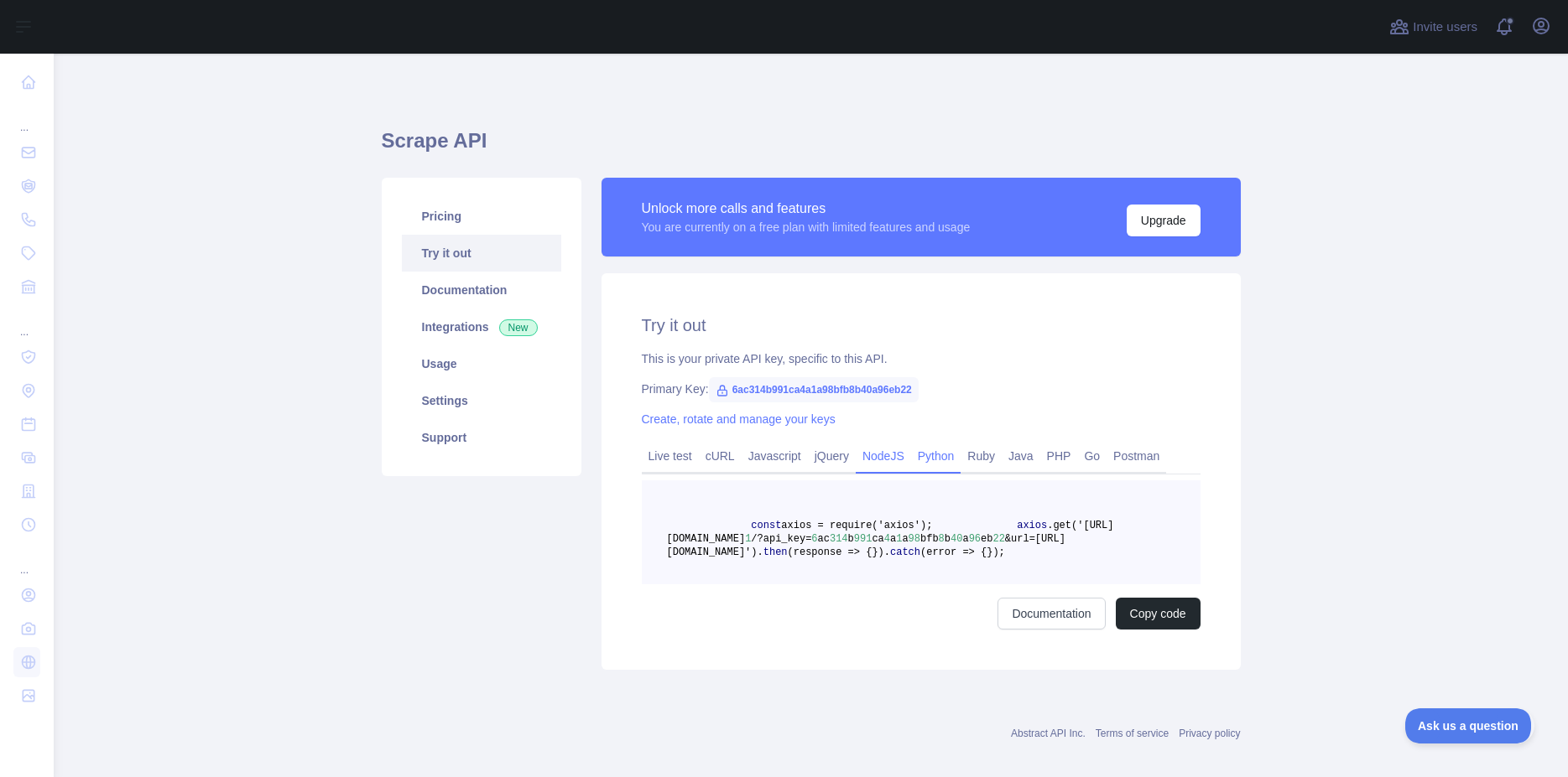
click at [931, 461] on link "Python" at bounding box center [936, 455] width 51 height 27
click at [713, 450] on link "cURL" at bounding box center [720, 455] width 43 height 27
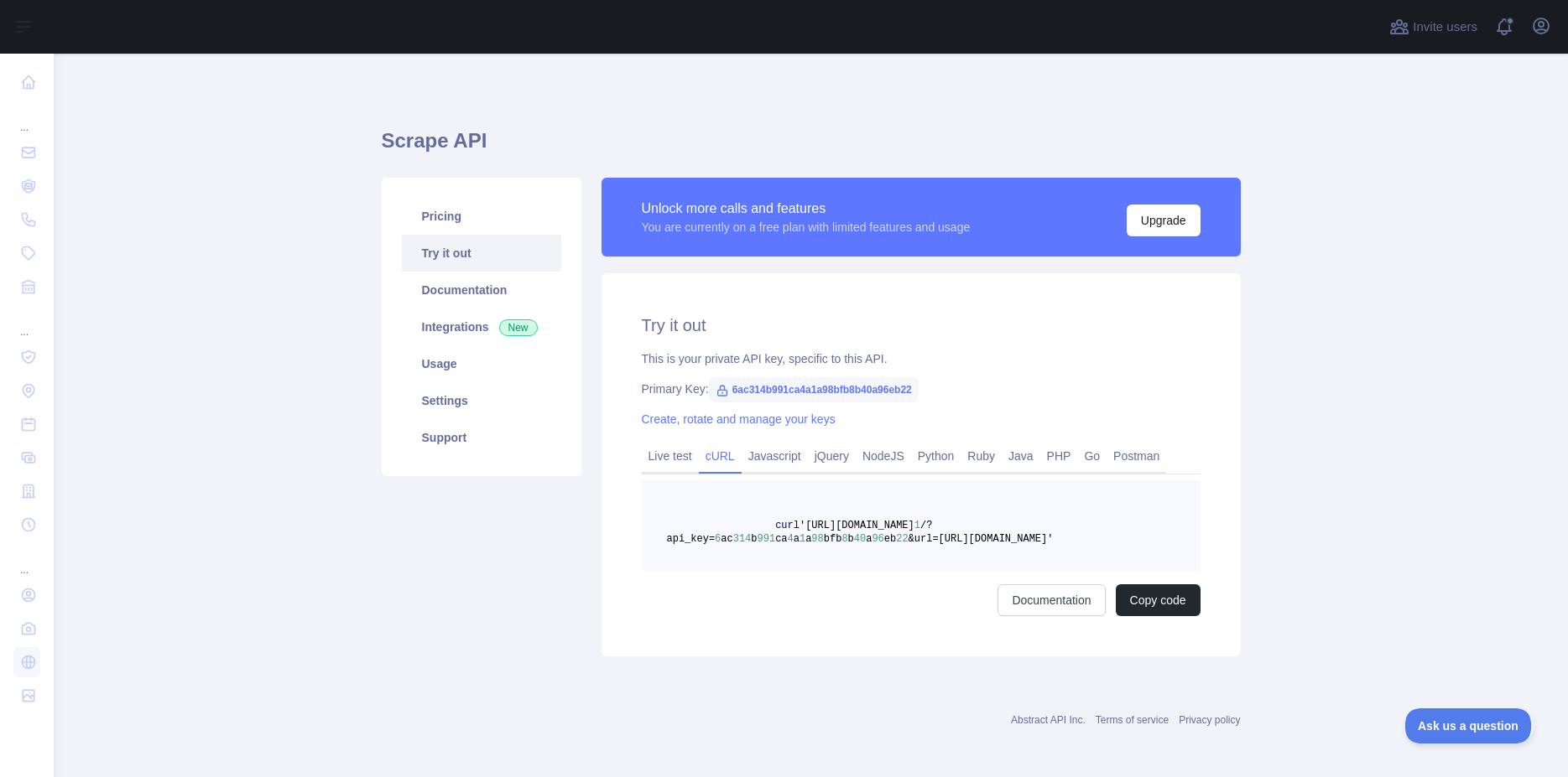
drag, startPoint x: 1097, startPoint y: 547, endPoint x: 733, endPoint y: 524, distance: 364.7
click at [733, 524] on pre "curl '[URL][DOMAIN_NAME] 1 /?api_key= 6 ac 314 b 991 ca 4 a 1 a 98 bfb 8 b 40 a…" at bounding box center [921, 525] width 559 height 91
click at [1156, 604] on button "Copy code" at bounding box center [1158, 600] width 85 height 32
click at [675, 450] on link "Live test" at bounding box center [670, 455] width 57 height 27
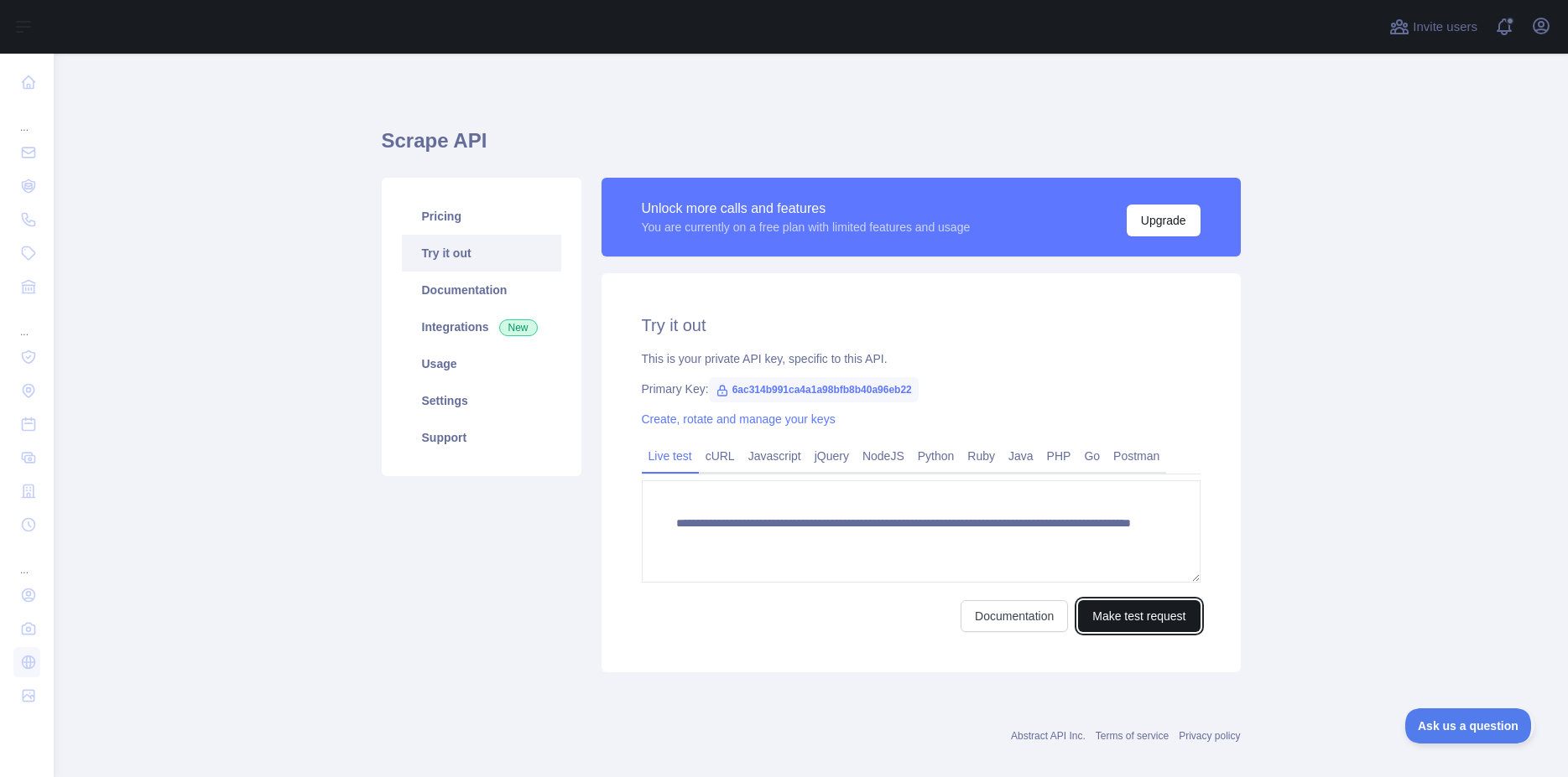
click at [1134, 613] on button "Make test request" at bounding box center [1139, 616] width 122 height 32
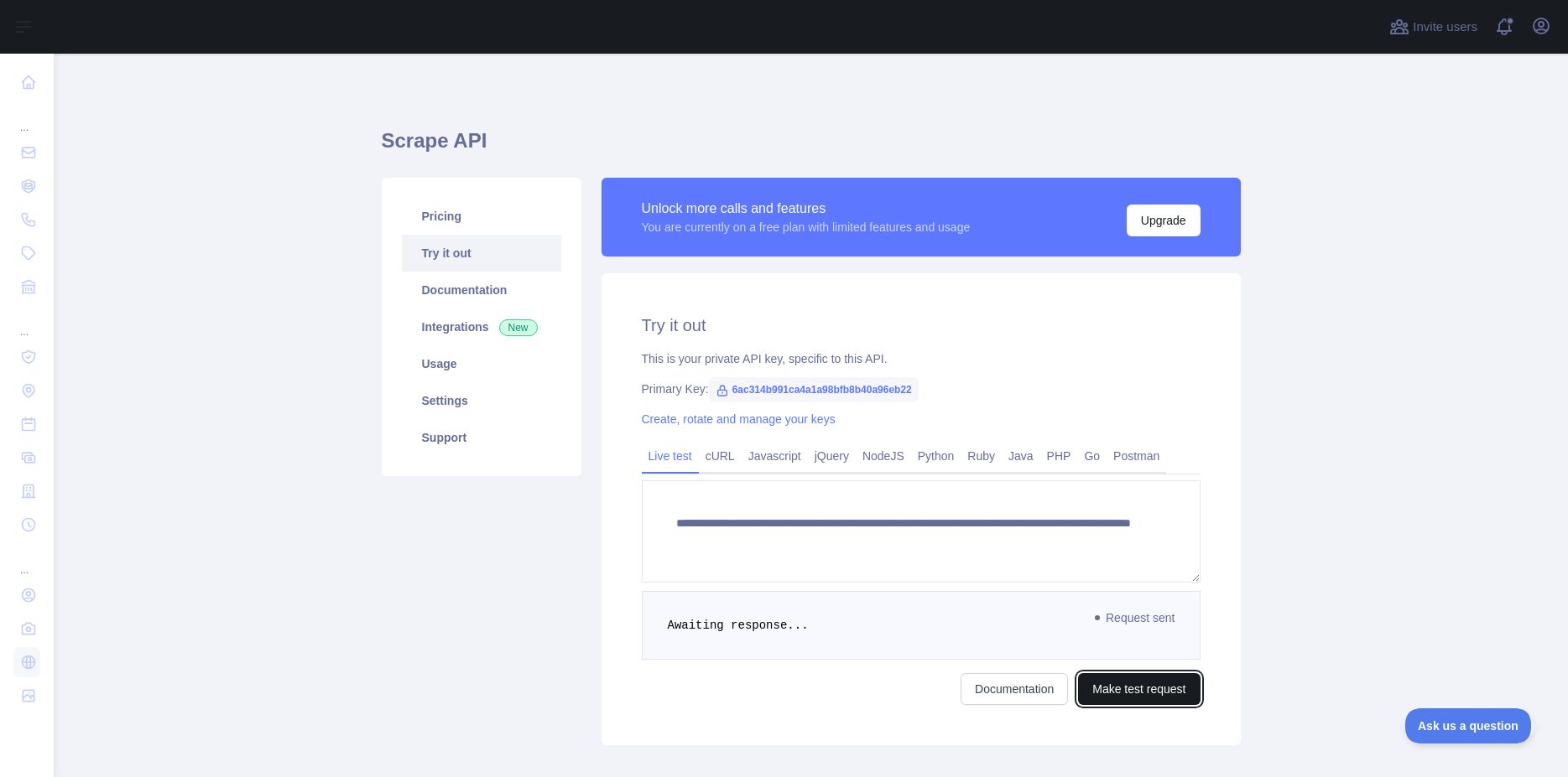
click at [1105, 684] on button "Make test request" at bounding box center [1139, 689] width 122 height 32
drag, startPoint x: 796, startPoint y: 622, endPoint x: 654, endPoint y: 621, distance: 142.0
click at [654, 621] on pre "Awaiting response..." at bounding box center [921, 626] width 559 height 69
copy span "Awaiting response..."
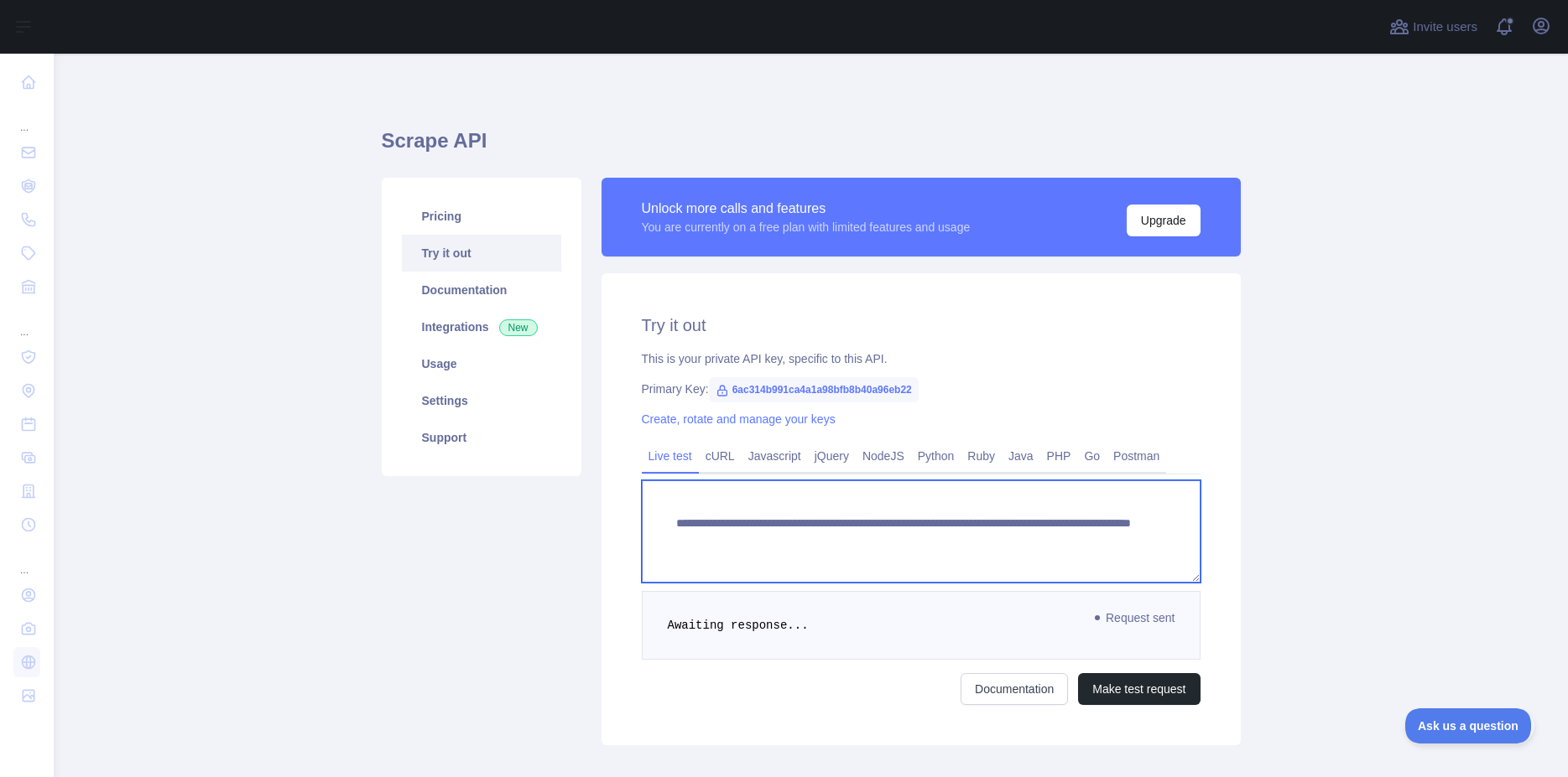
drag, startPoint x: 655, startPoint y: 523, endPoint x: 1113, endPoint y: 550, distance: 458.8
click at [1114, 553] on textarea "**********" at bounding box center [921, 531] width 559 height 102
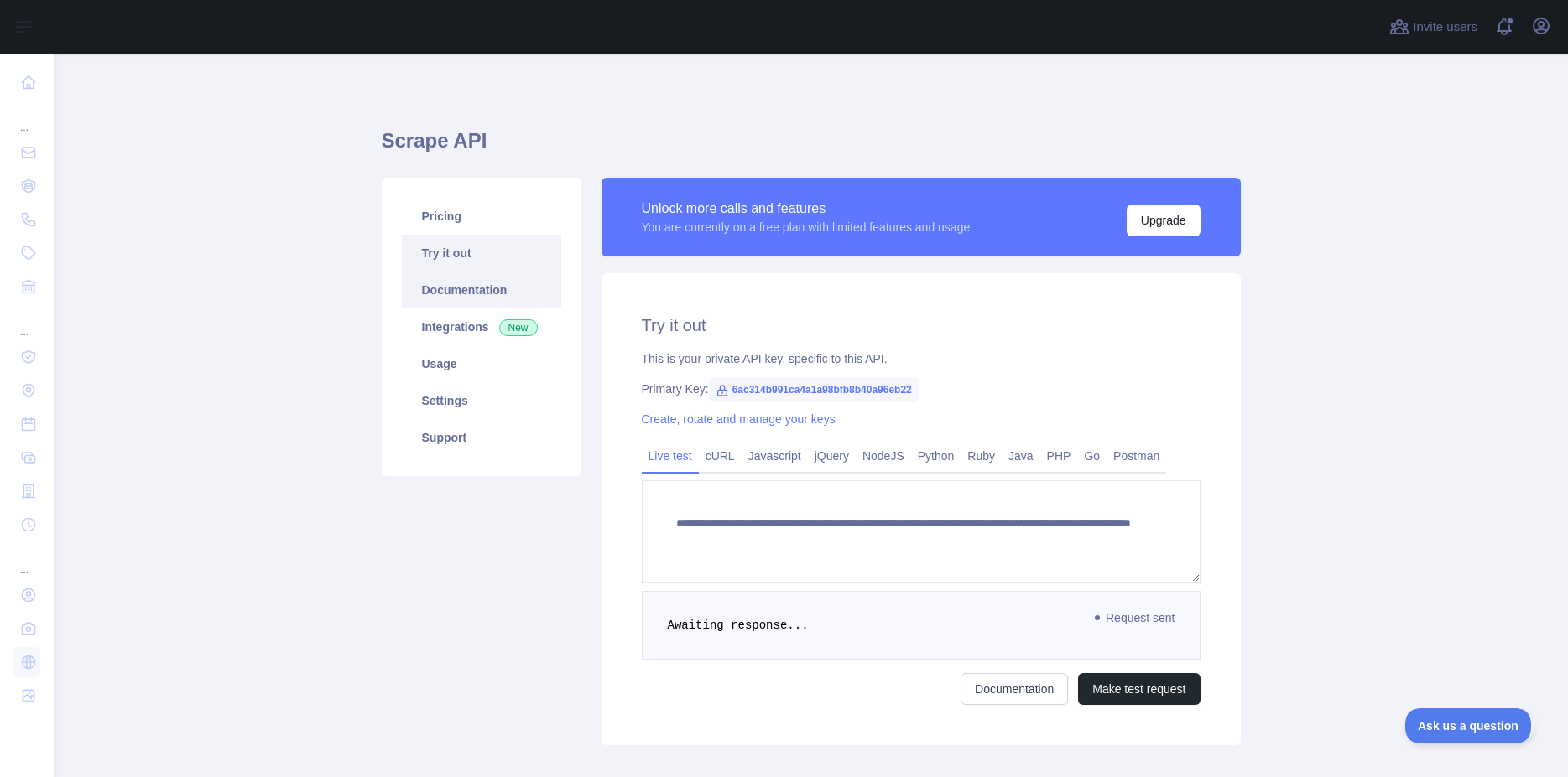
click at [469, 289] on link "Documentation" at bounding box center [482, 290] width 159 height 36
click at [455, 365] on link "Usage" at bounding box center [482, 363] width 159 height 36
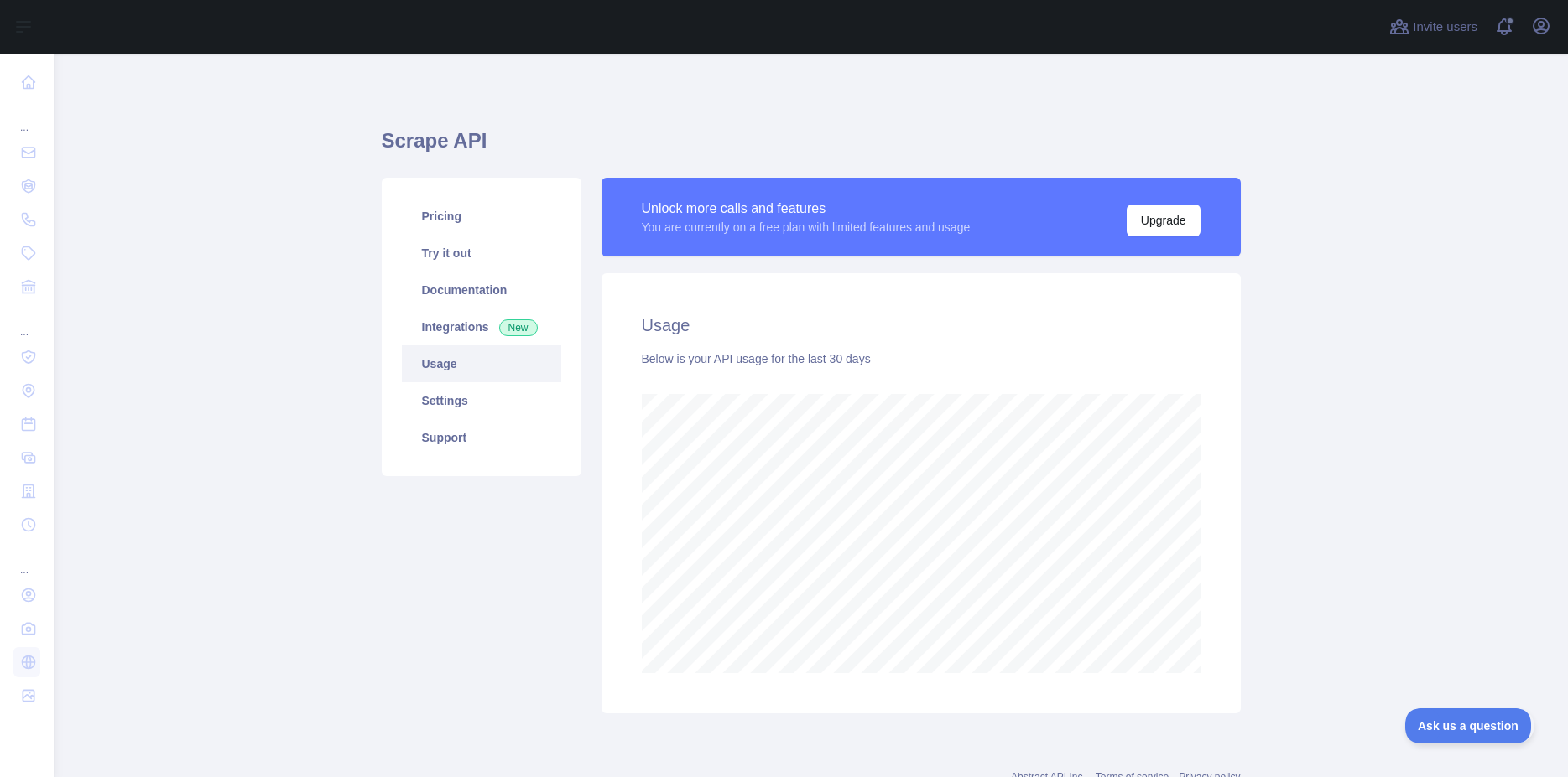
scroll to position [724, 1500]
click at [455, 371] on link "Usage" at bounding box center [482, 363] width 159 height 36
click at [456, 394] on link "Settings" at bounding box center [482, 400] width 159 height 36
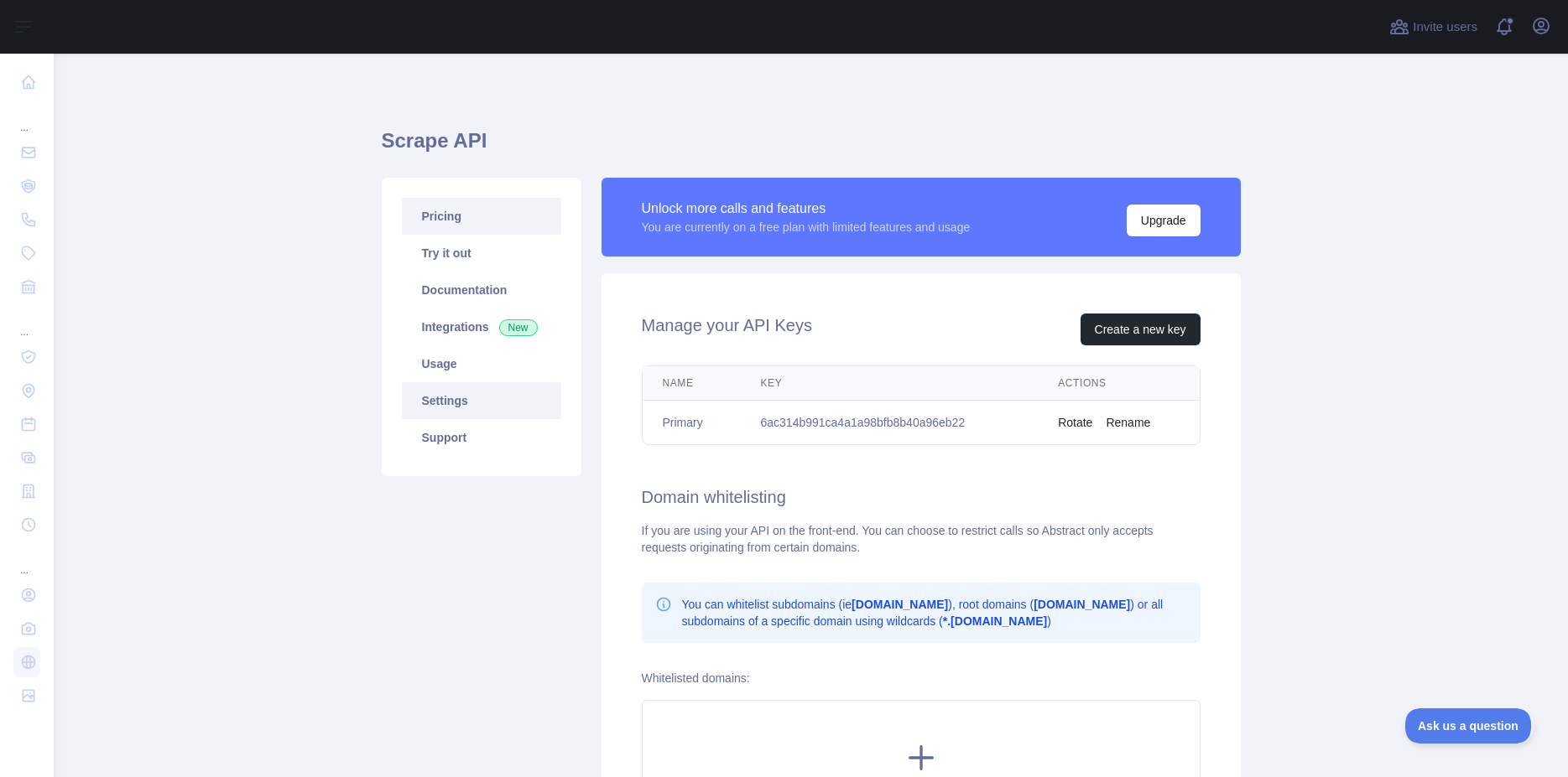
click at [444, 217] on link "Pricing" at bounding box center [482, 216] width 159 height 36
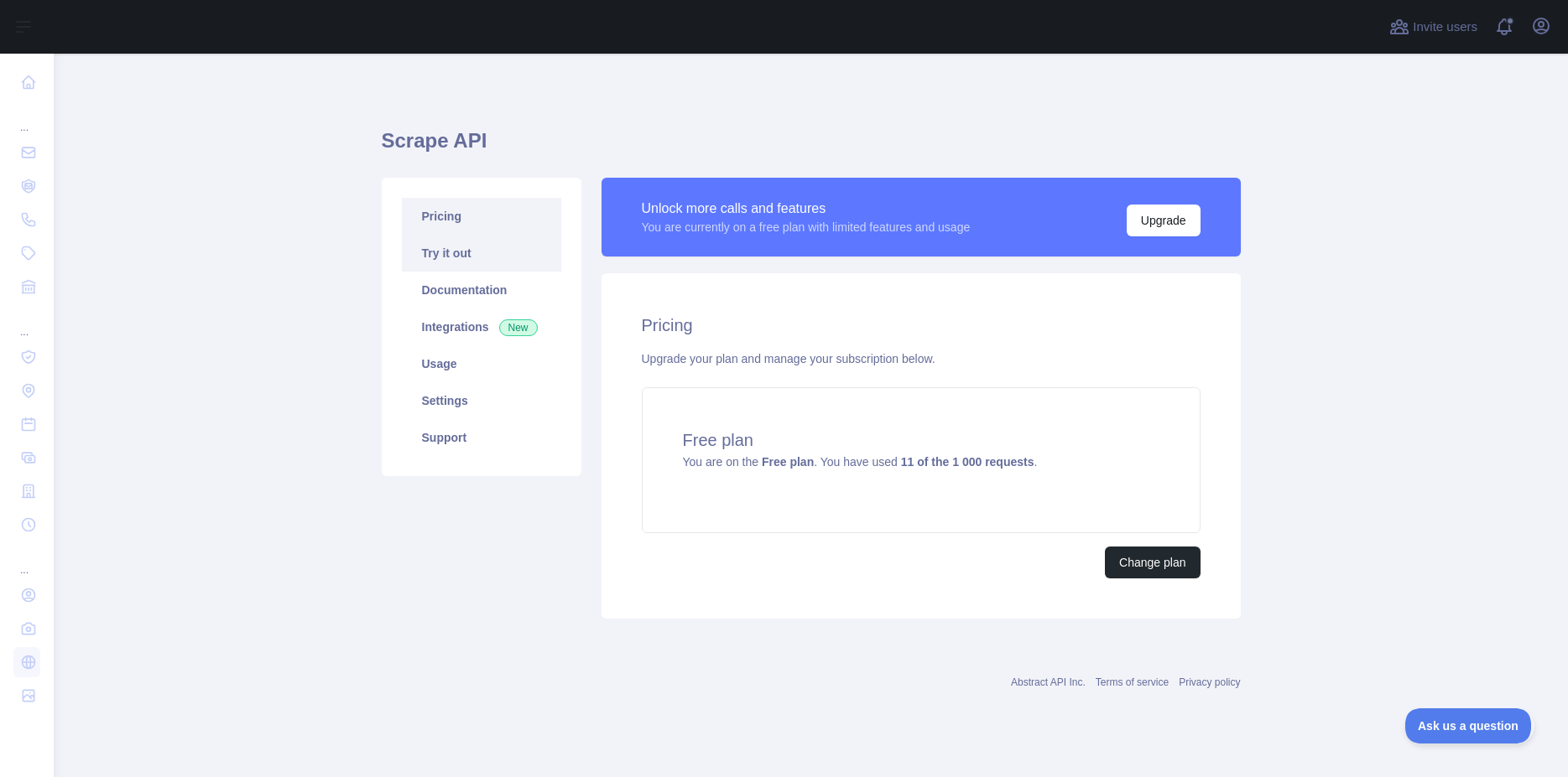
click at [449, 246] on link "Try it out" at bounding box center [482, 252] width 159 height 36
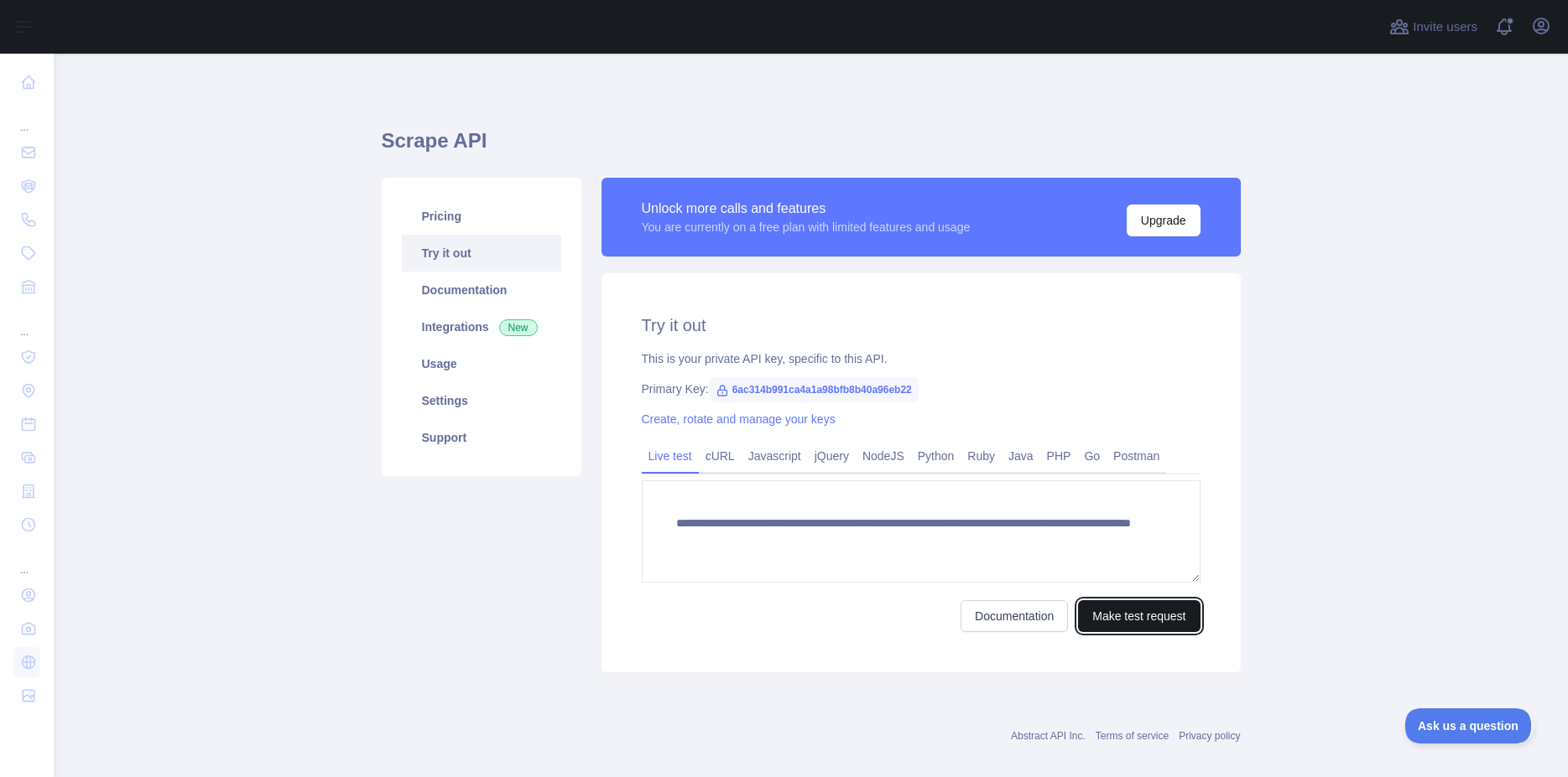
click at [1150, 612] on button "Make test request" at bounding box center [1139, 616] width 122 height 32
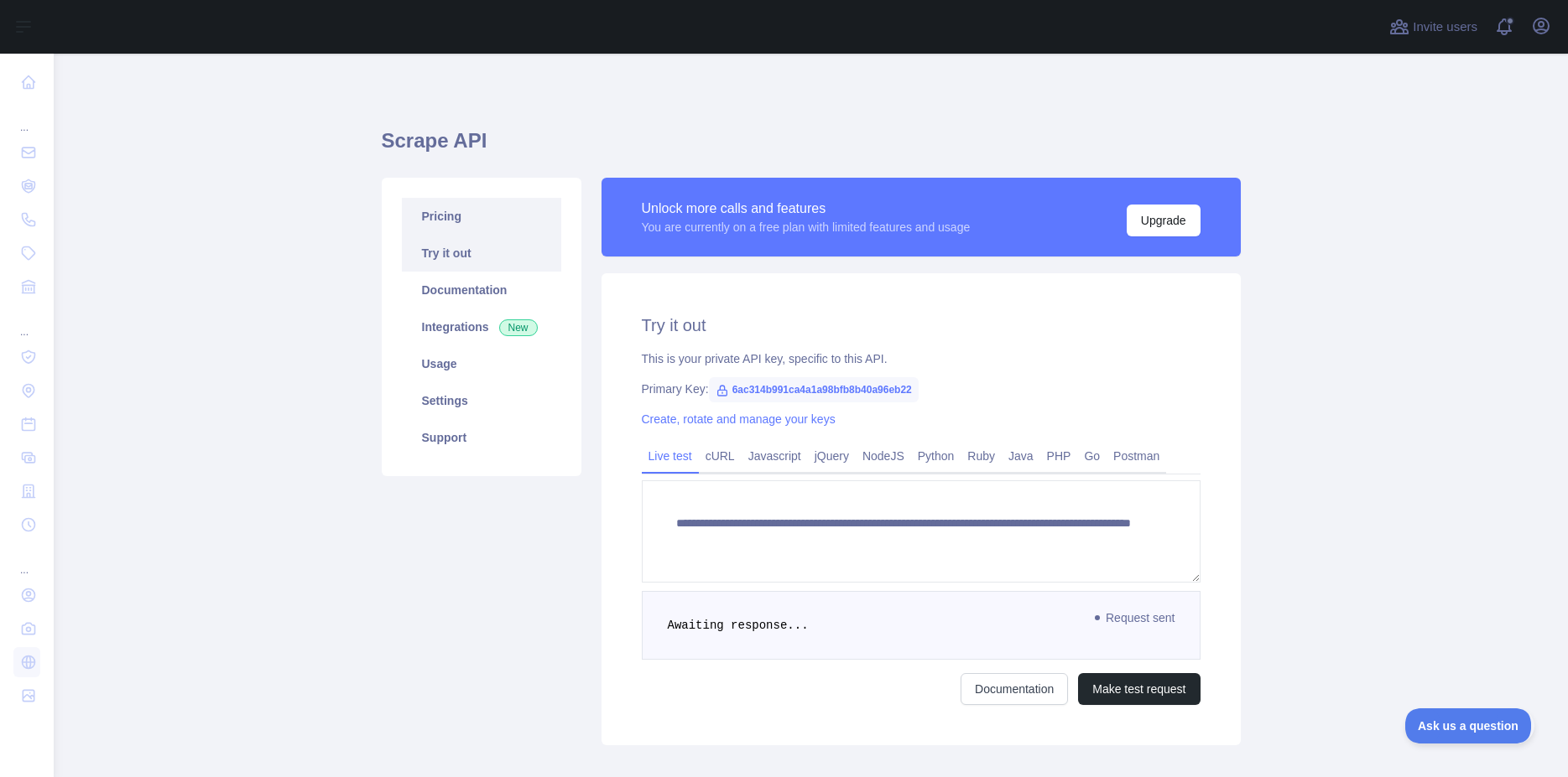
click at [466, 217] on link "Pricing" at bounding box center [482, 216] width 159 height 36
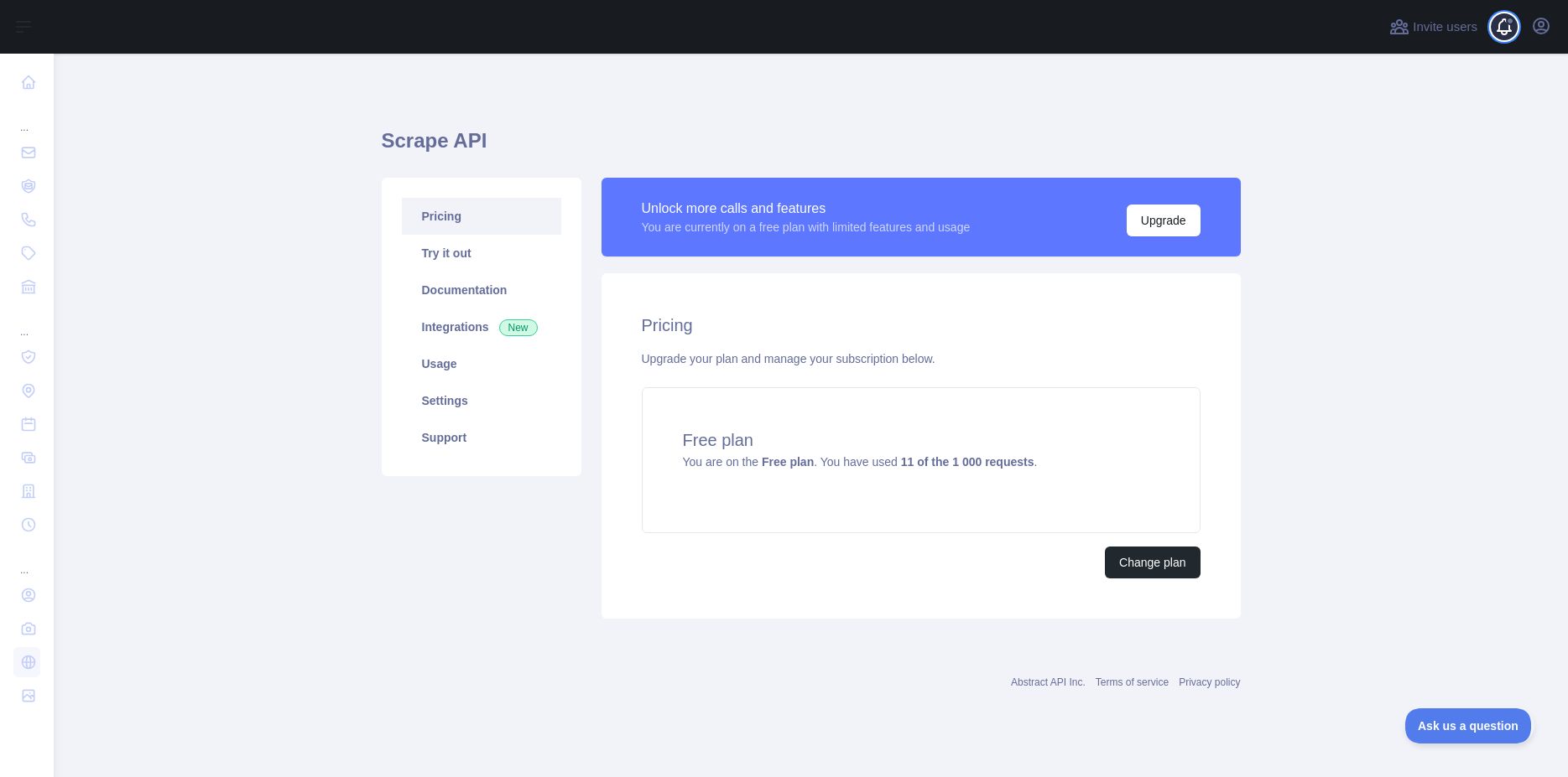
click at [1510, 27] on span at bounding box center [1511, 26] width 34 height 53
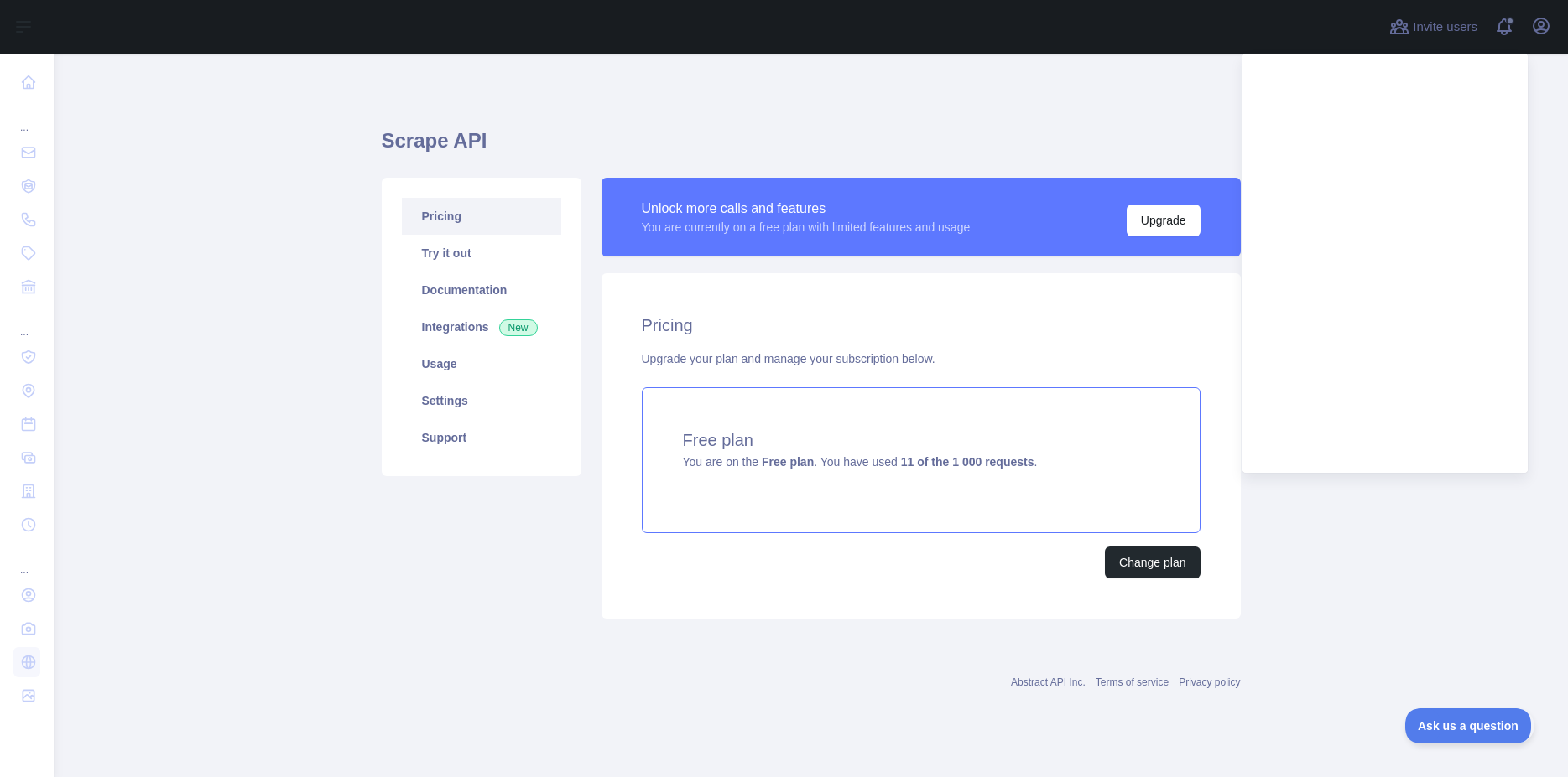
click at [890, 456] on span "You are on the Free plan . You have used 11 of the 1 000 requests ." at bounding box center [860, 462] width 355 height 13
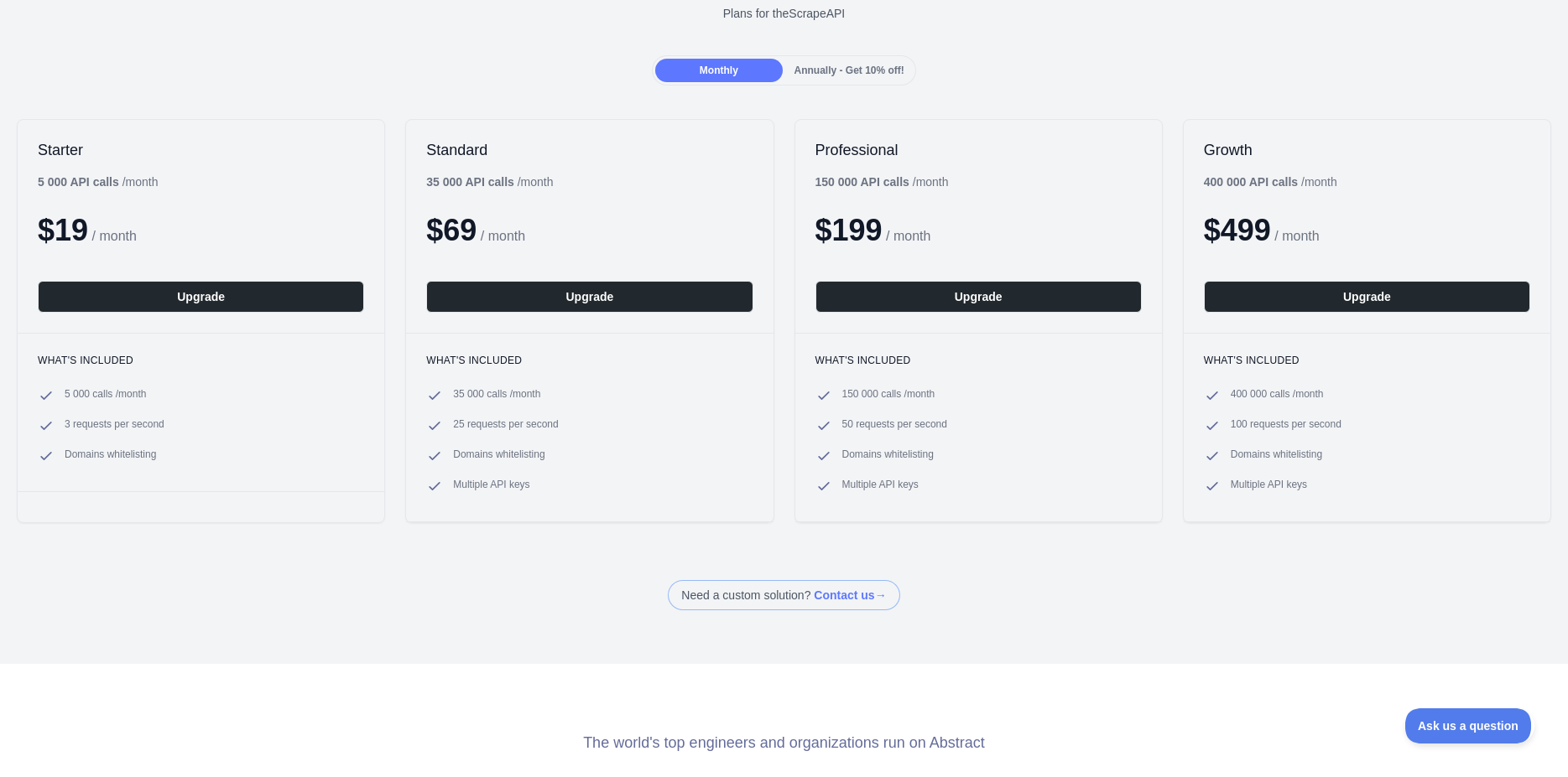
scroll to position [317, 0]
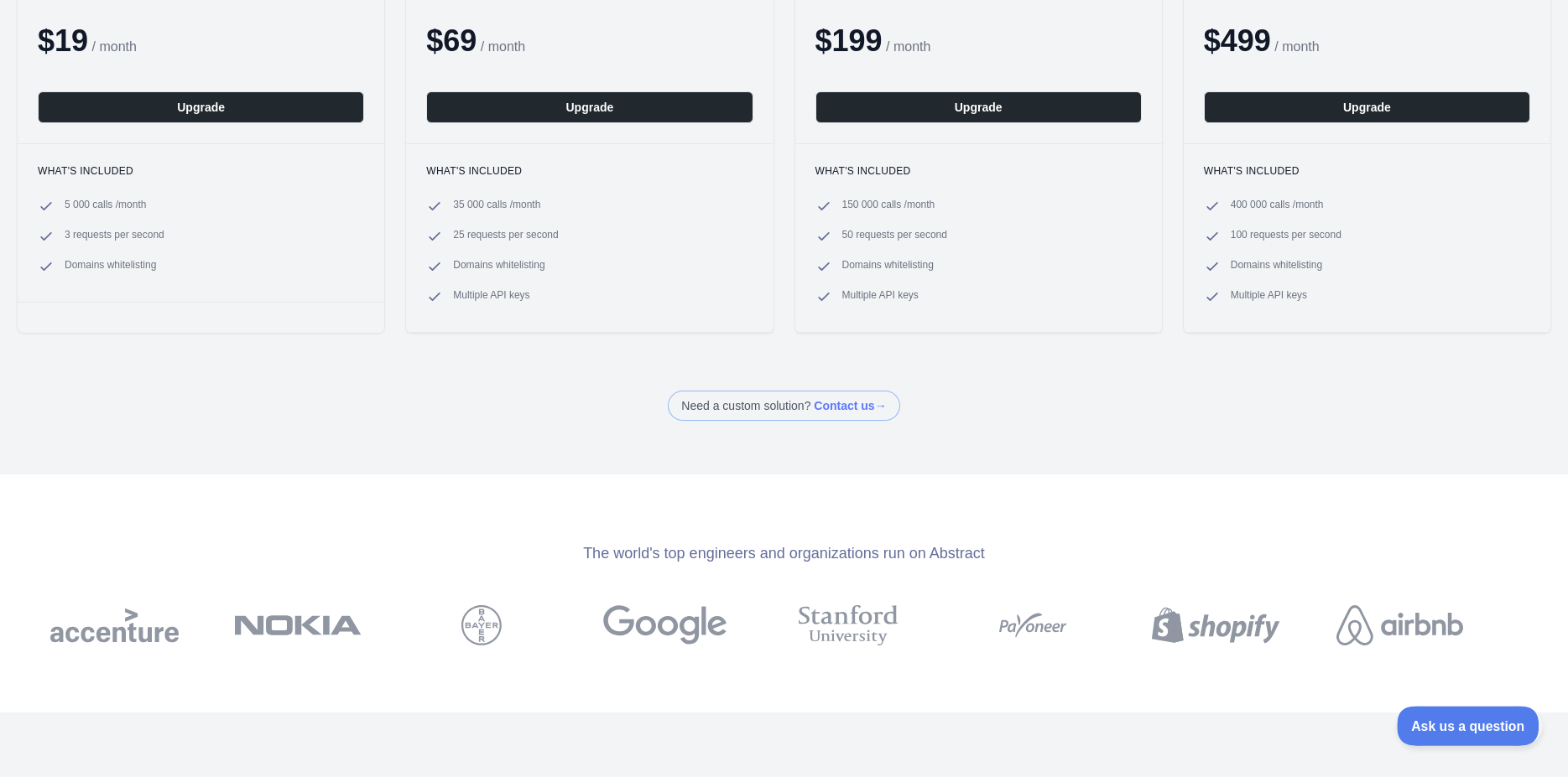
click at [1435, 724] on span "Ask us a question" at bounding box center [1459, 724] width 126 height 12
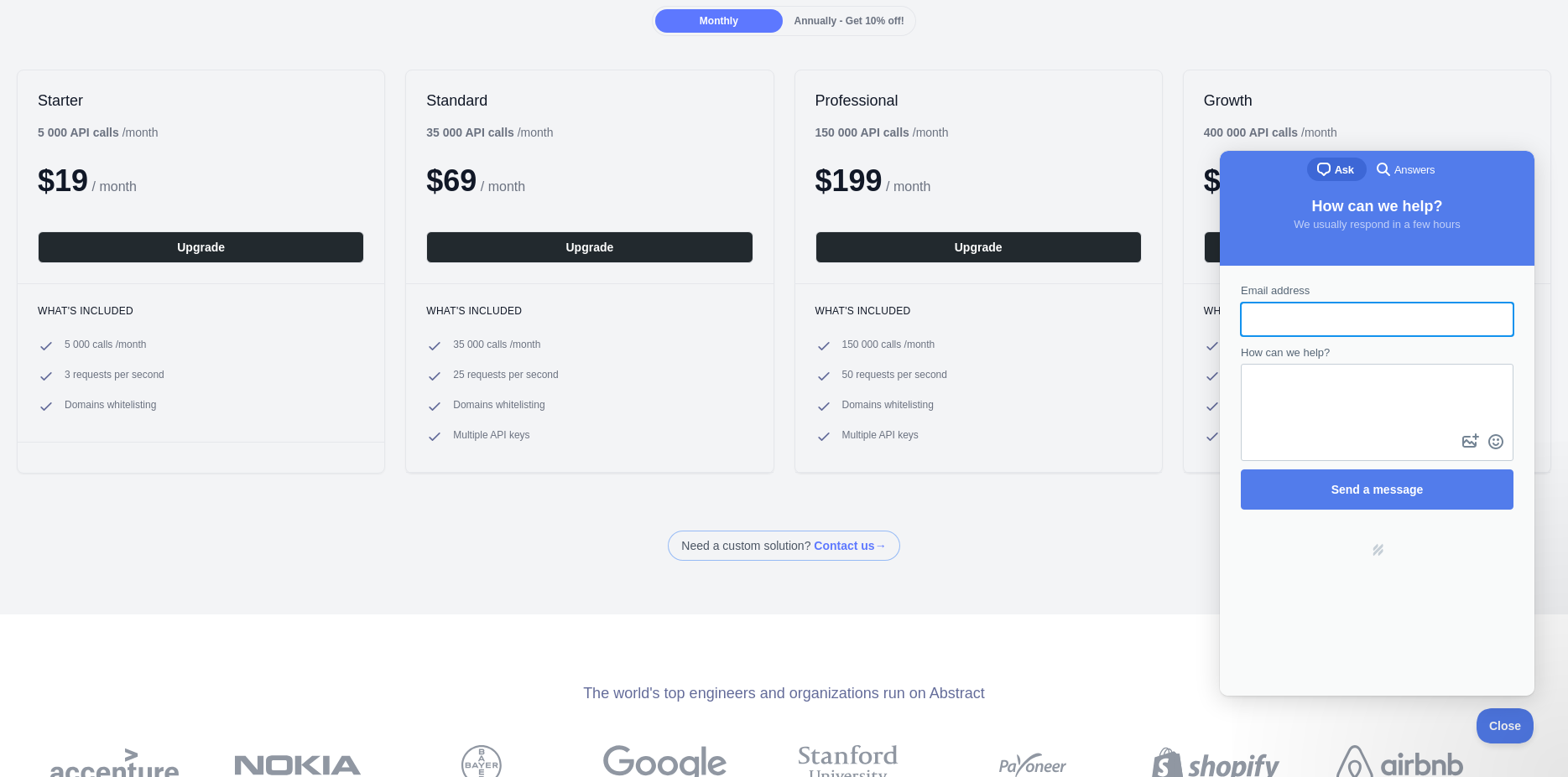
scroll to position [0, 0]
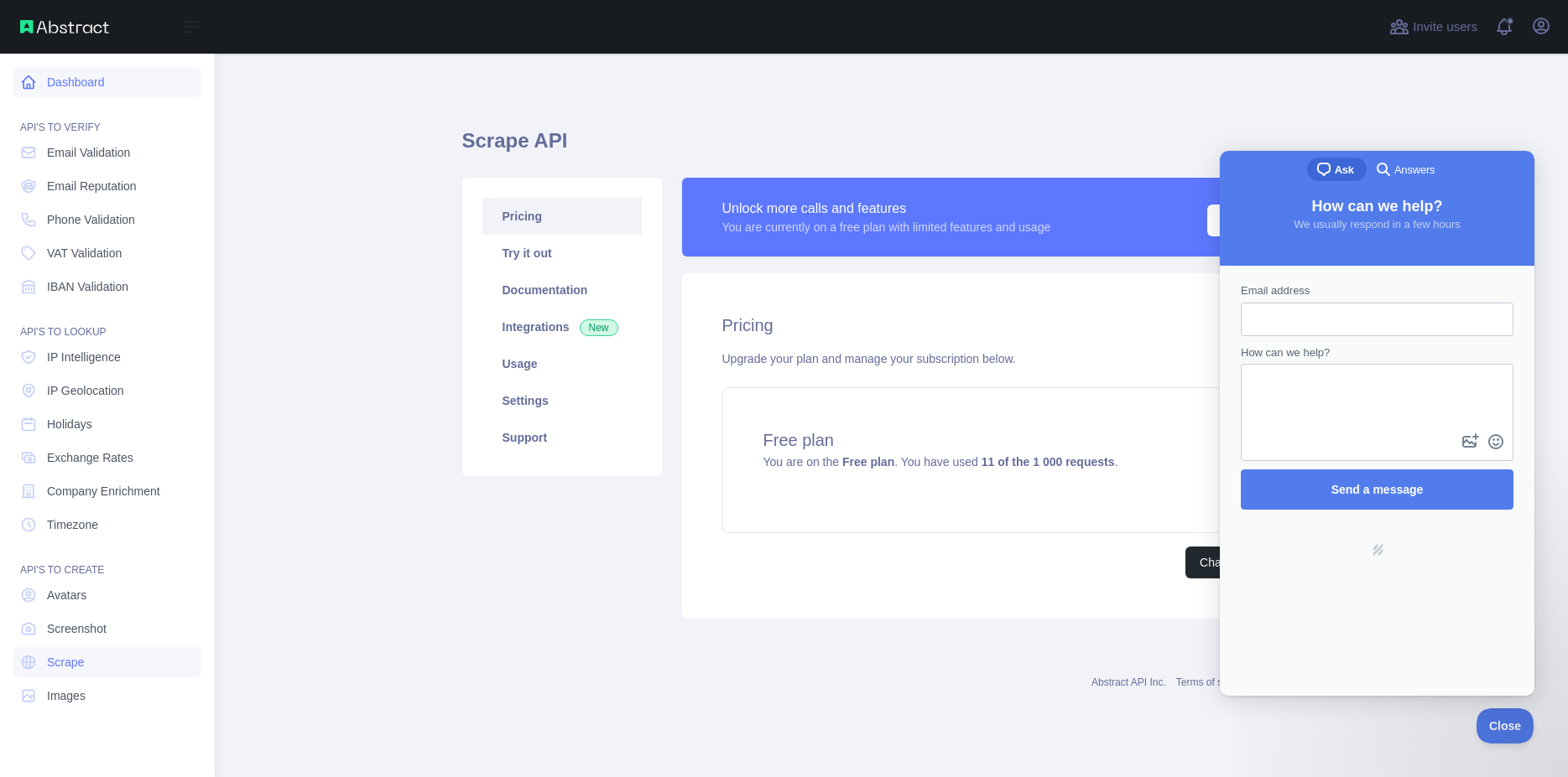
click at [69, 78] on link "Dashboard" at bounding box center [107, 82] width 188 height 30
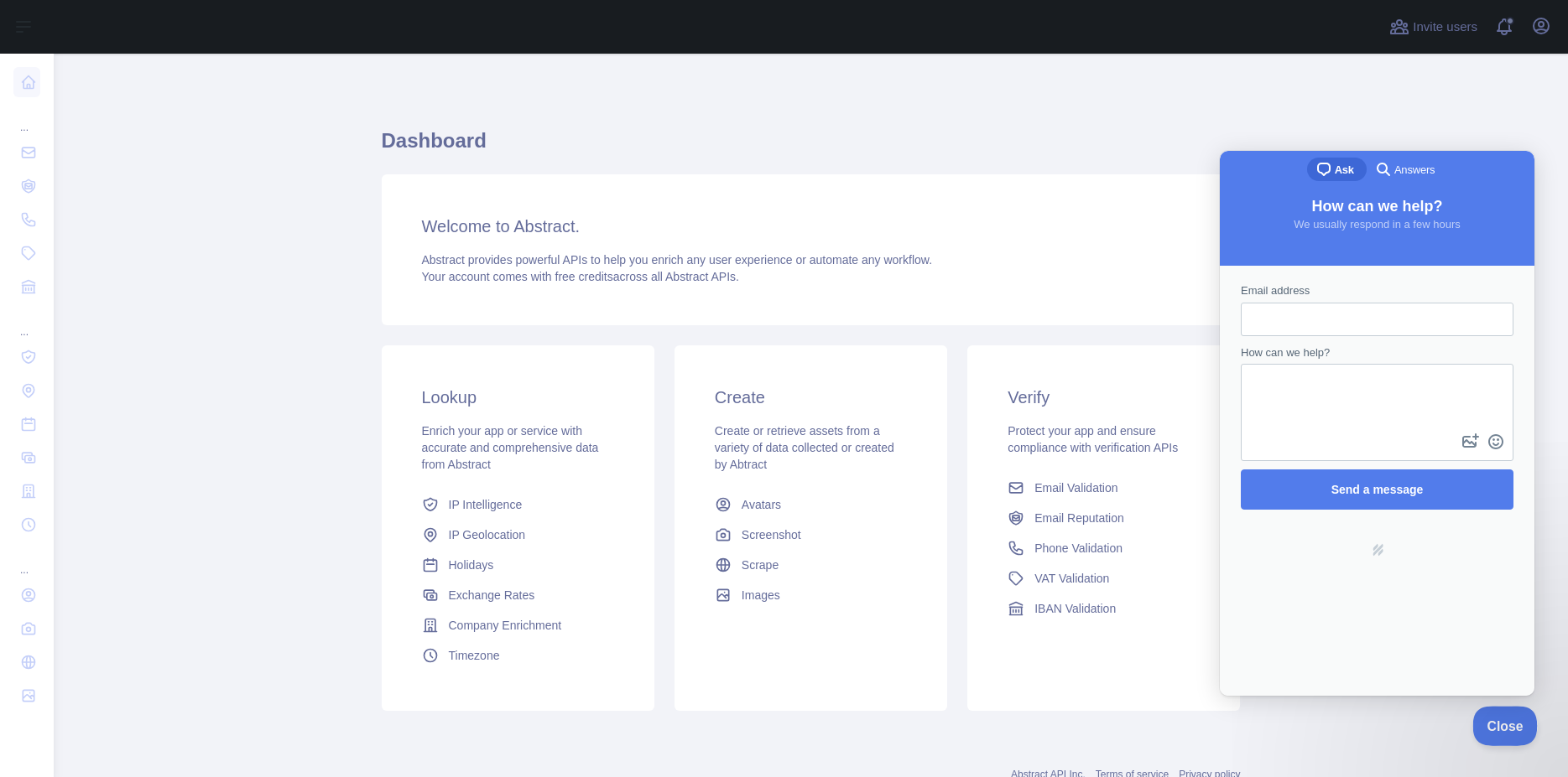
click at [1506, 727] on span "Close" at bounding box center [1501, 724] width 57 height 12
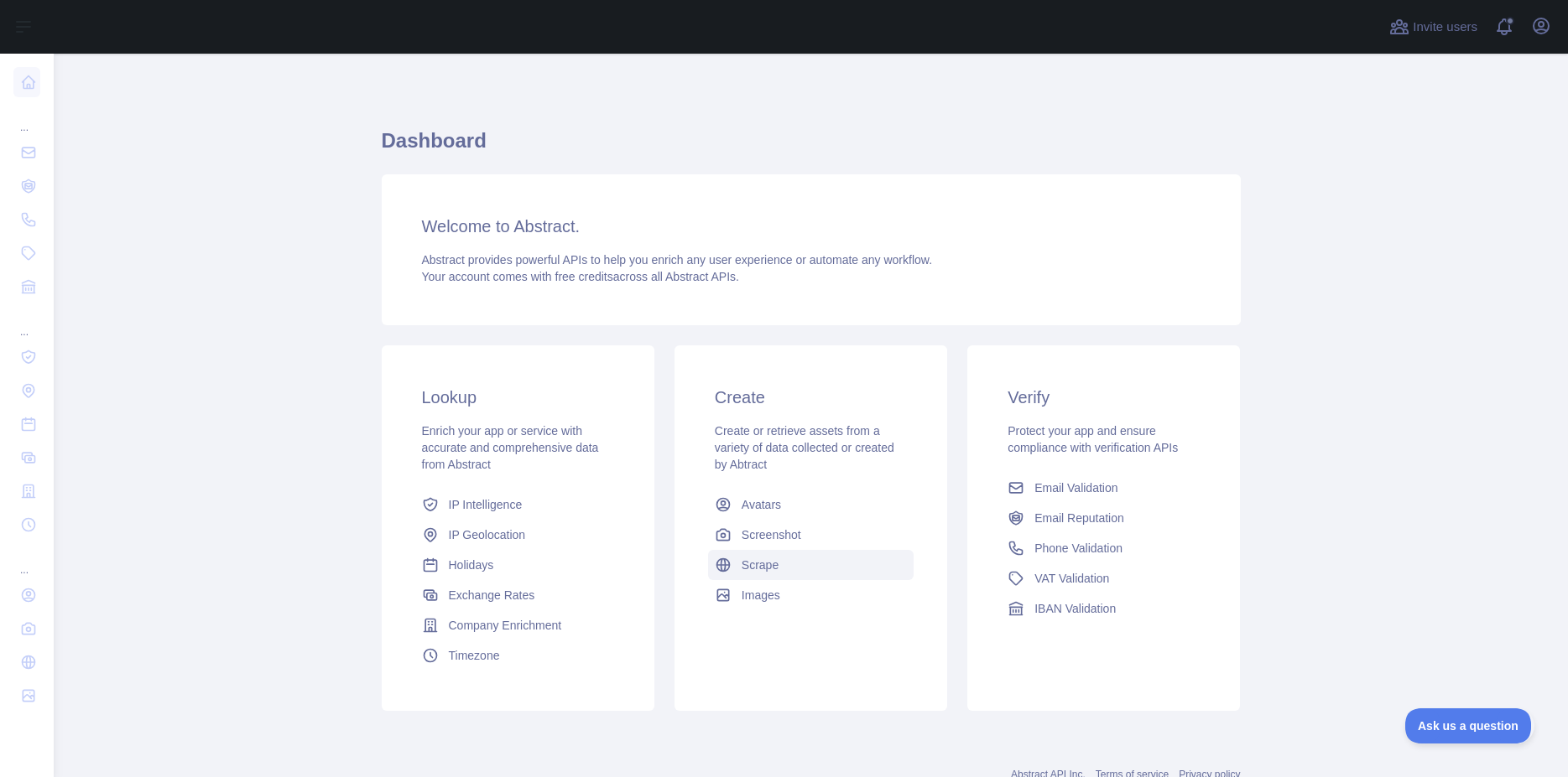
click at [768, 561] on span "Scrape" at bounding box center [760, 565] width 36 height 17
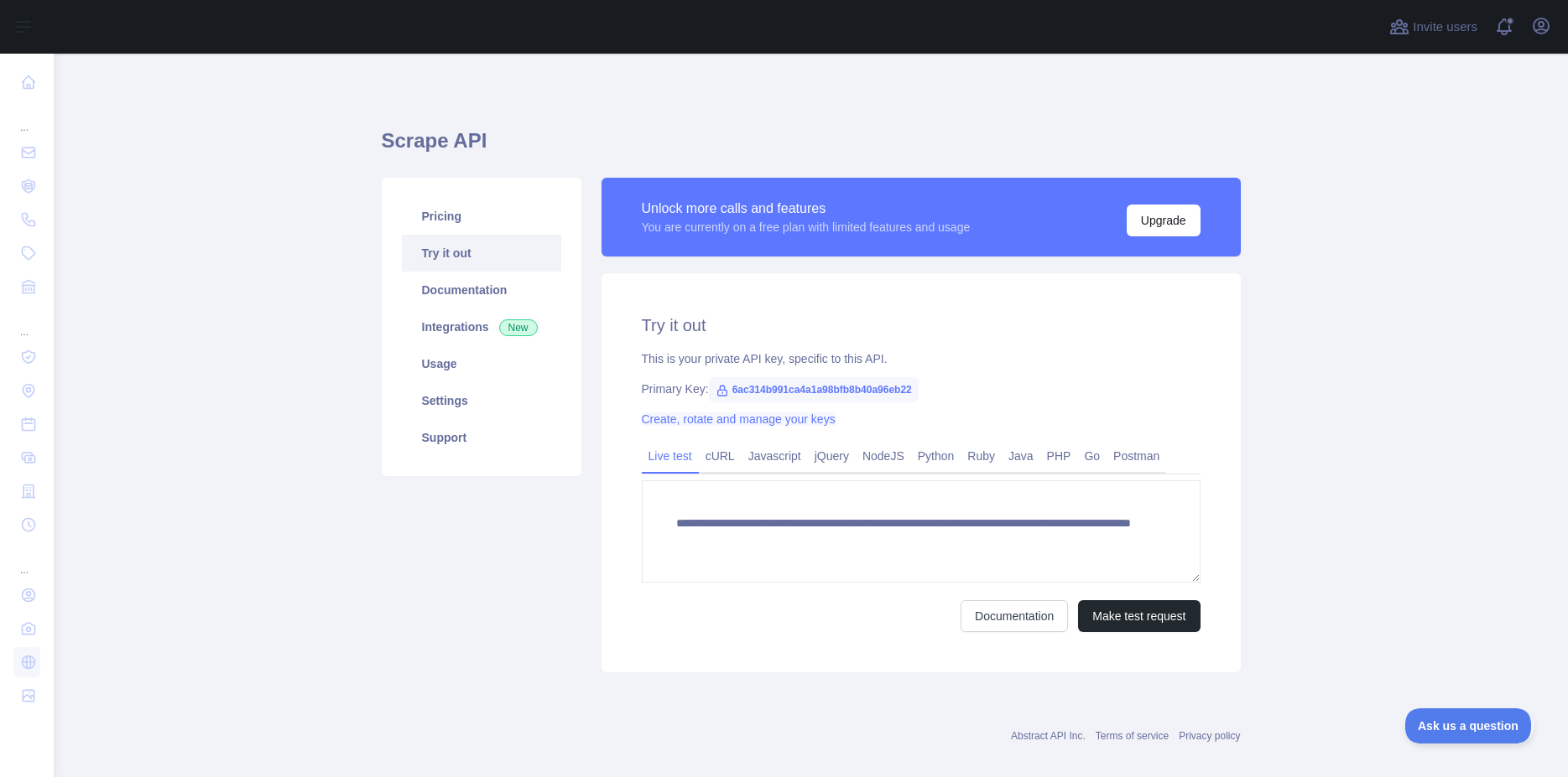
click at [708, 422] on link "Create, rotate and manage your keys" at bounding box center [738, 419] width 194 height 13
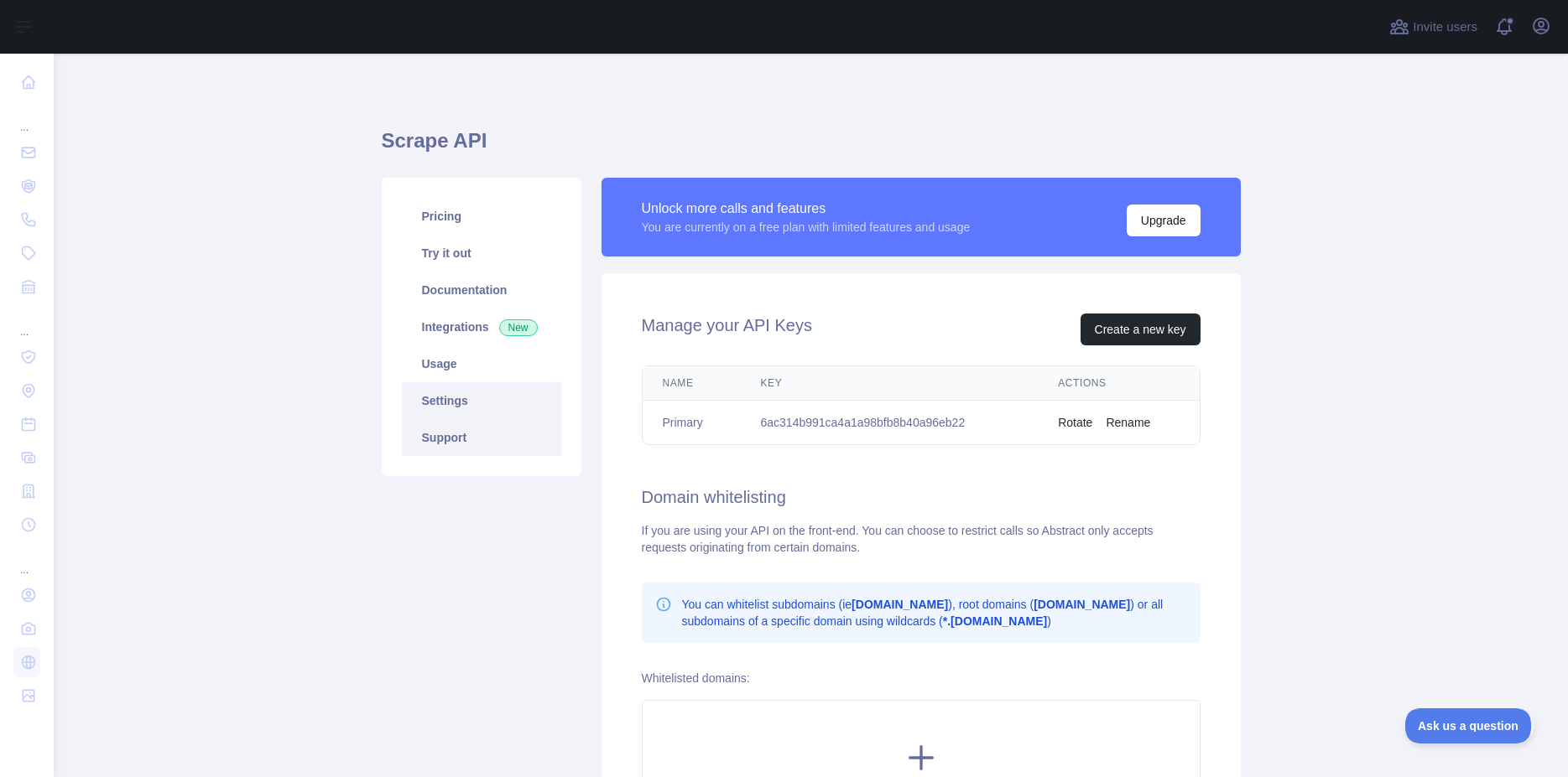
click at [511, 439] on link "Support" at bounding box center [482, 437] width 159 height 36
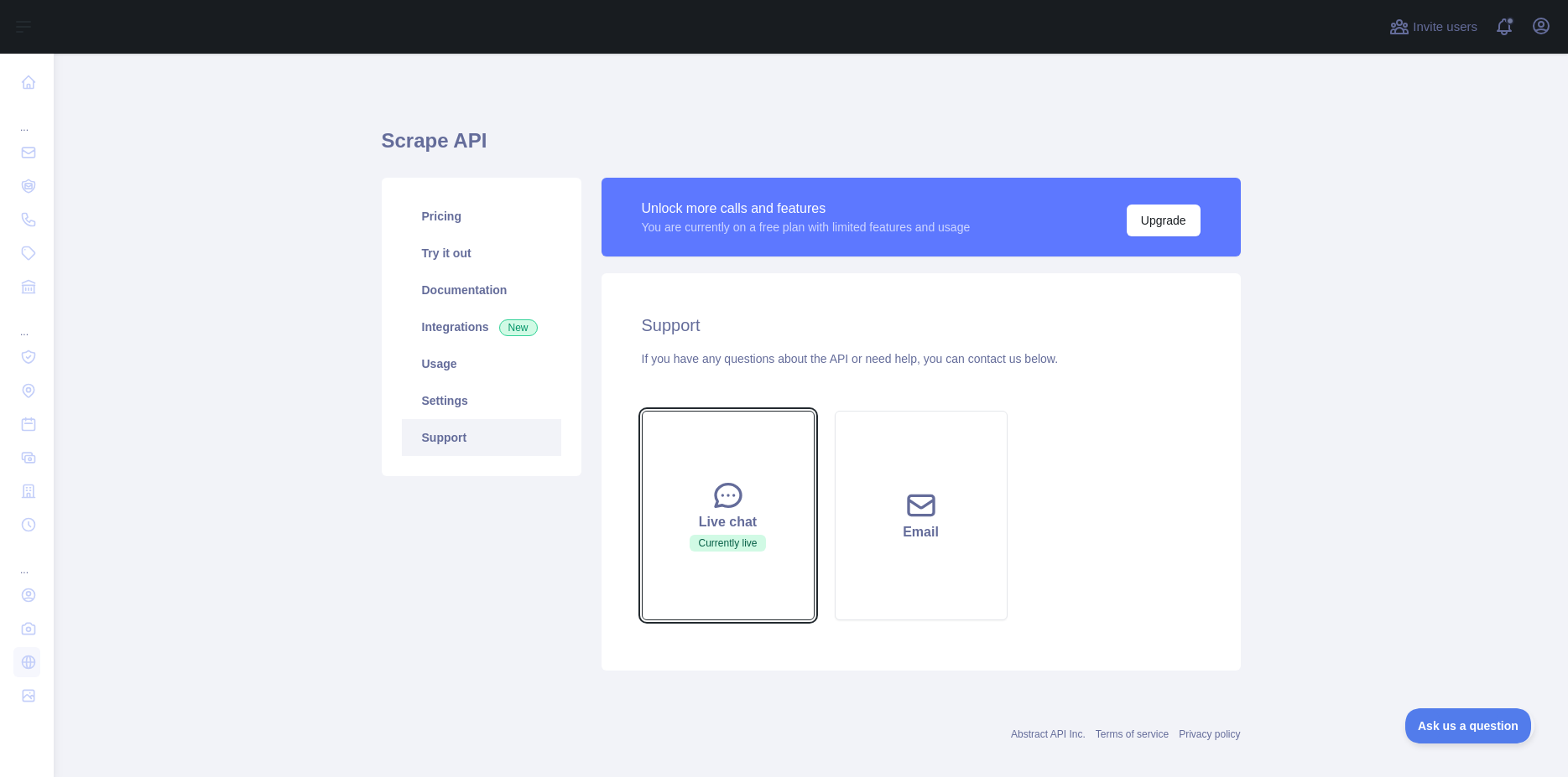
click at [710, 512] on div "Live chat" at bounding box center [728, 523] width 131 height 21
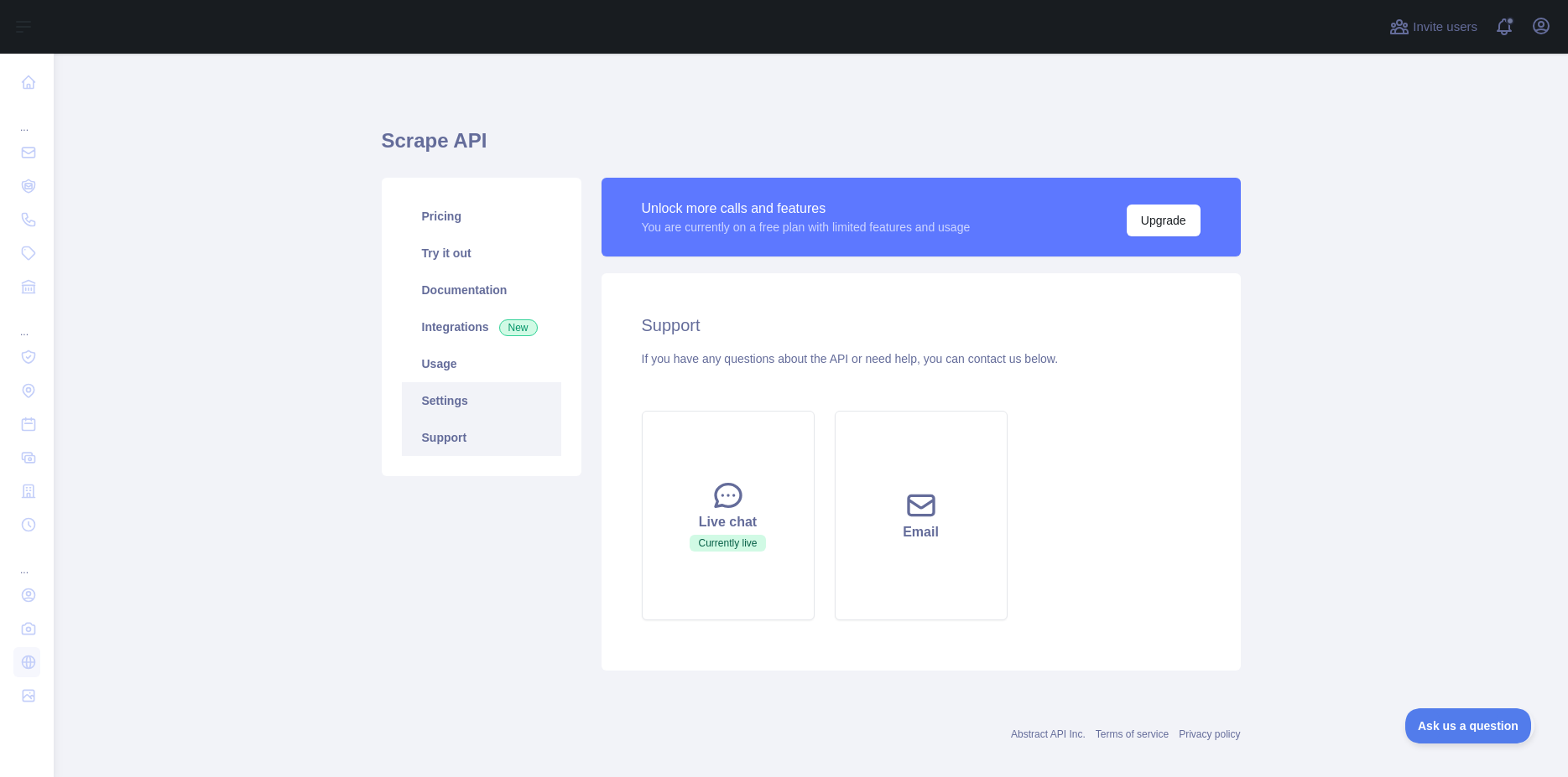
click at [466, 393] on link "Settings" at bounding box center [482, 400] width 159 height 36
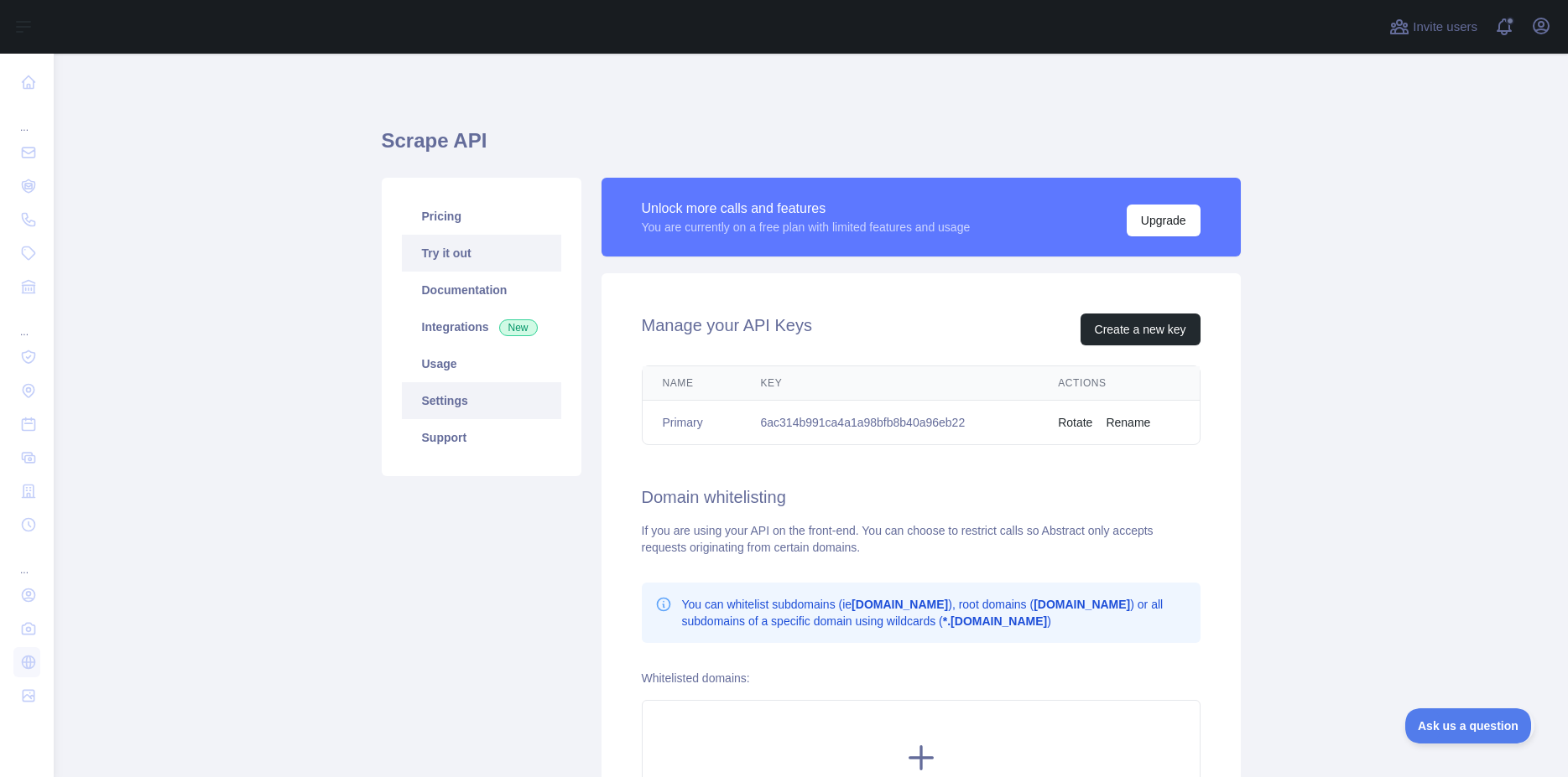
click at [448, 258] on link "Try it out" at bounding box center [482, 252] width 159 height 36
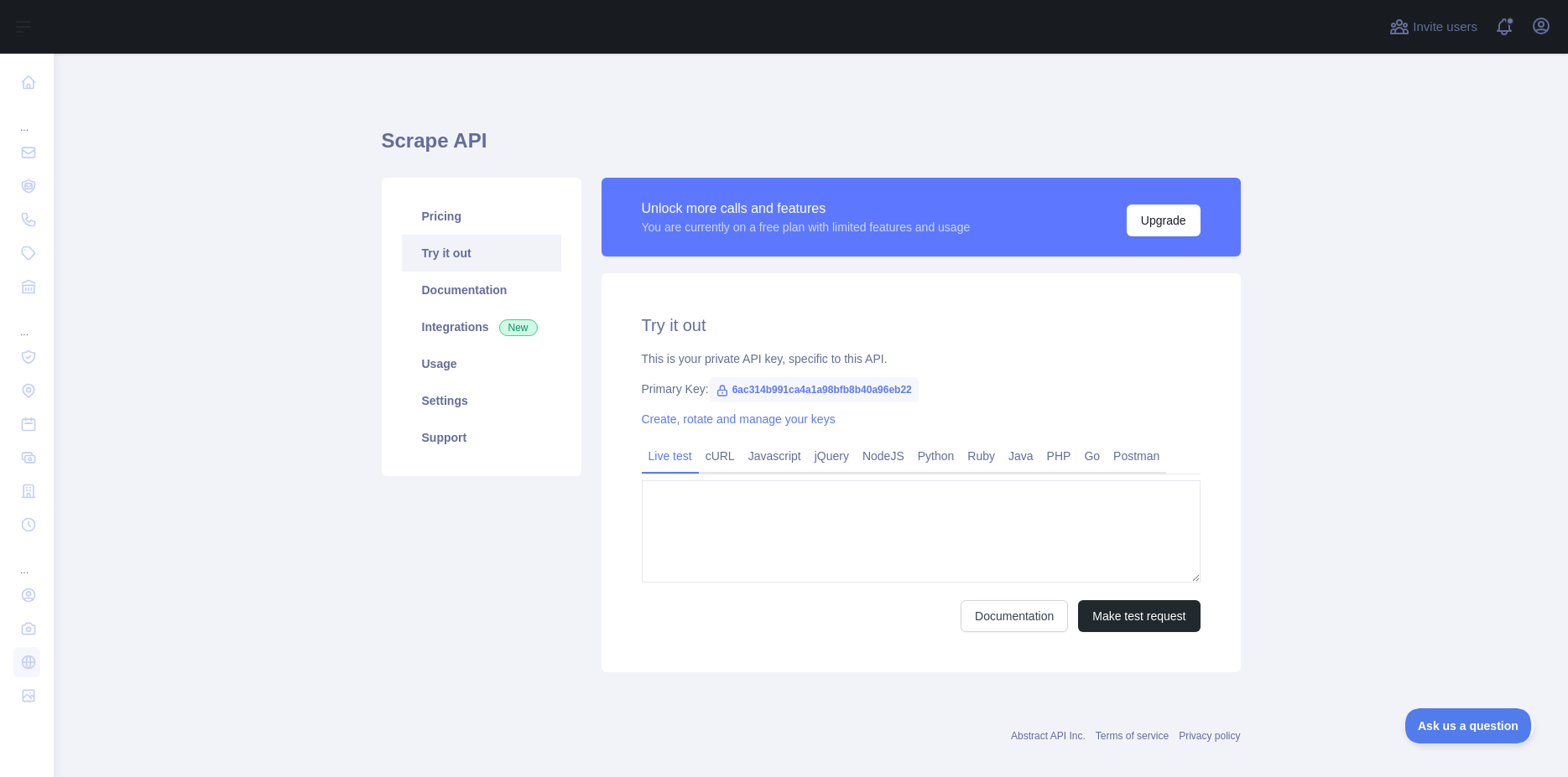
type textarea "**********"
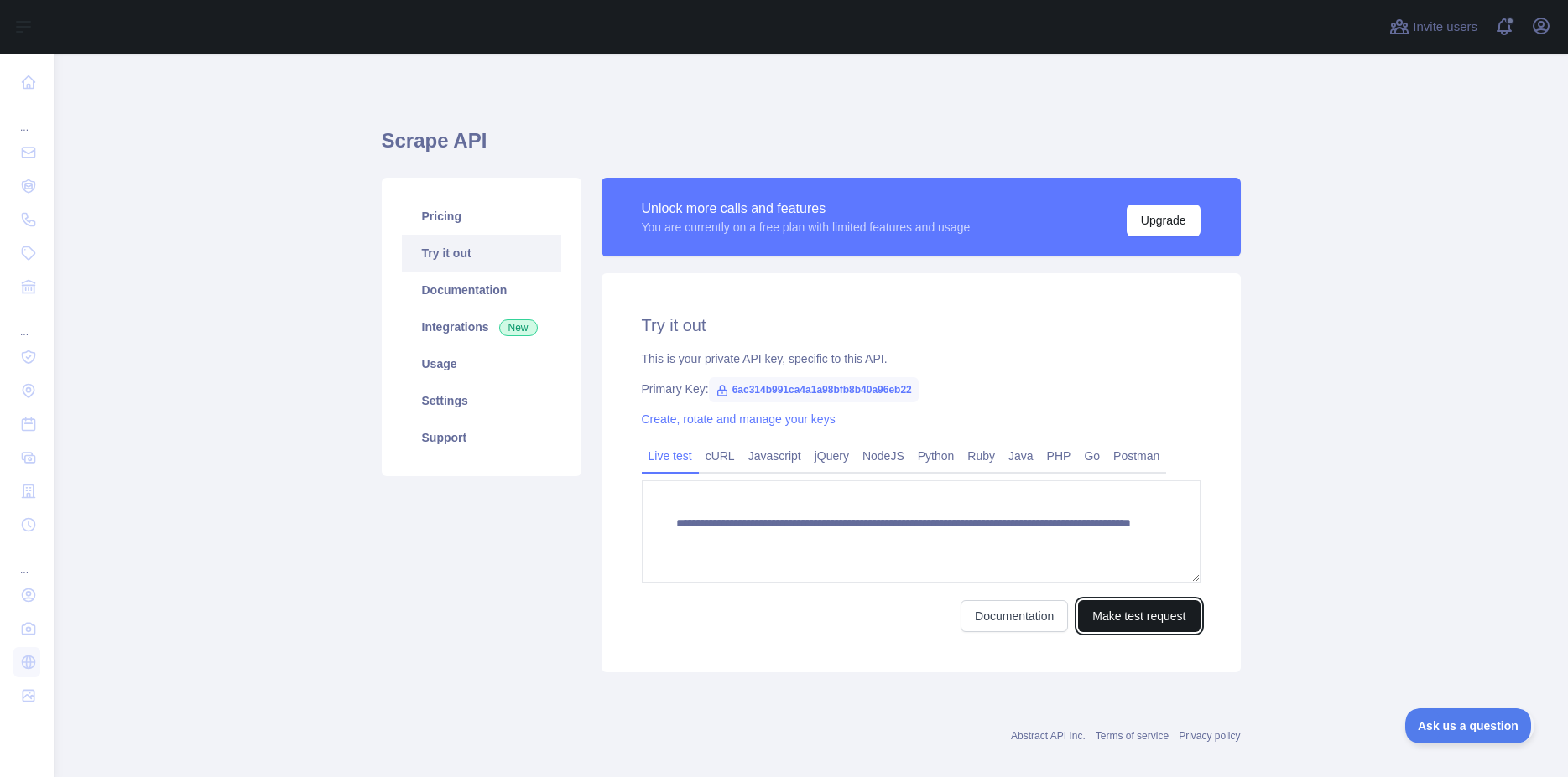
click at [1102, 614] on button "Make test request" at bounding box center [1139, 616] width 122 height 32
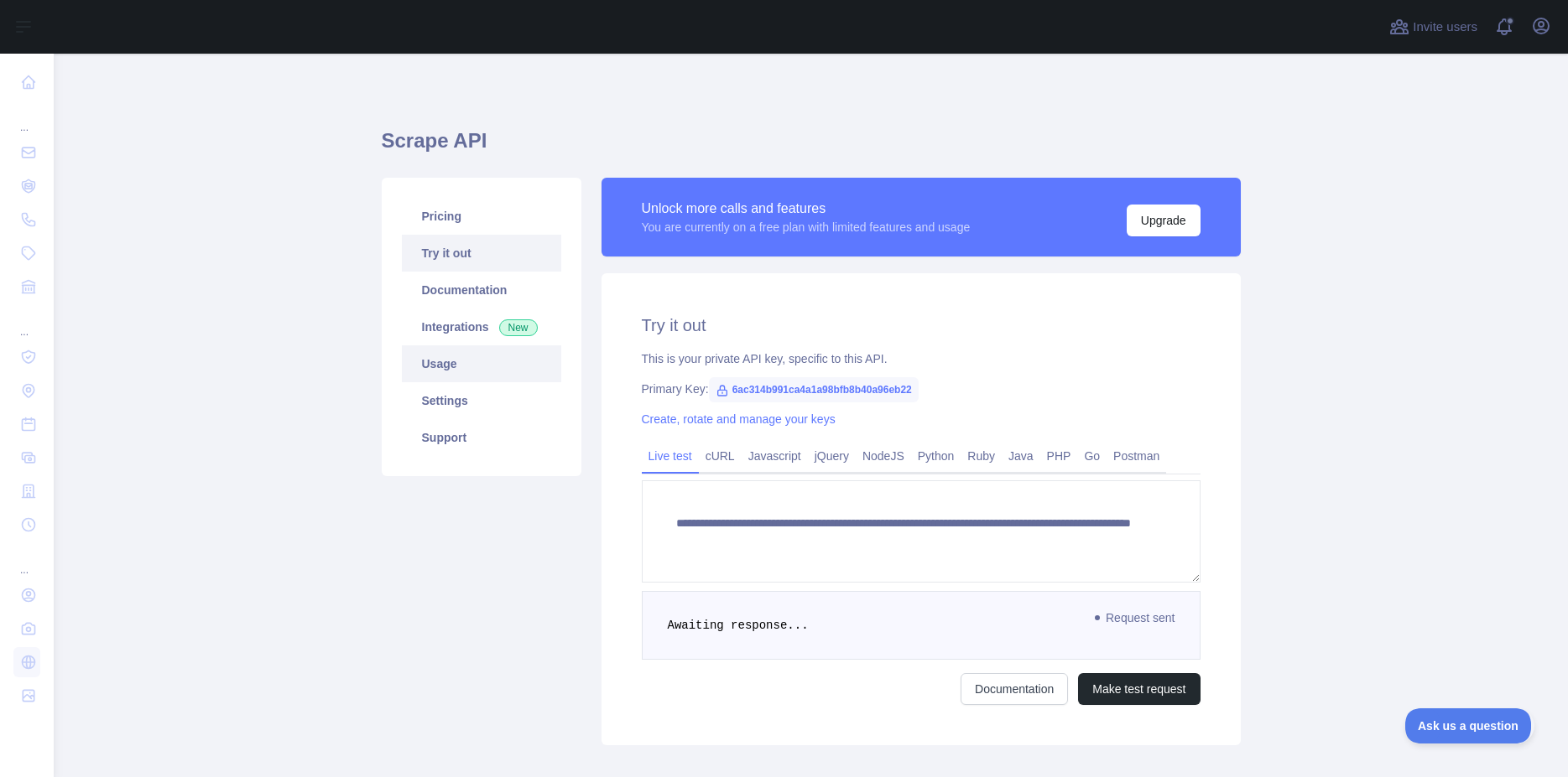
click at [443, 367] on link "Usage" at bounding box center [482, 363] width 159 height 36
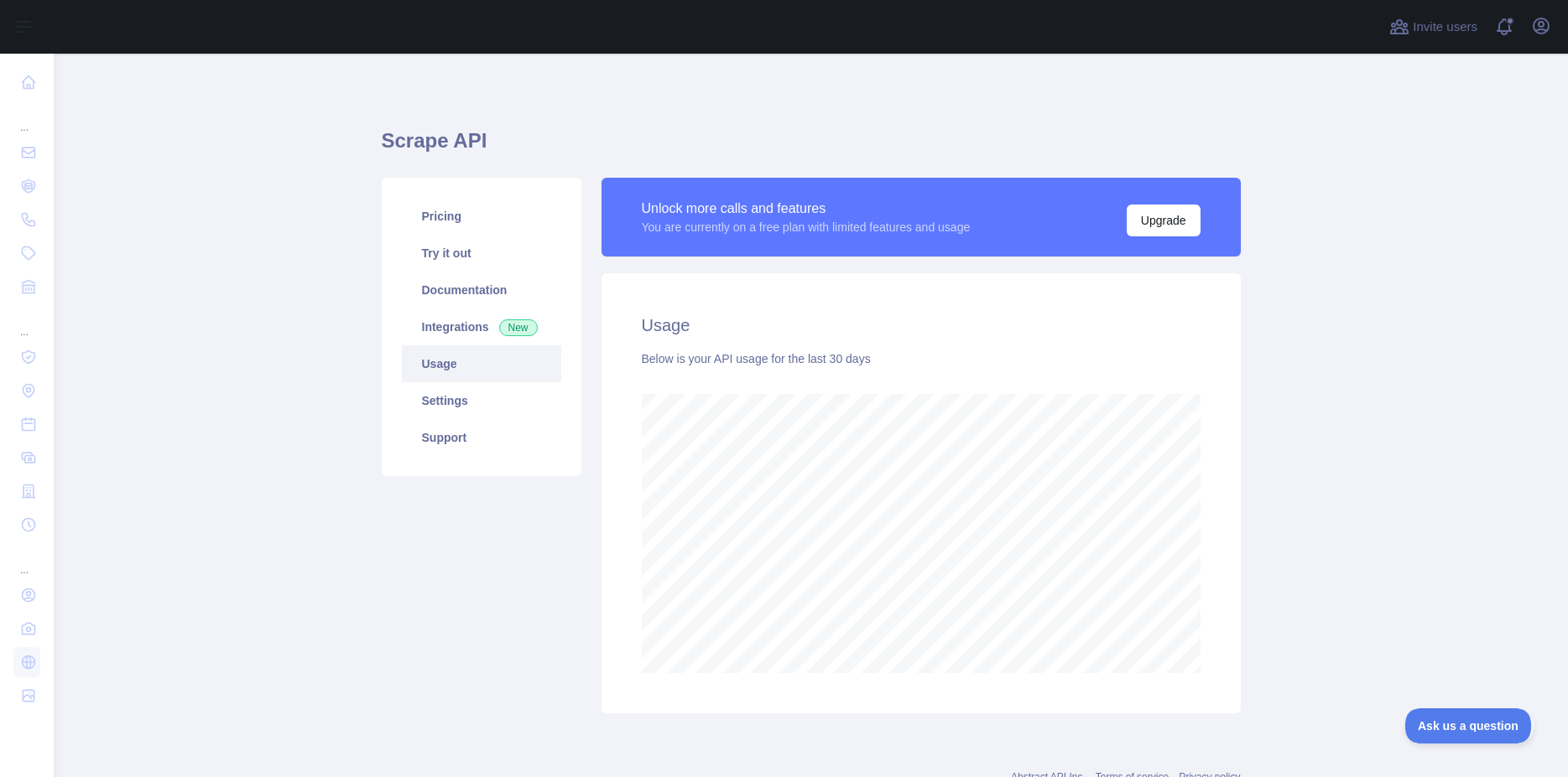
scroll to position [724, 1500]
click at [440, 394] on link "Settings" at bounding box center [482, 400] width 159 height 36
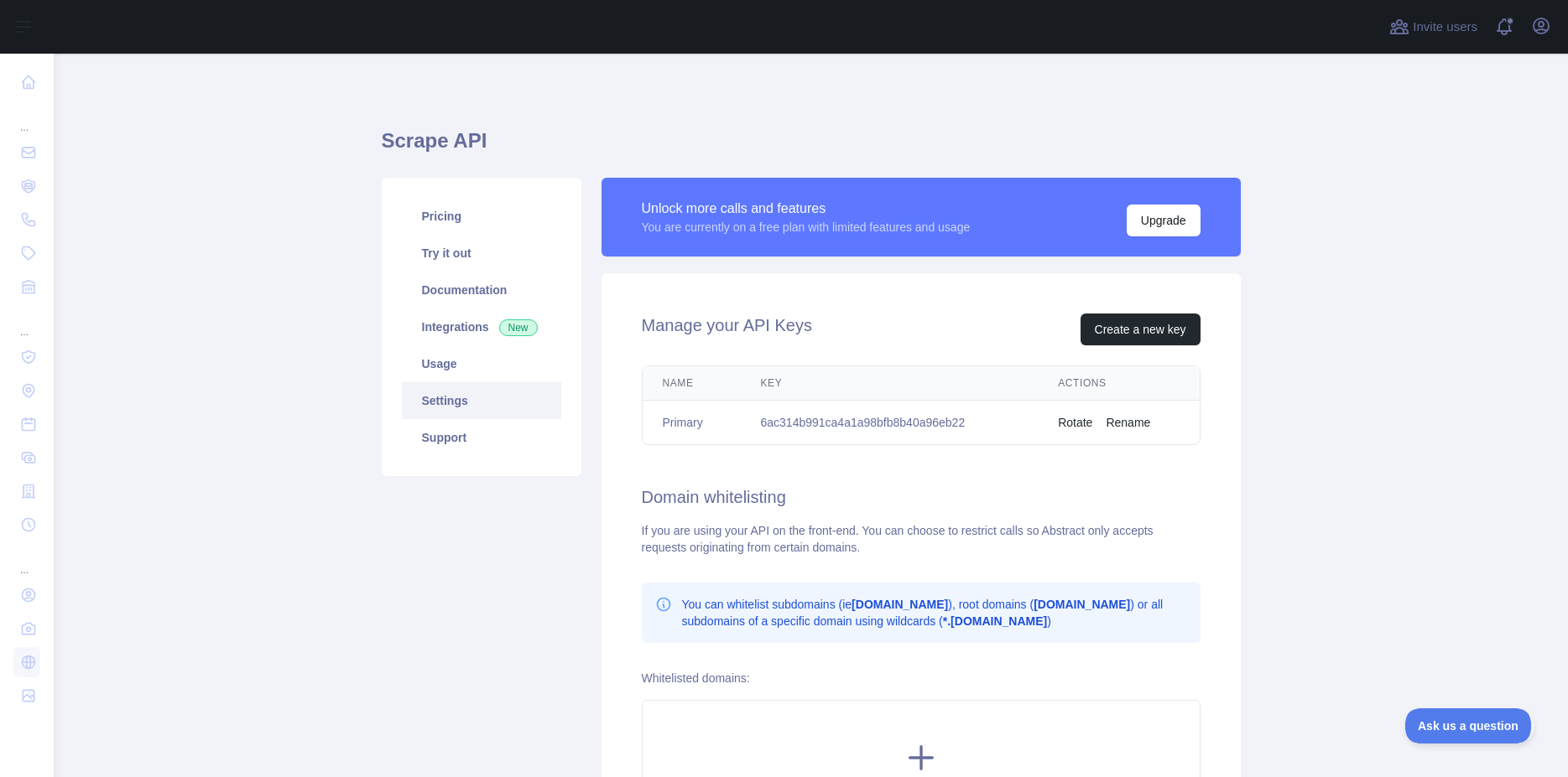
click at [466, 407] on link "Settings" at bounding box center [482, 400] width 159 height 36
click at [460, 442] on link "Support" at bounding box center [482, 437] width 159 height 36
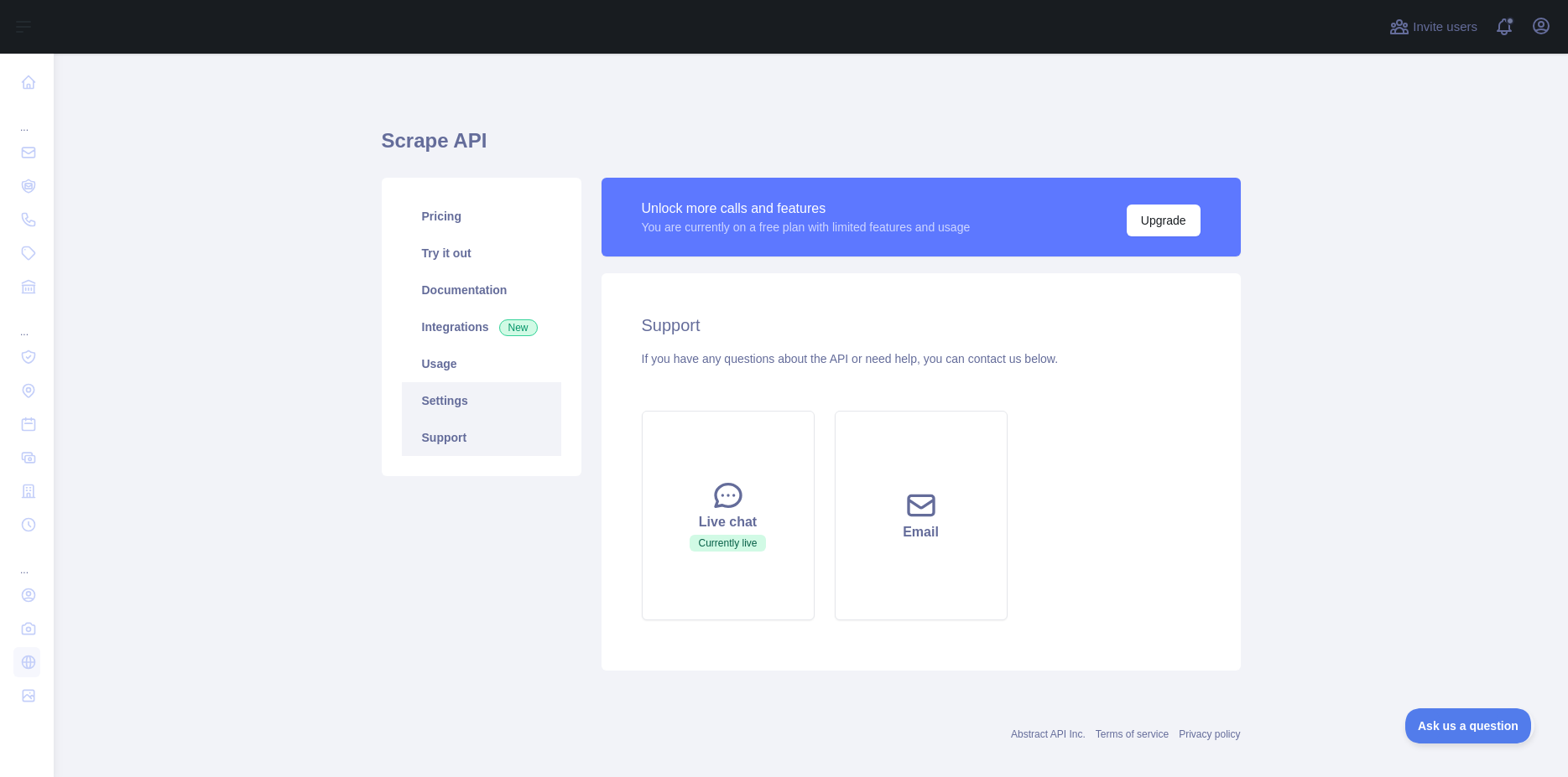
click at [474, 399] on link "Settings" at bounding box center [482, 400] width 159 height 36
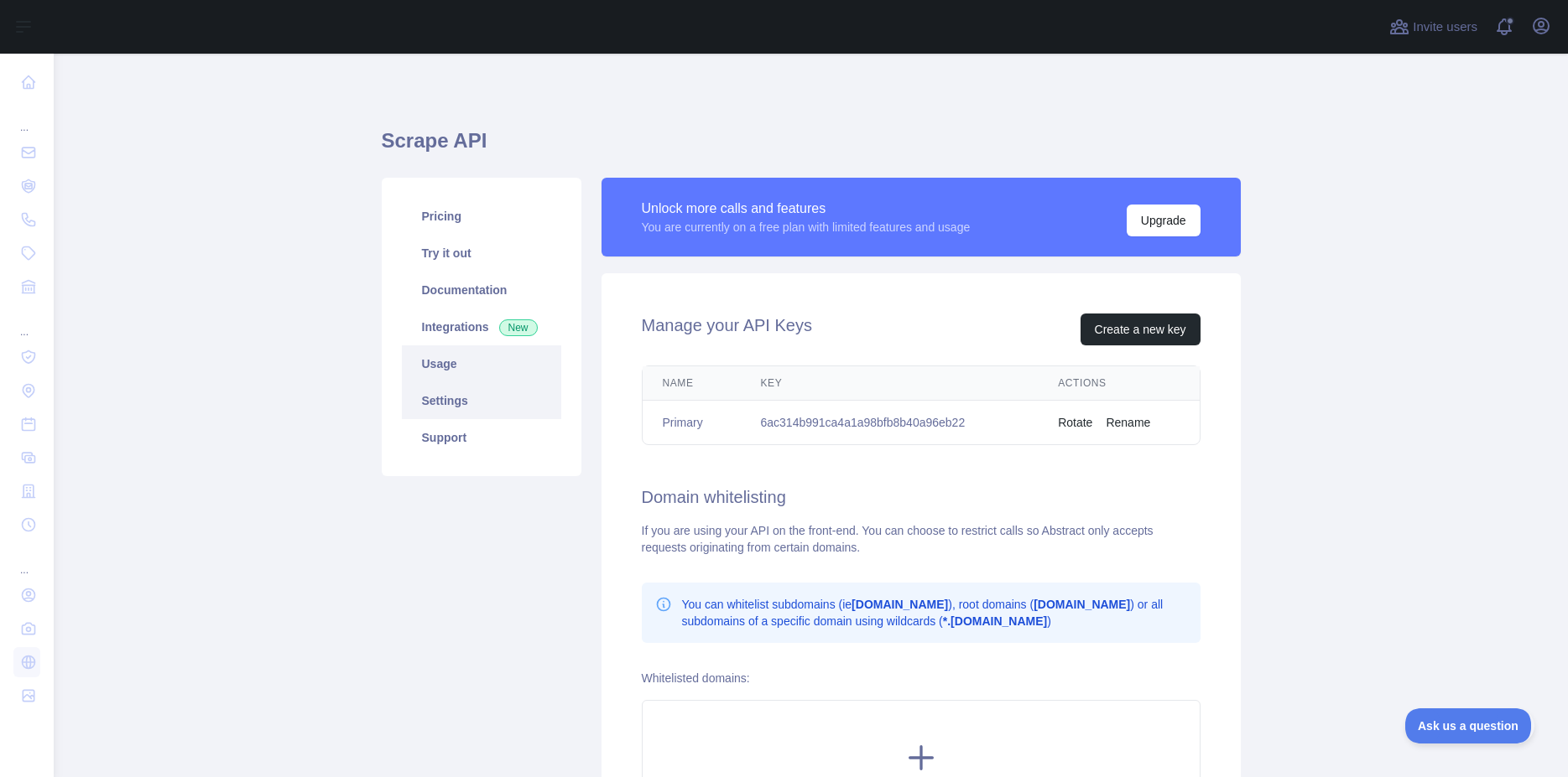
click at [471, 363] on link "Usage" at bounding box center [482, 363] width 159 height 36
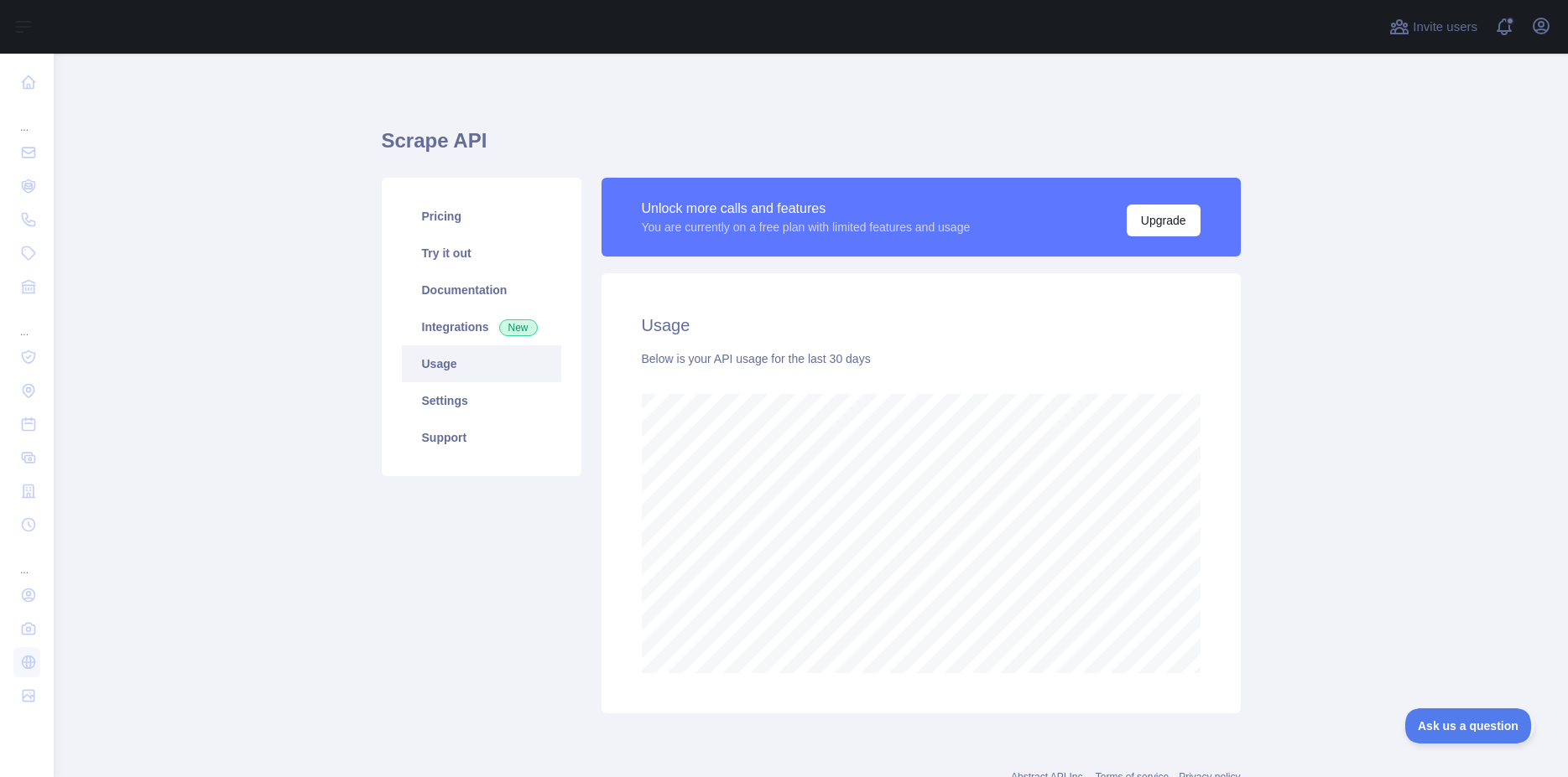
scroll to position [724, 1500]
click at [451, 335] on link "Integrations New" at bounding box center [482, 326] width 159 height 36
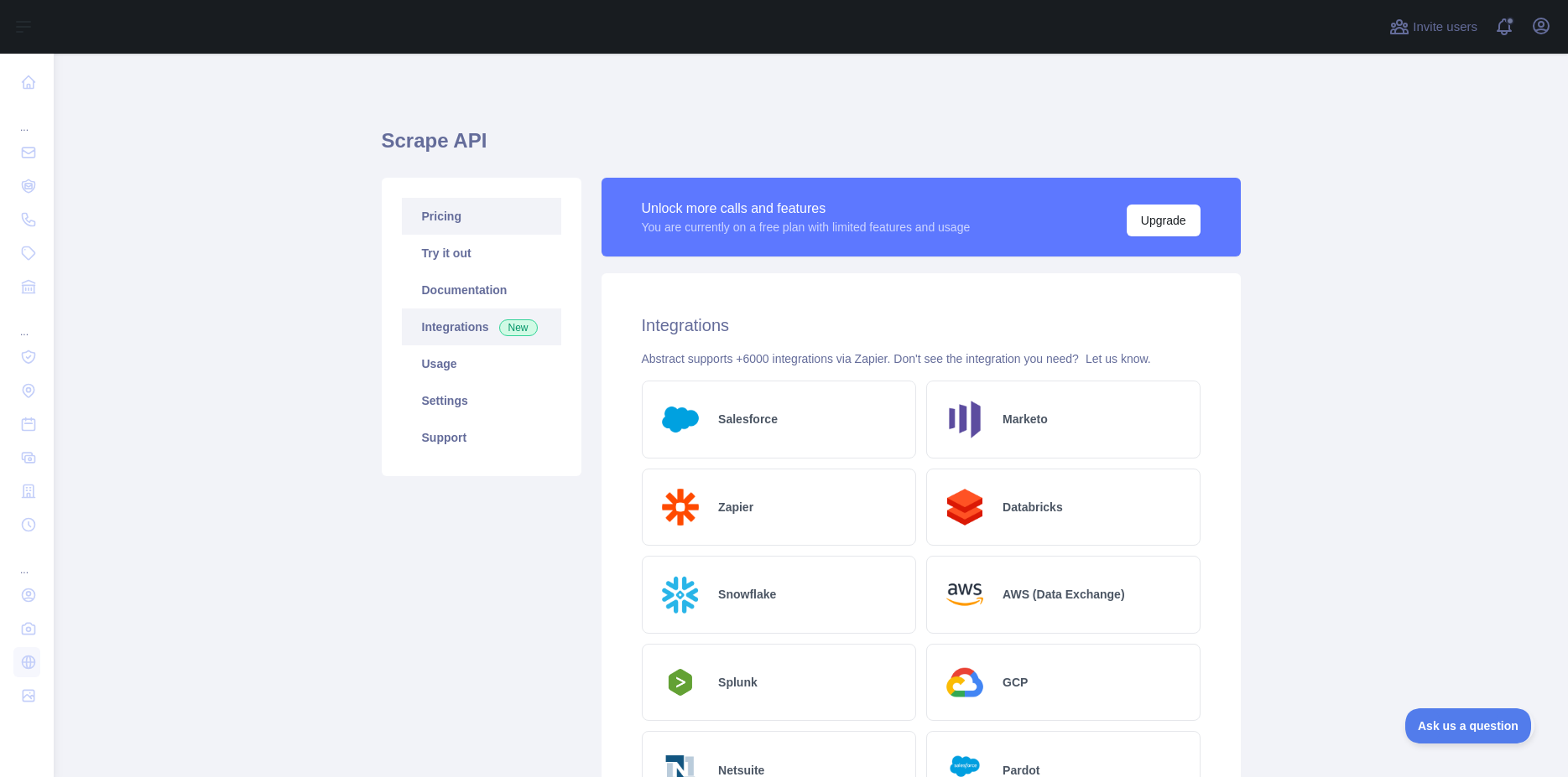
click at [475, 219] on link "Pricing" at bounding box center [482, 216] width 159 height 36
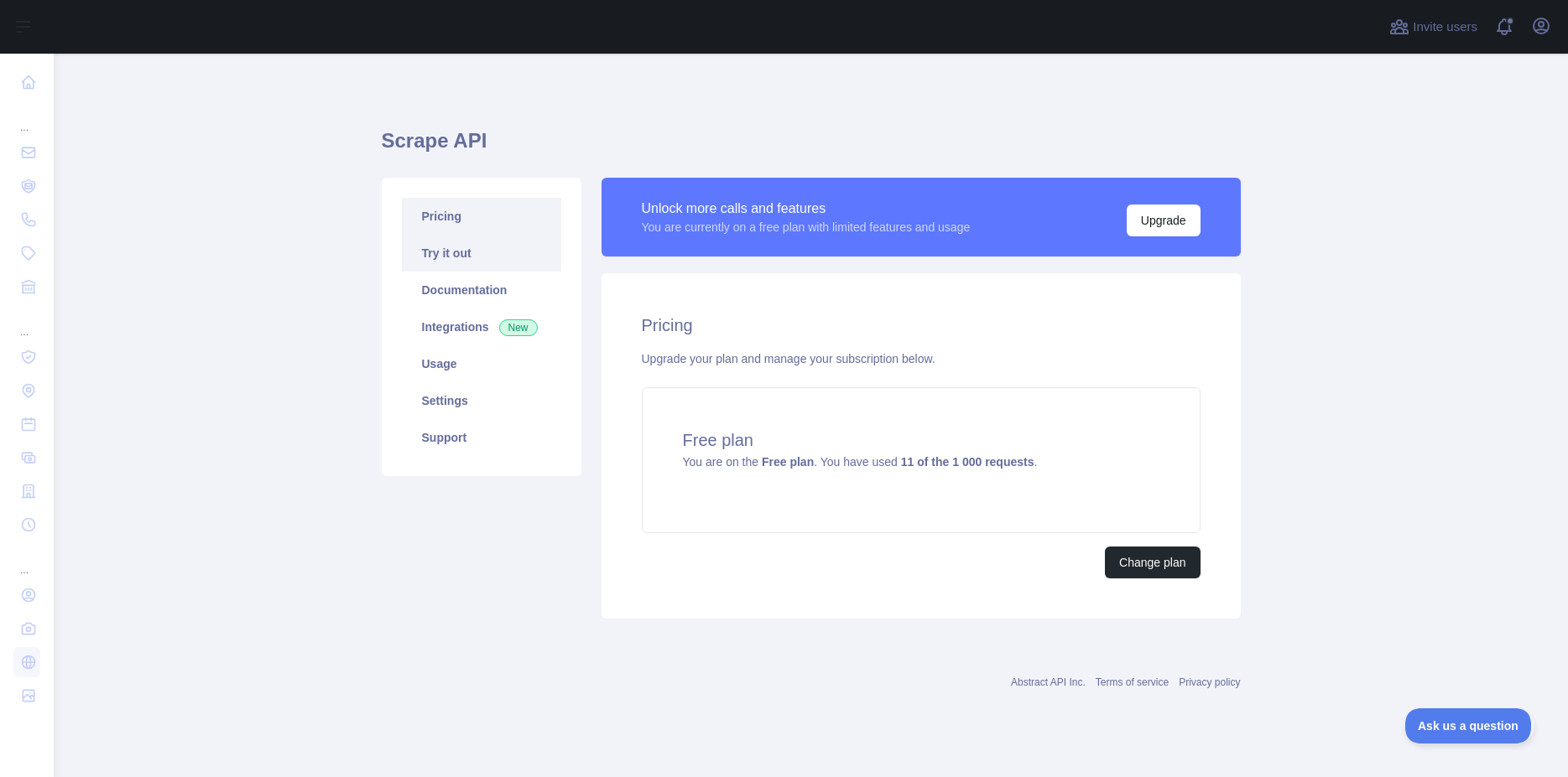
click at [465, 246] on link "Try it out" at bounding box center [482, 252] width 159 height 36
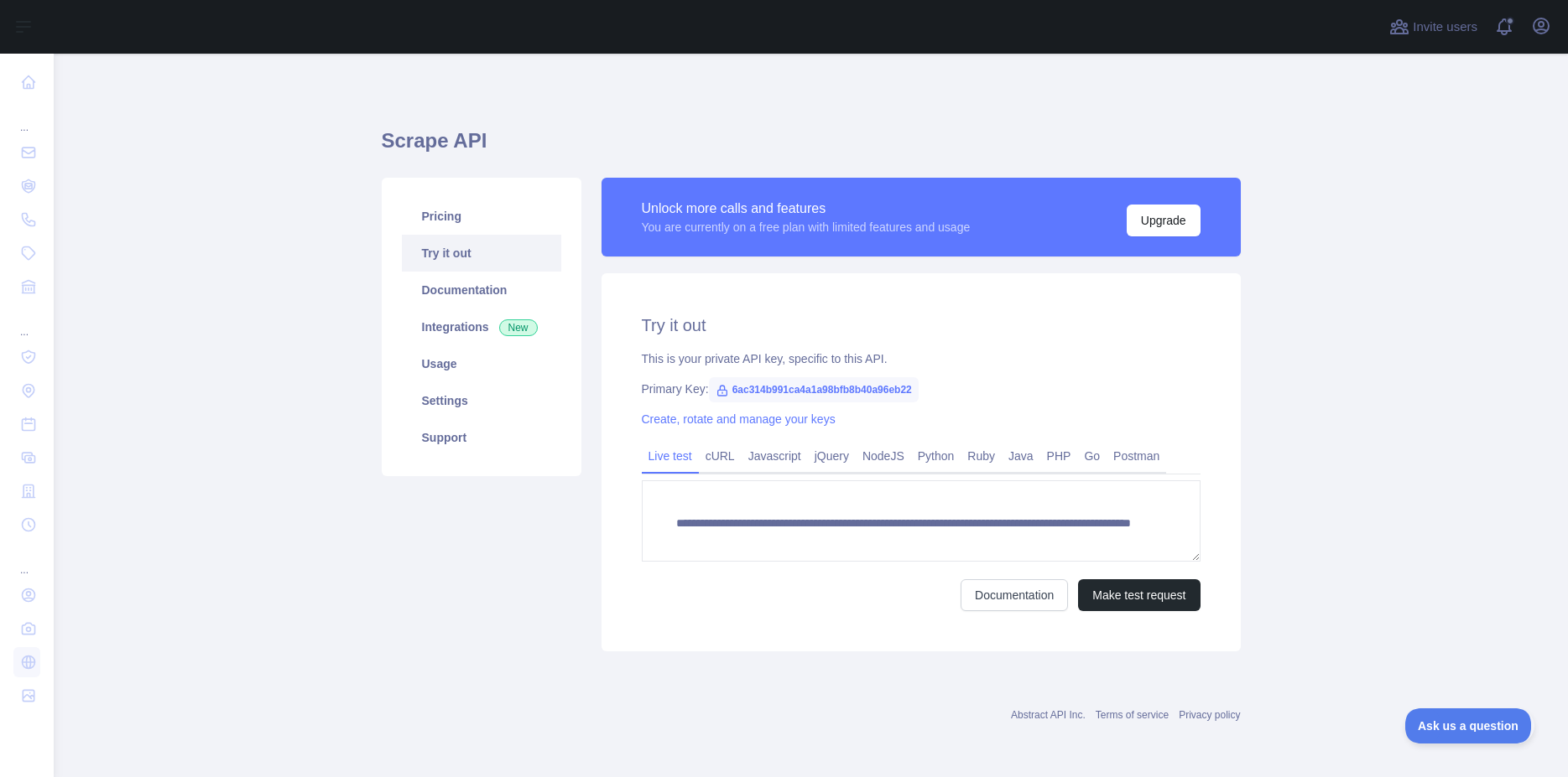
drag, startPoint x: 1187, startPoint y: 574, endPoint x: 1184, endPoint y: 554, distance: 20.2
click at [1184, 554] on textarea "**********" at bounding box center [921, 521] width 559 height 81
click at [1031, 593] on link "Documentation" at bounding box center [1014, 596] width 108 height 32
click at [1140, 592] on button "Make test request" at bounding box center [1139, 596] width 122 height 32
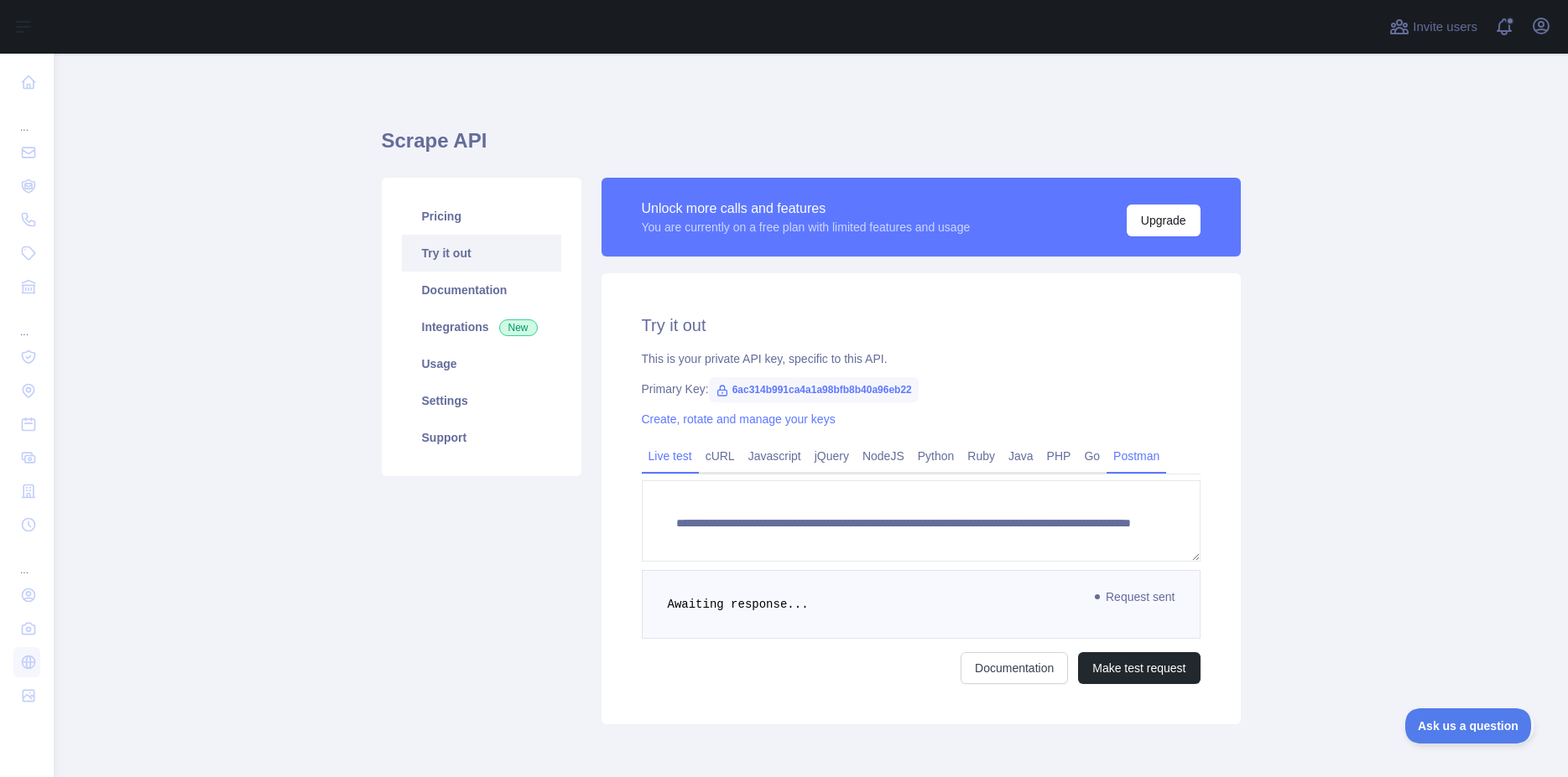
click at [1107, 469] on link "Postman" at bounding box center [1137, 455] width 60 height 27
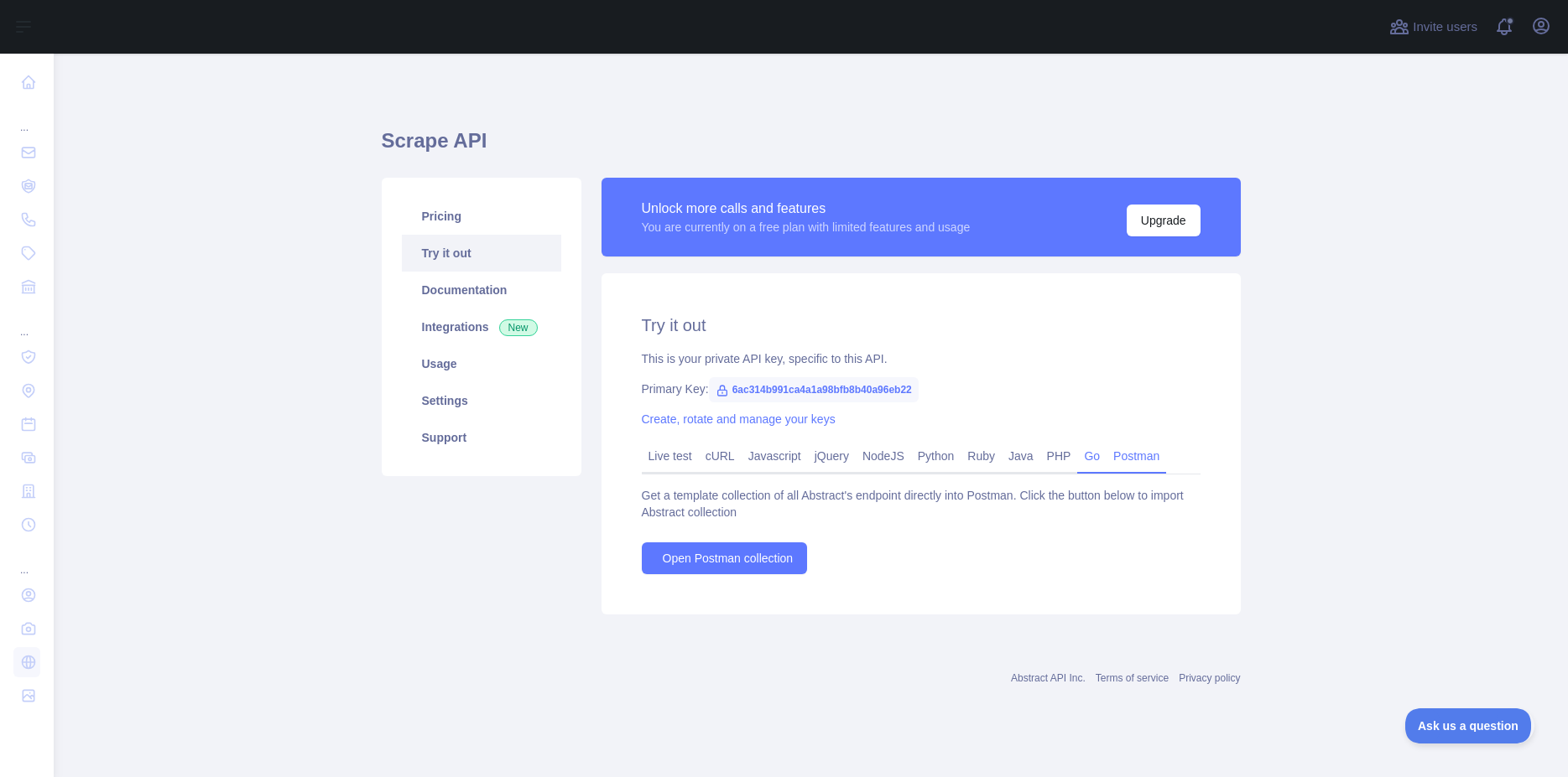
click at [1077, 457] on link "Go" at bounding box center [1091, 455] width 29 height 27
